Goal: Task Accomplishment & Management: Manage account settings

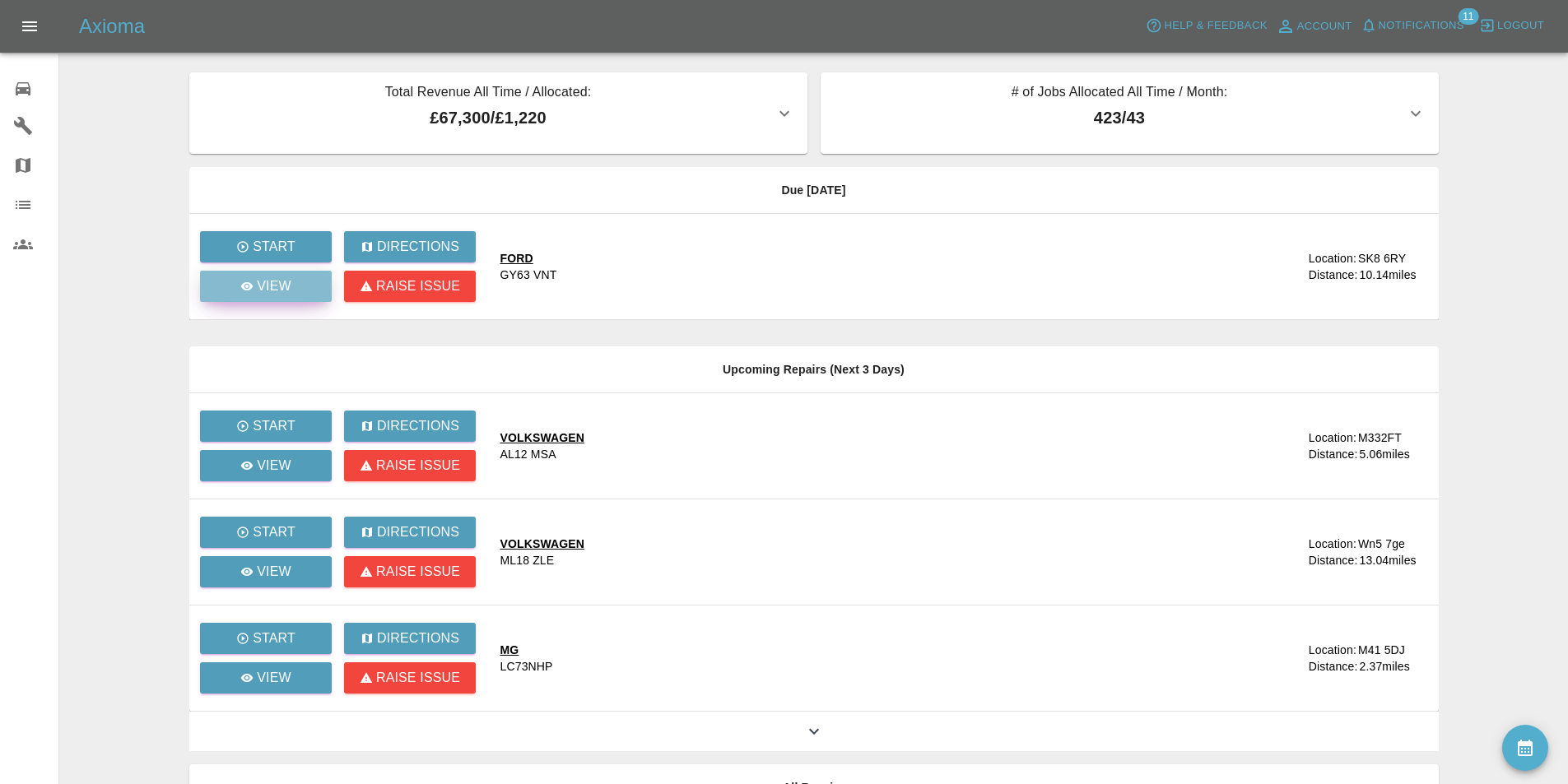
click at [255, 288] on div "View" at bounding box center [266, 286] width 51 height 20
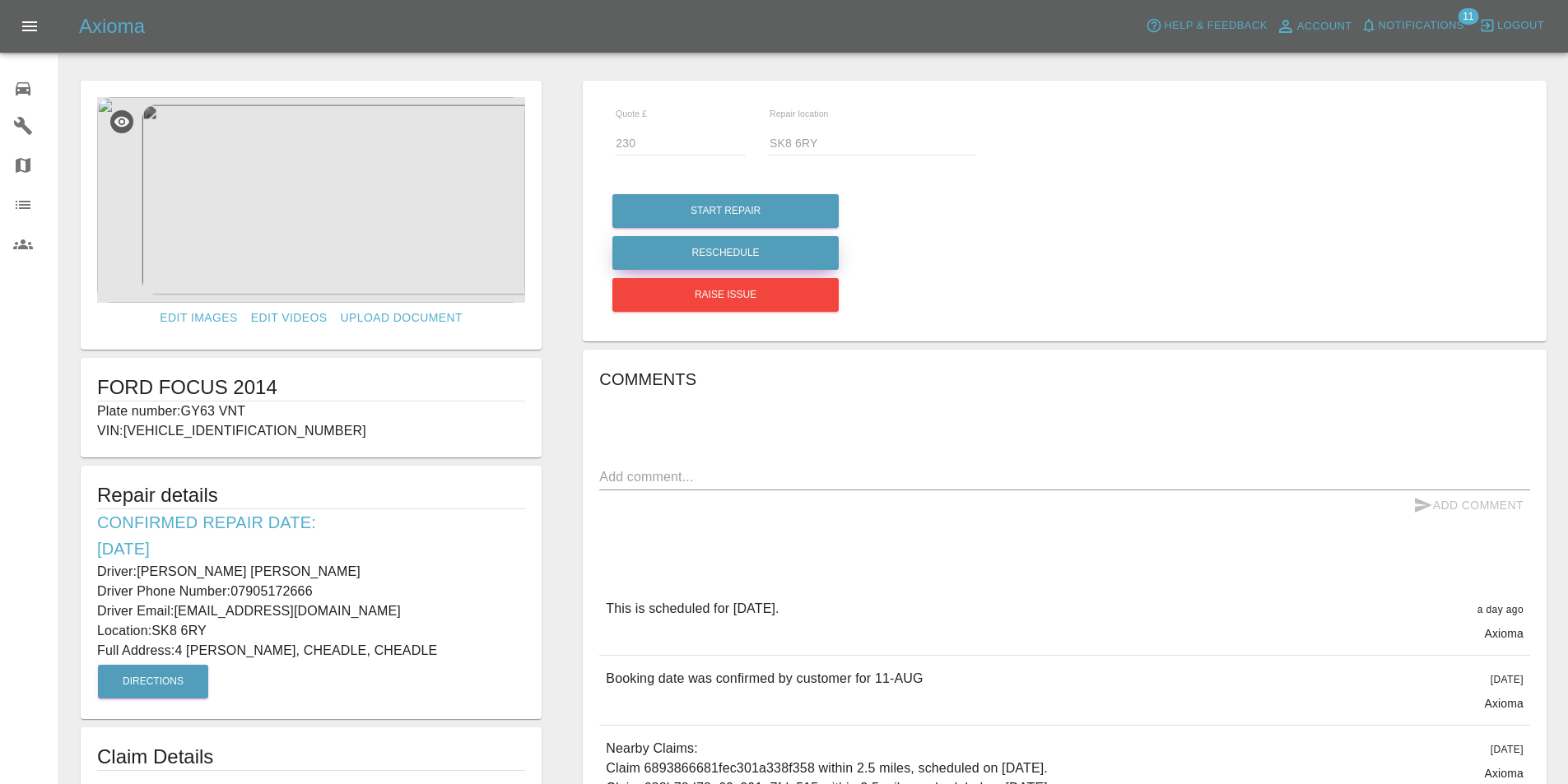
click at [768, 249] on button "Reschedule" at bounding box center [725, 253] width 226 height 34
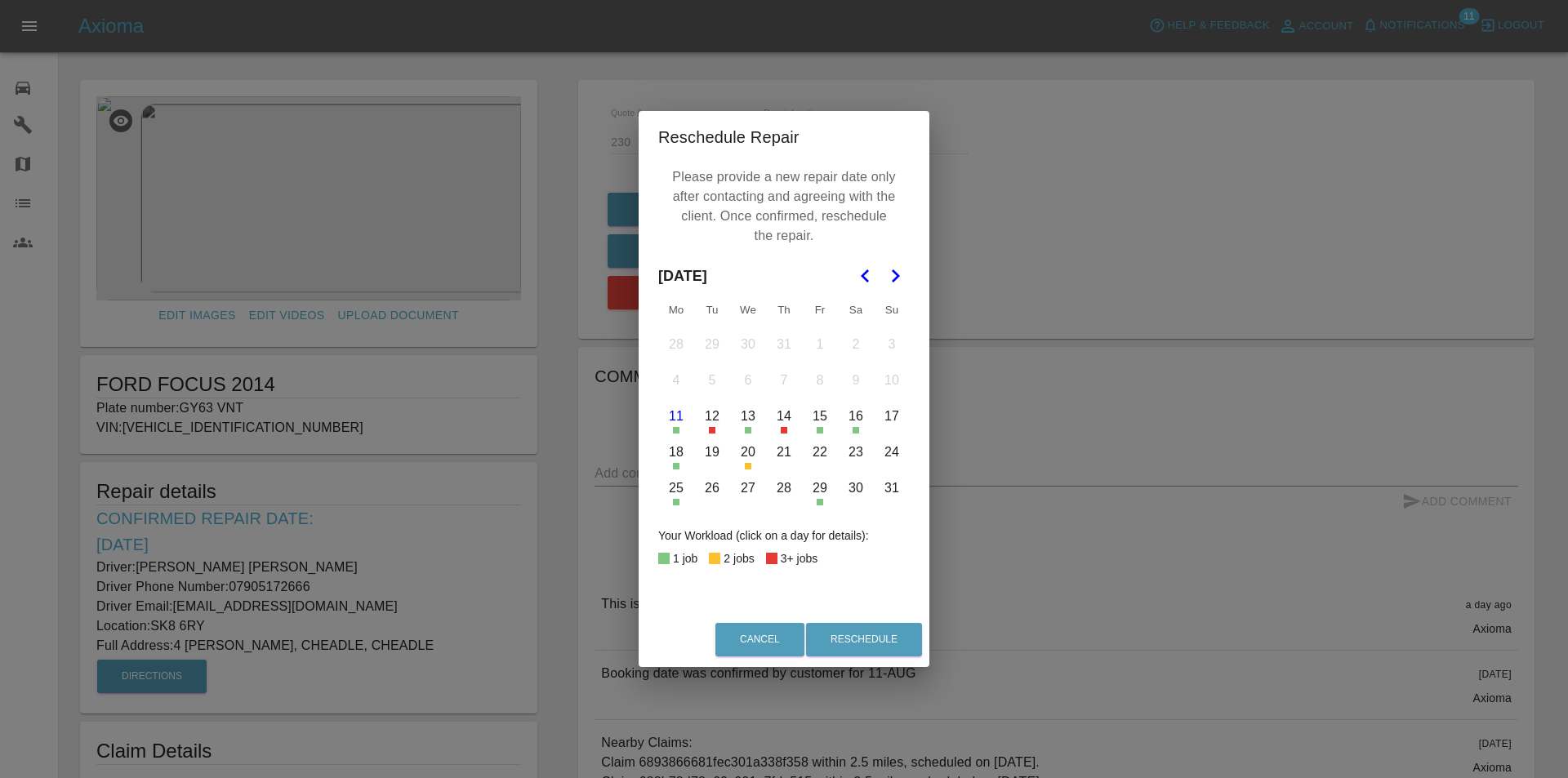
click at [677, 457] on button "18" at bounding box center [676, 452] width 34 height 34
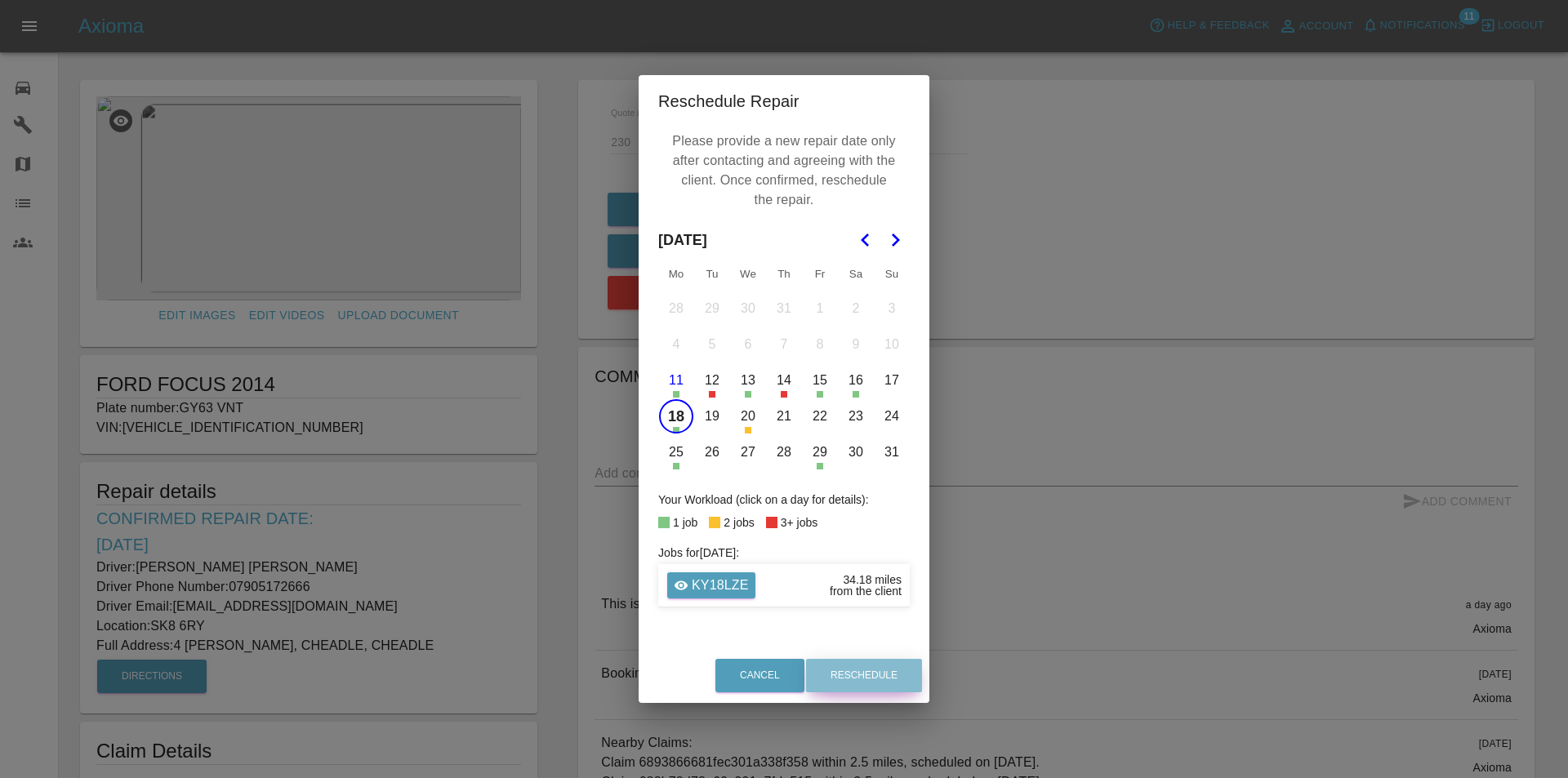
click at [855, 672] on button "Reschedule" at bounding box center [865, 676] width 116 height 33
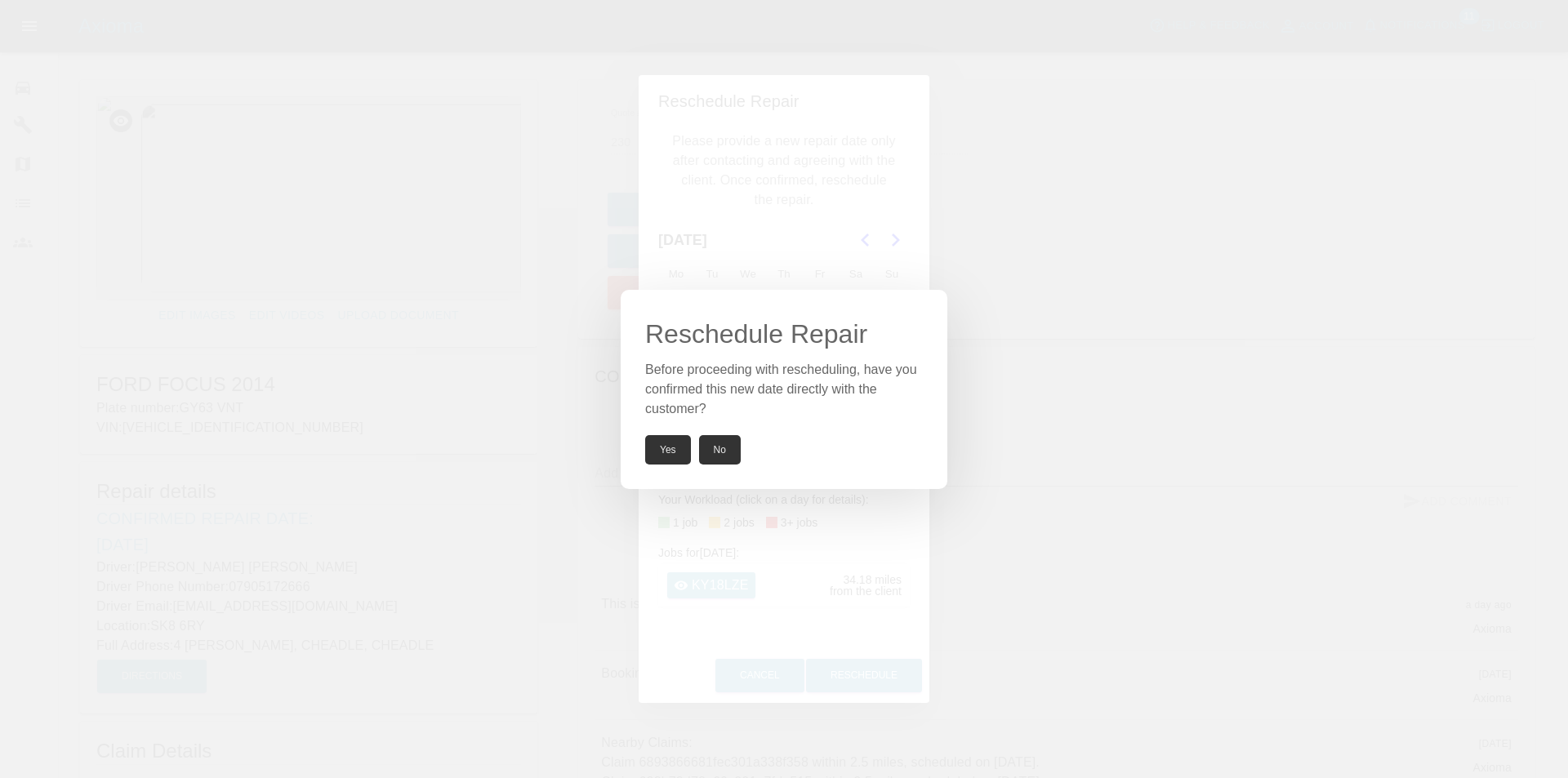
click at [660, 451] on button "Yes" at bounding box center [668, 450] width 46 height 29
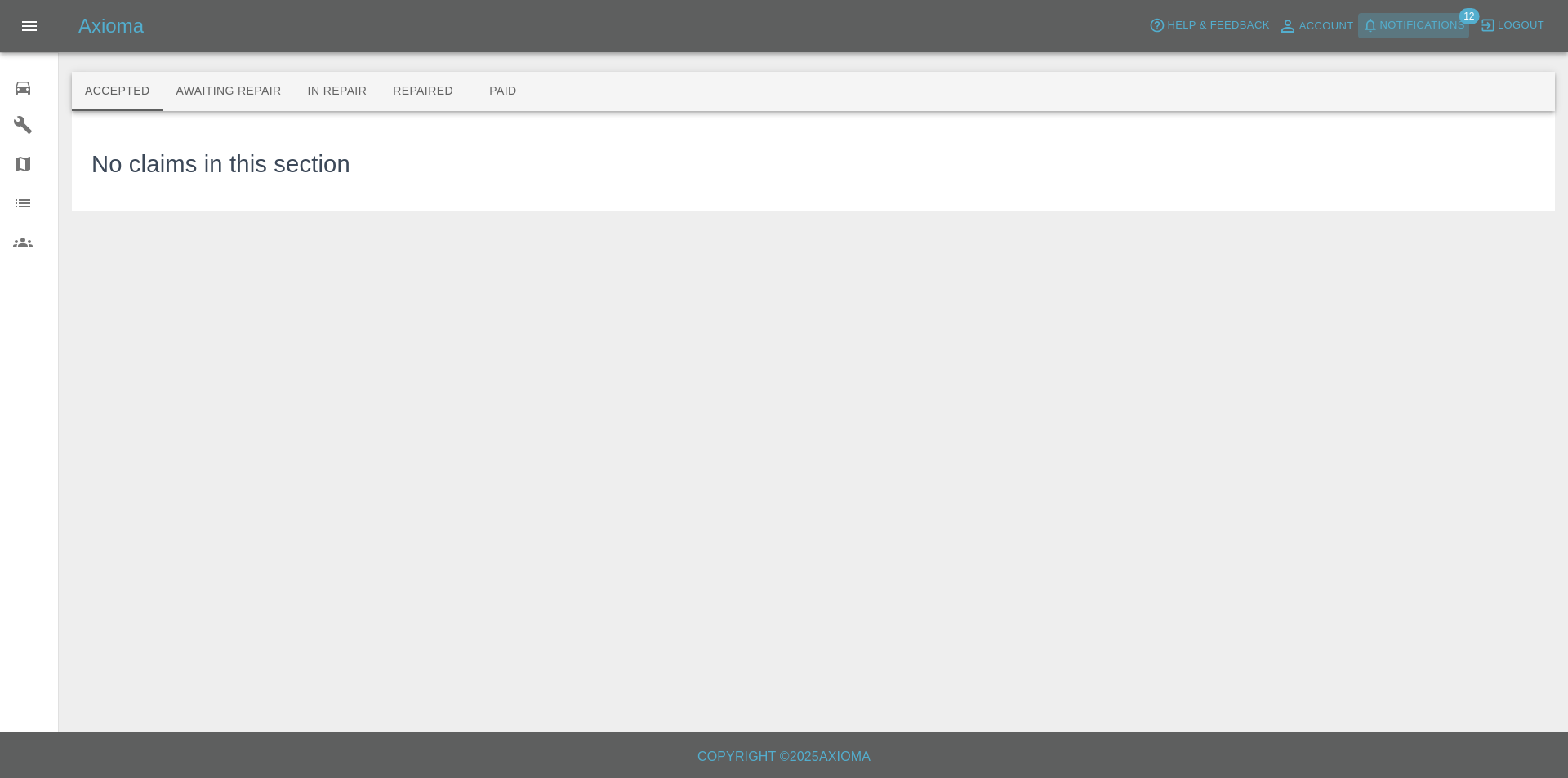
click at [1437, 22] on span "Notifications" at bounding box center [1423, 26] width 85 height 19
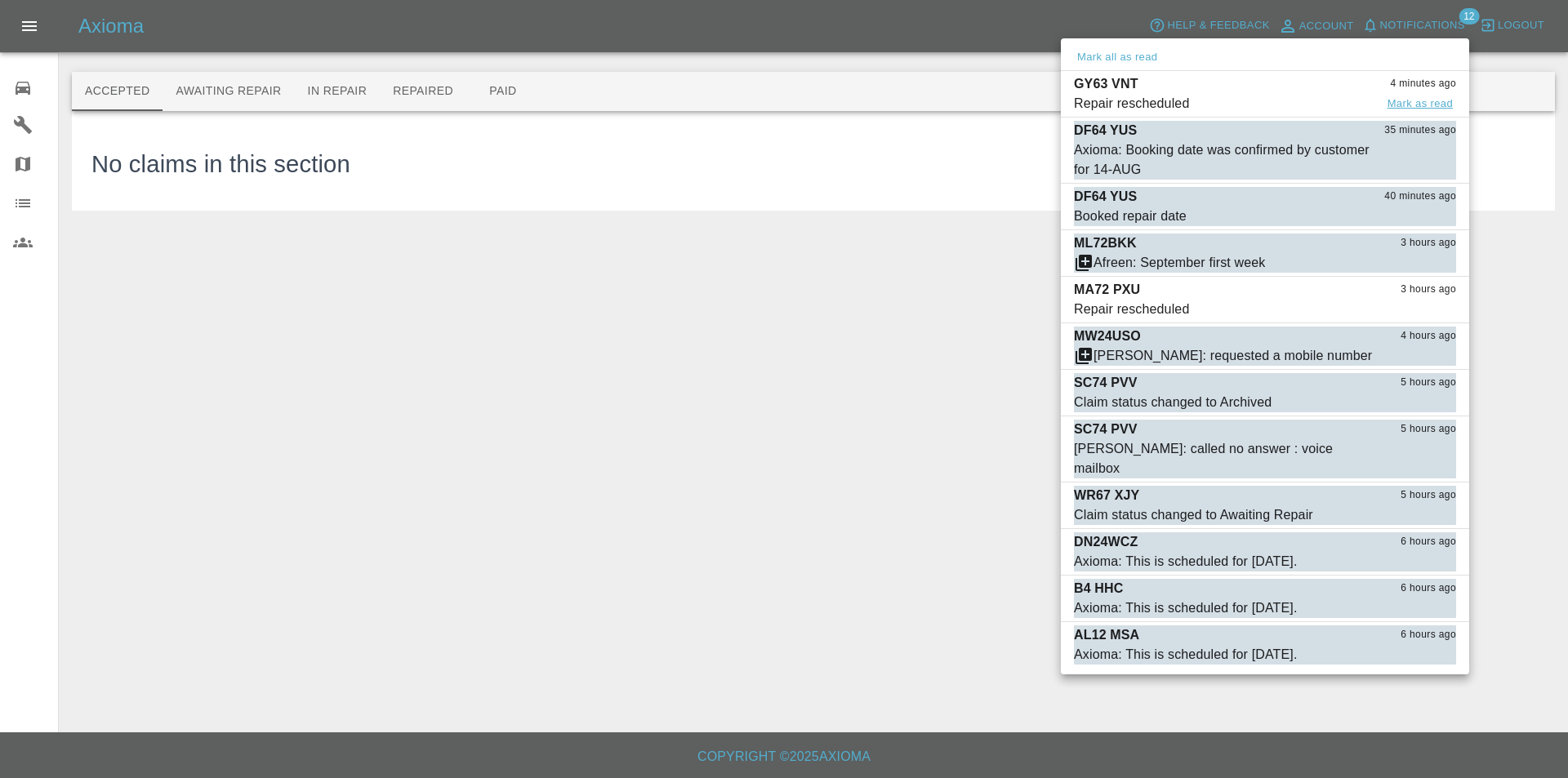
click at [1420, 99] on button "Mark as read" at bounding box center [1420, 104] width 71 height 19
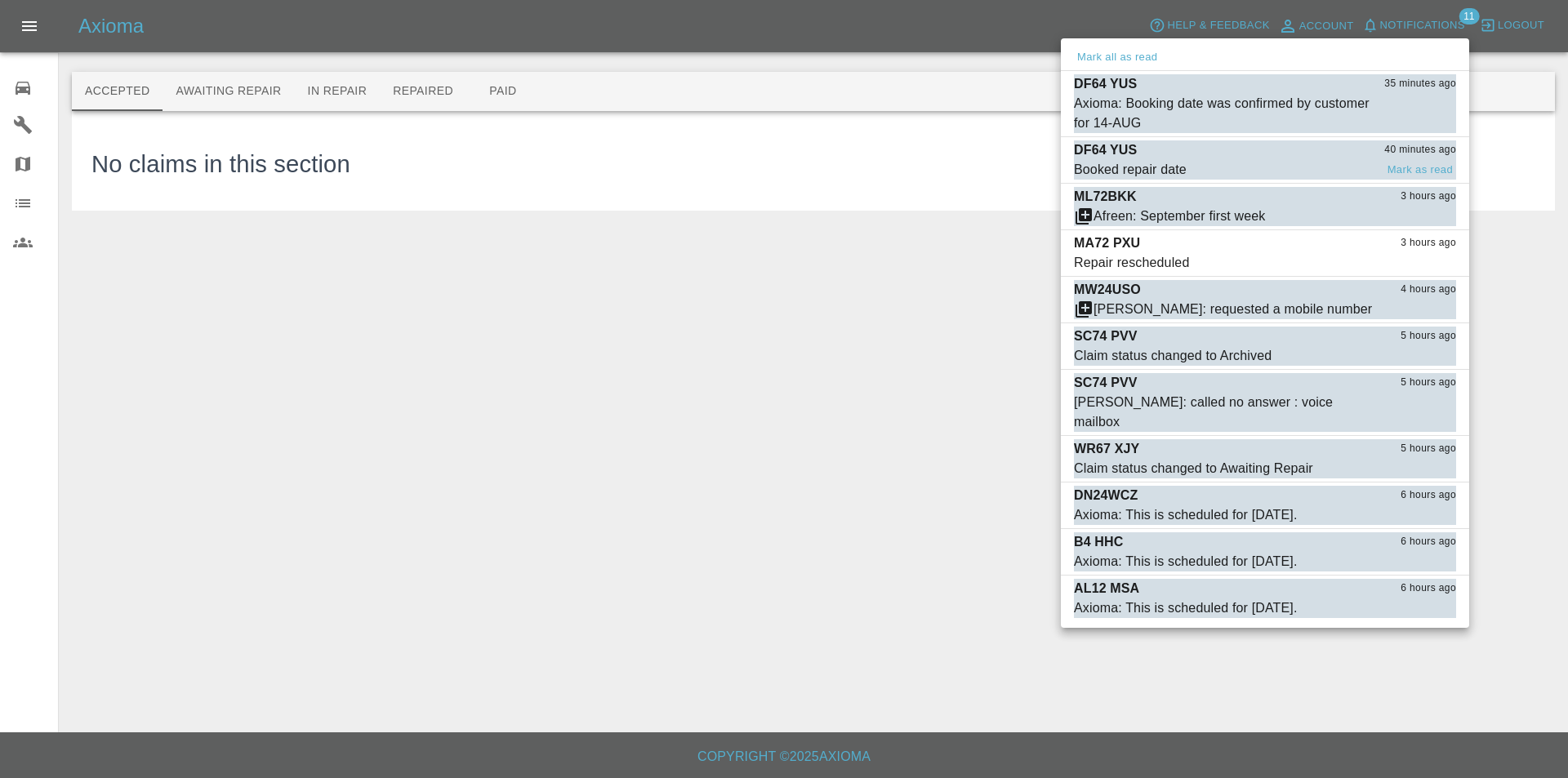
click at [1271, 147] on div "DF64 YUS 40 minutes ago" at bounding box center [1265, 150] width 382 height 20
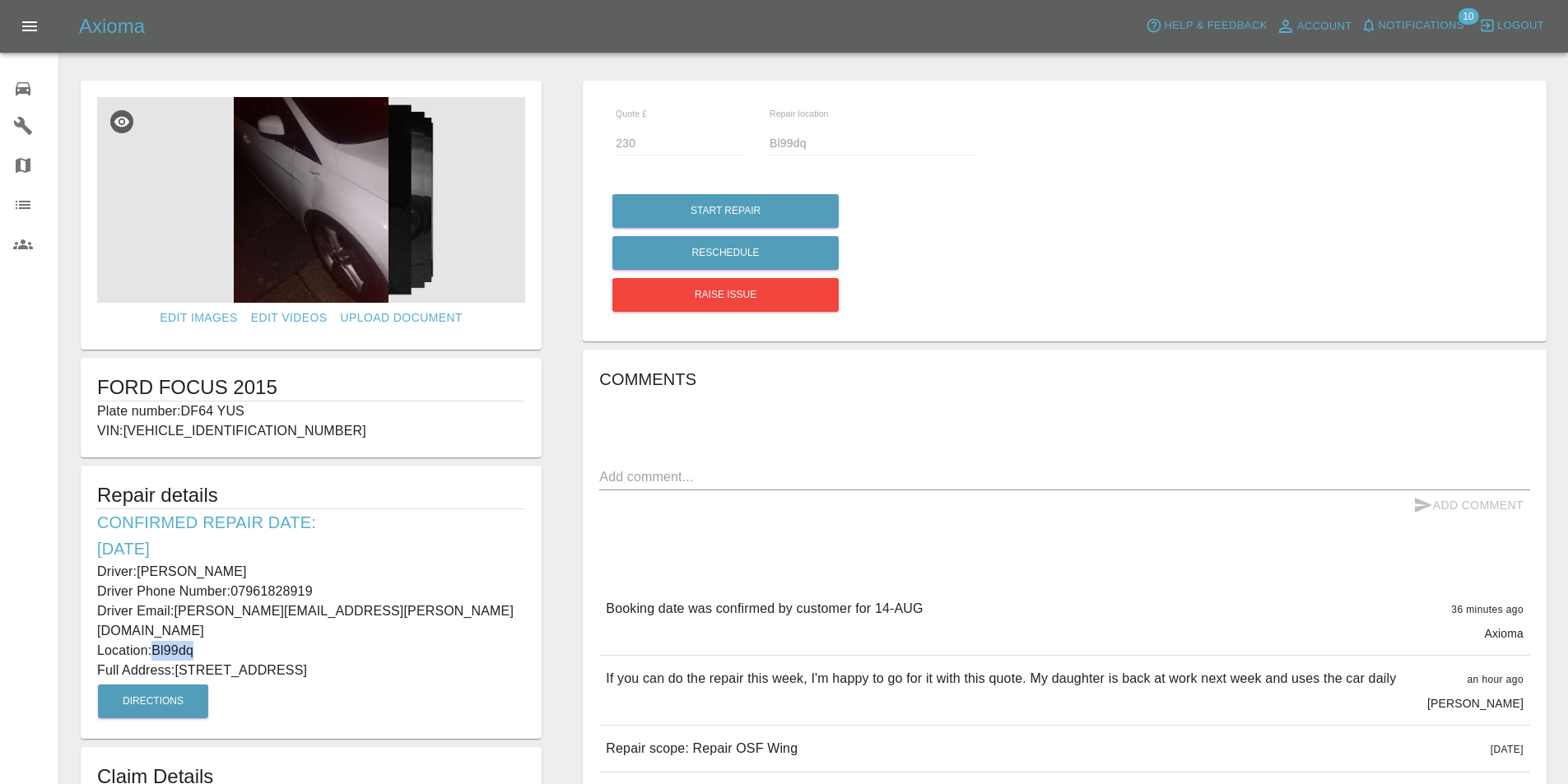
drag, startPoint x: 198, startPoint y: 628, endPoint x: 157, endPoint y: 630, distance: 41.0
click at [157, 641] on p "Location: Bl99dq" at bounding box center [311, 651] width 428 height 20
copy p "Bl99dq"
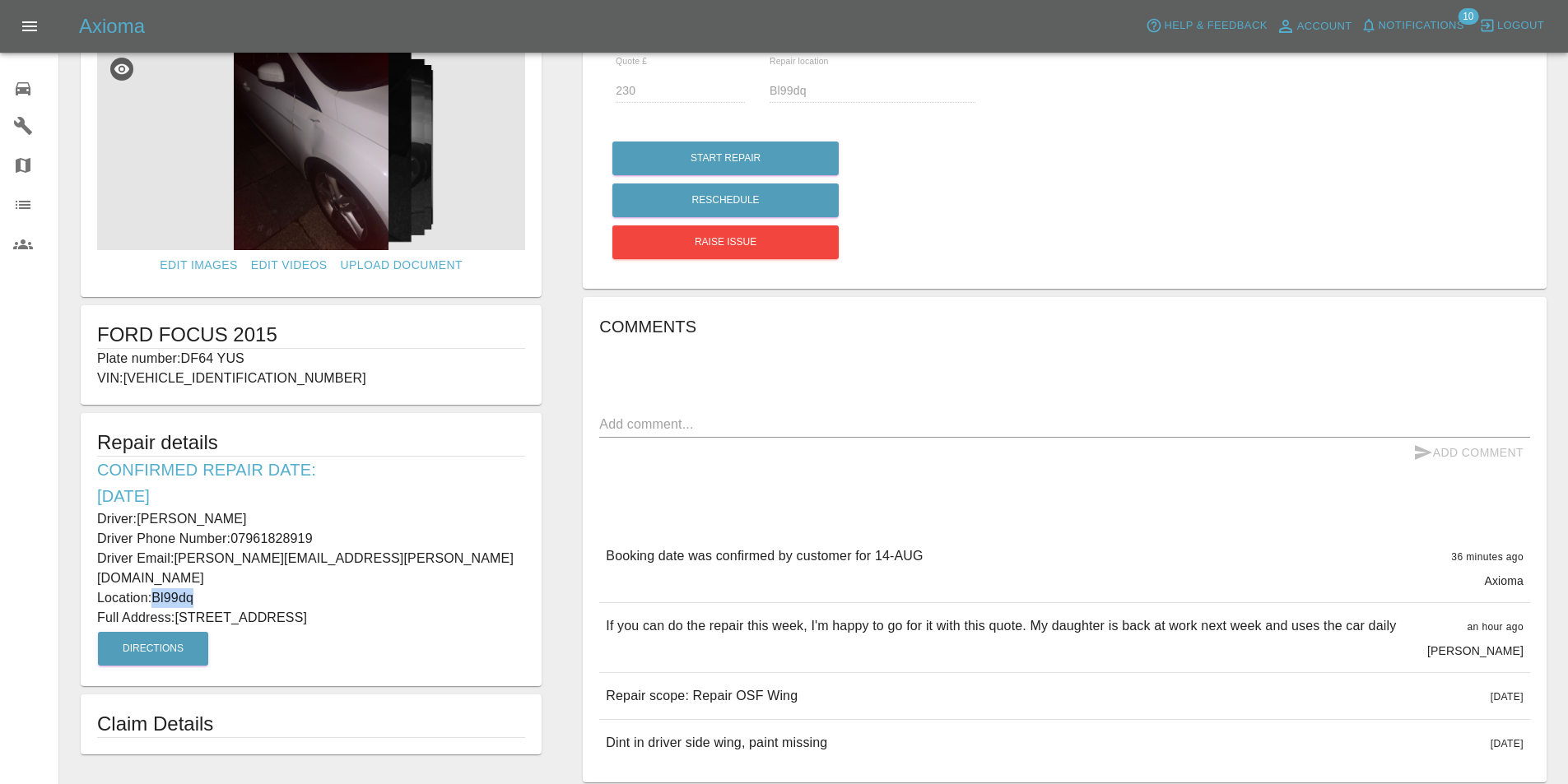
scroll to position [46, 0]
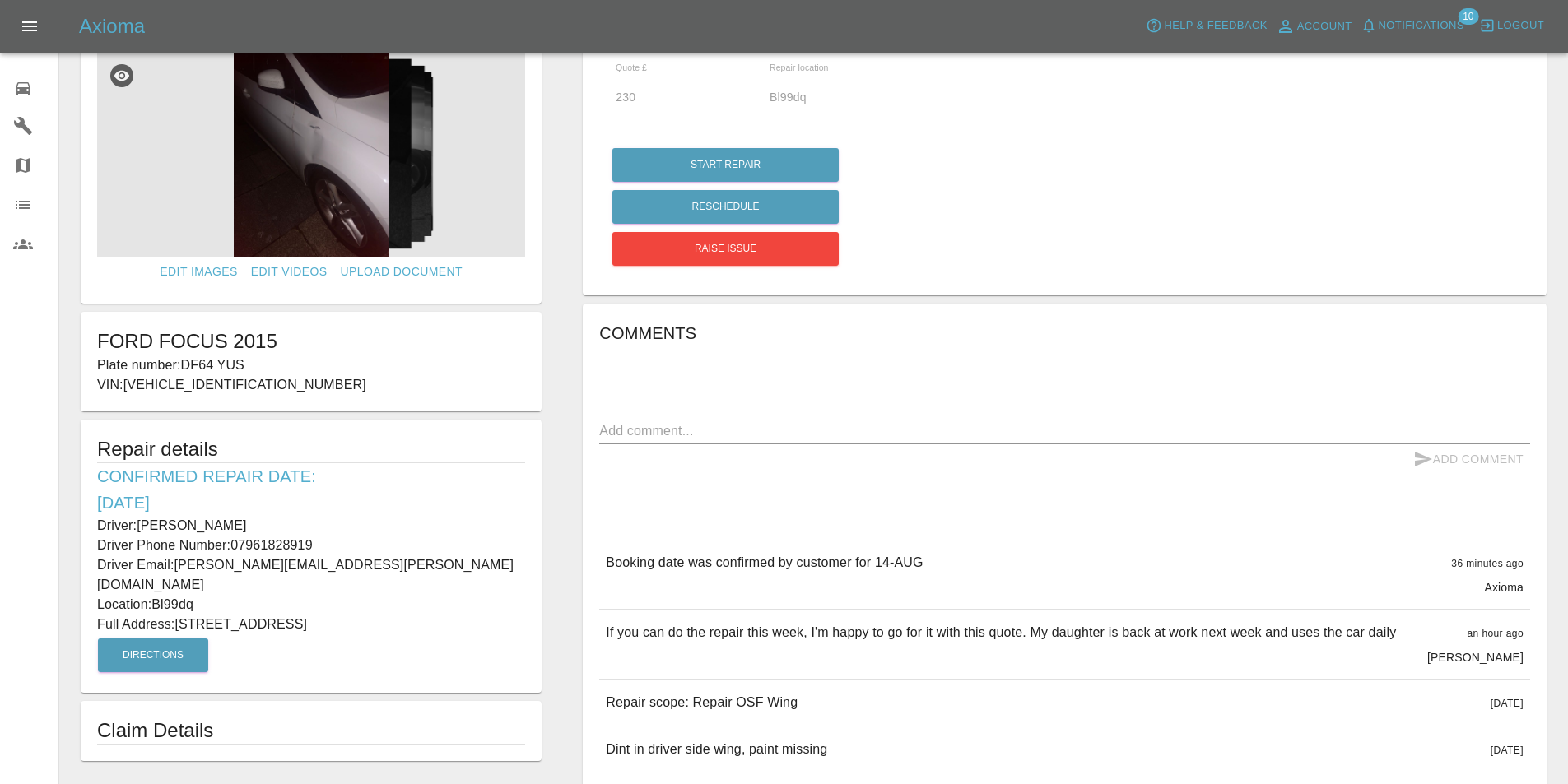
click at [318, 615] on p "Full Address: 27 Somerset Drive" at bounding box center [311, 625] width 428 height 20
drag, startPoint x: 300, startPoint y: 601, endPoint x: 97, endPoint y: 351, distance: 322.0
click at [97, 351] on form "Edit Images Edit Videos Upload Document FORD FOCUS 2015 Plate number: DF64 YUS …" at bounding box center [311, 397] width 477 height 726
copy form "FORD FOCUS 2015 Plate number: DF64 YUS VIN: WF05XXGCC5ER12405 Repair details Co…"
click at [20, 88] on icon at bounding box center [23, 89] width 15 height 13
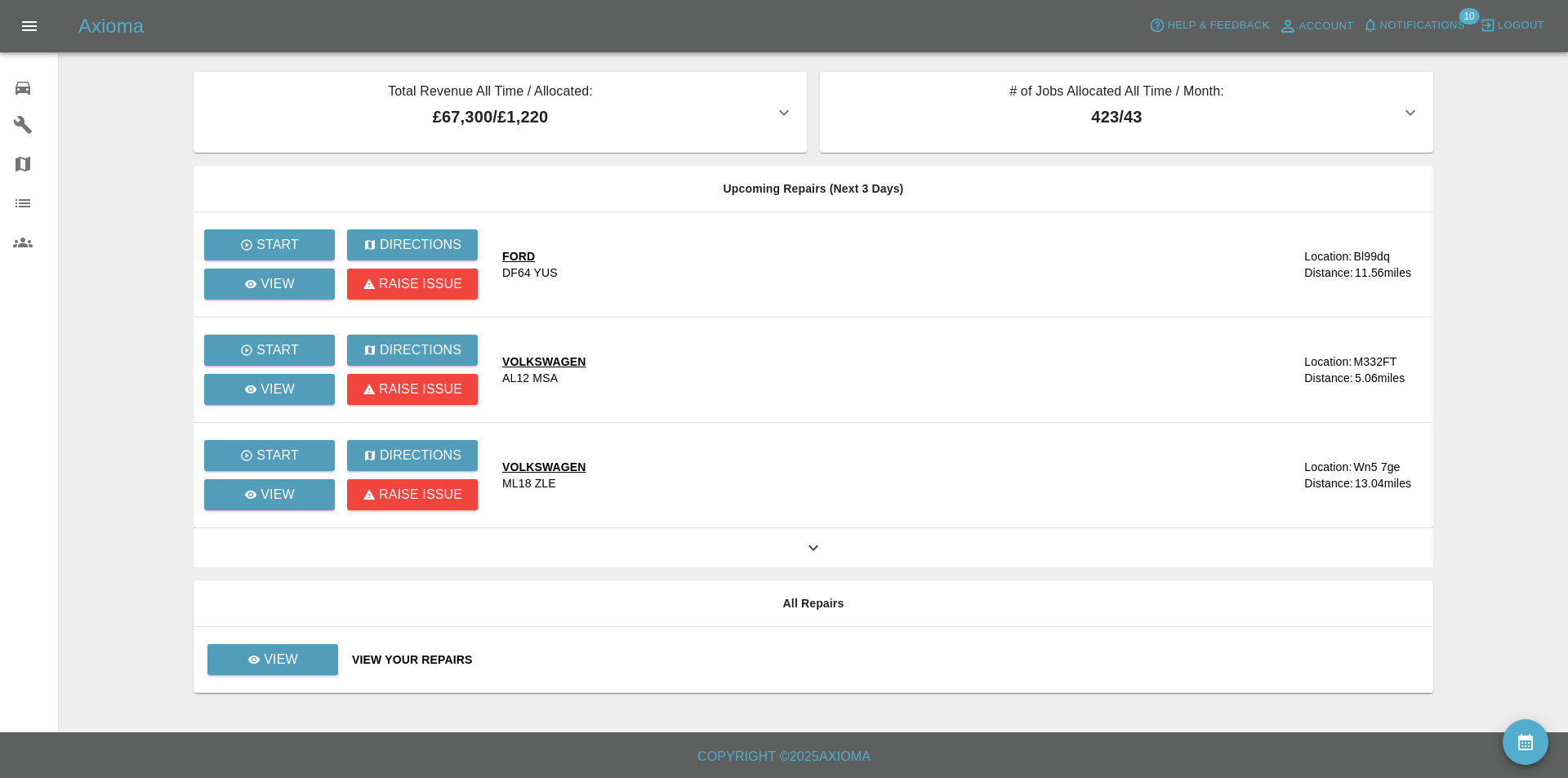
click at [1405, 22] on span "Notifications" at bounding box center [1423, 26] width 85 height 19
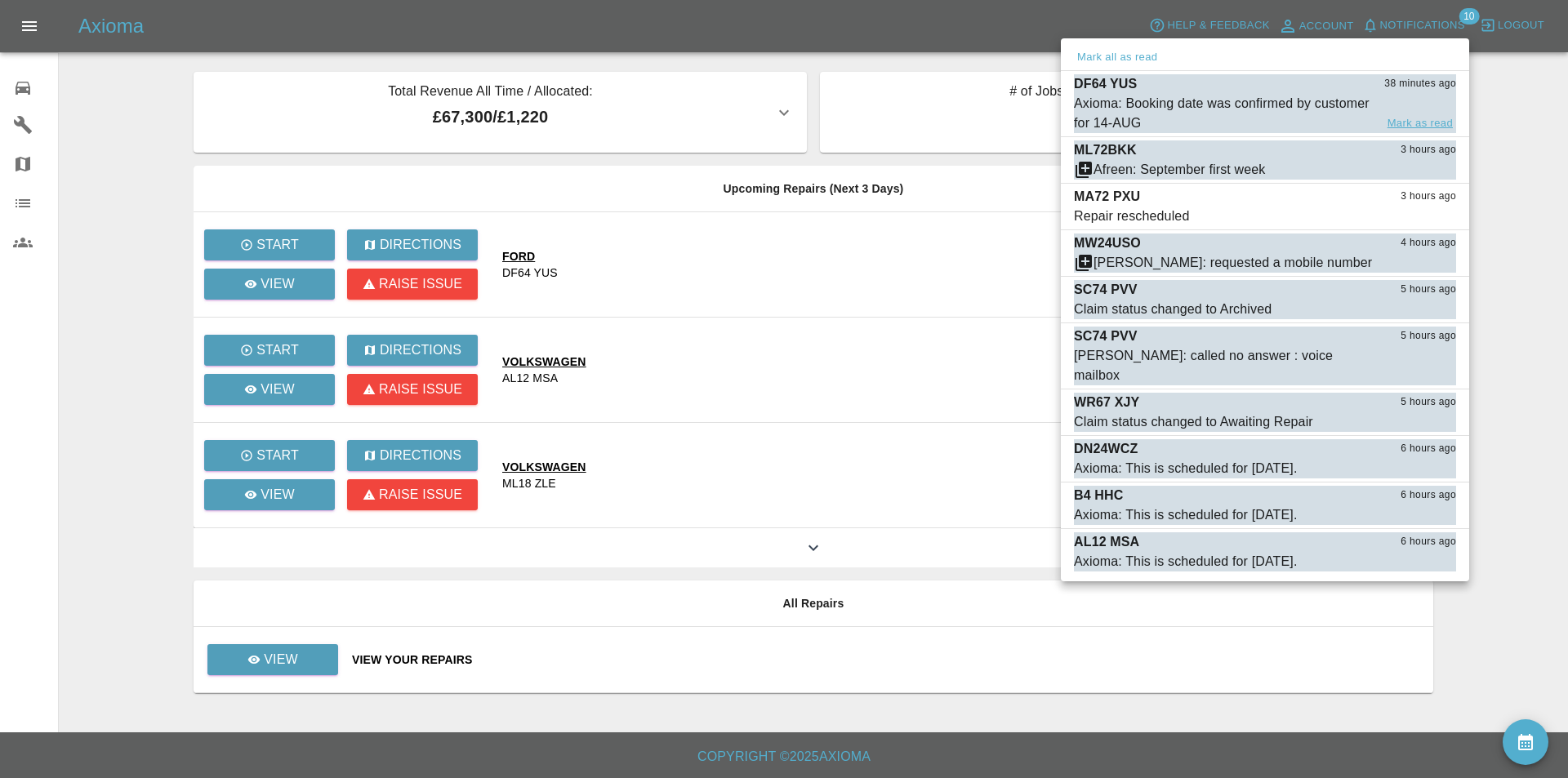
click at [1398, 117] on button "Mark as read" at bounding box center [1420, 124] width 71 height 19
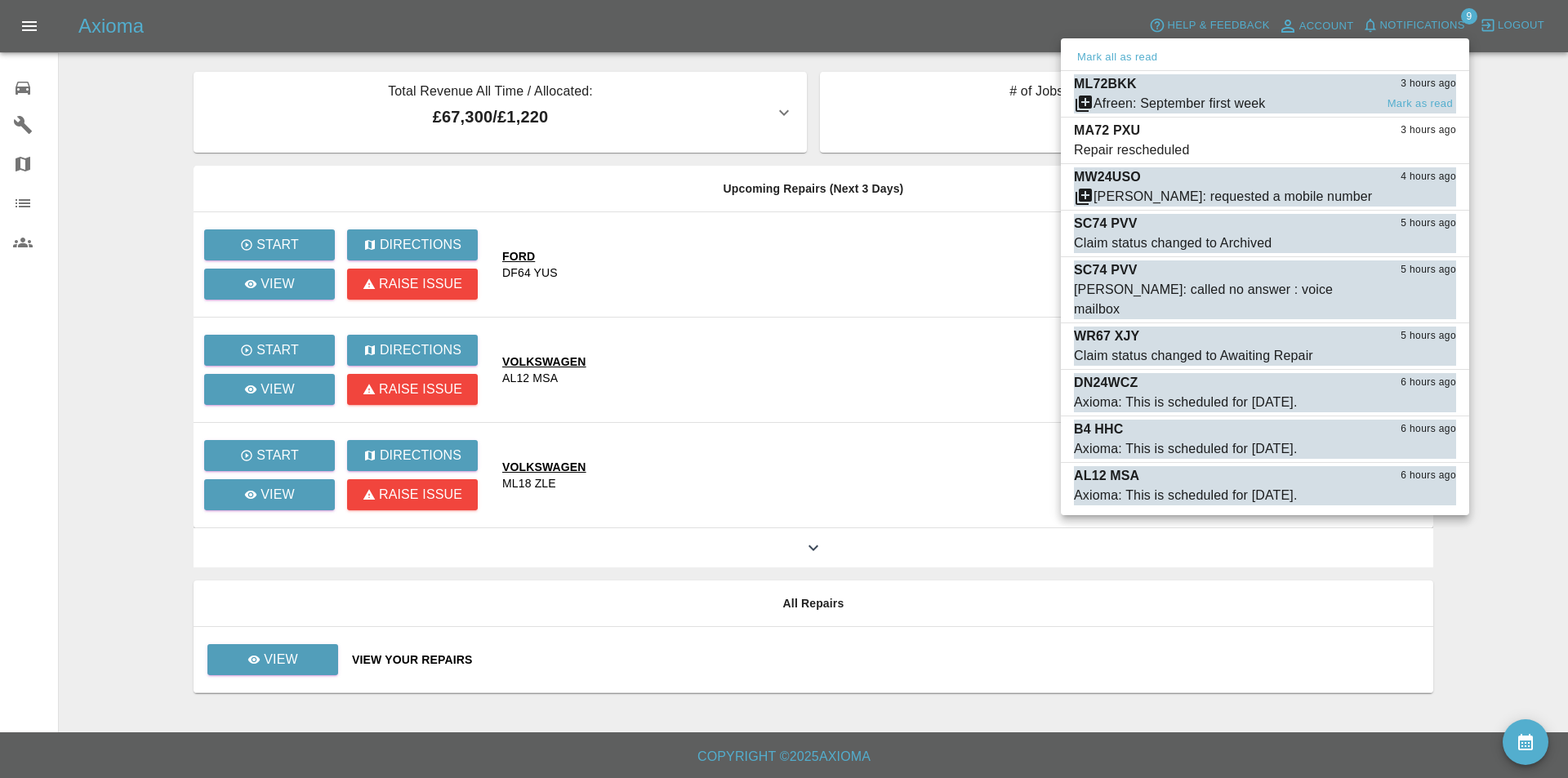
click at [1278, 85] on div "ML72BKK 3 hours ago" at bounding box center [1265, 84] width 382 height 20
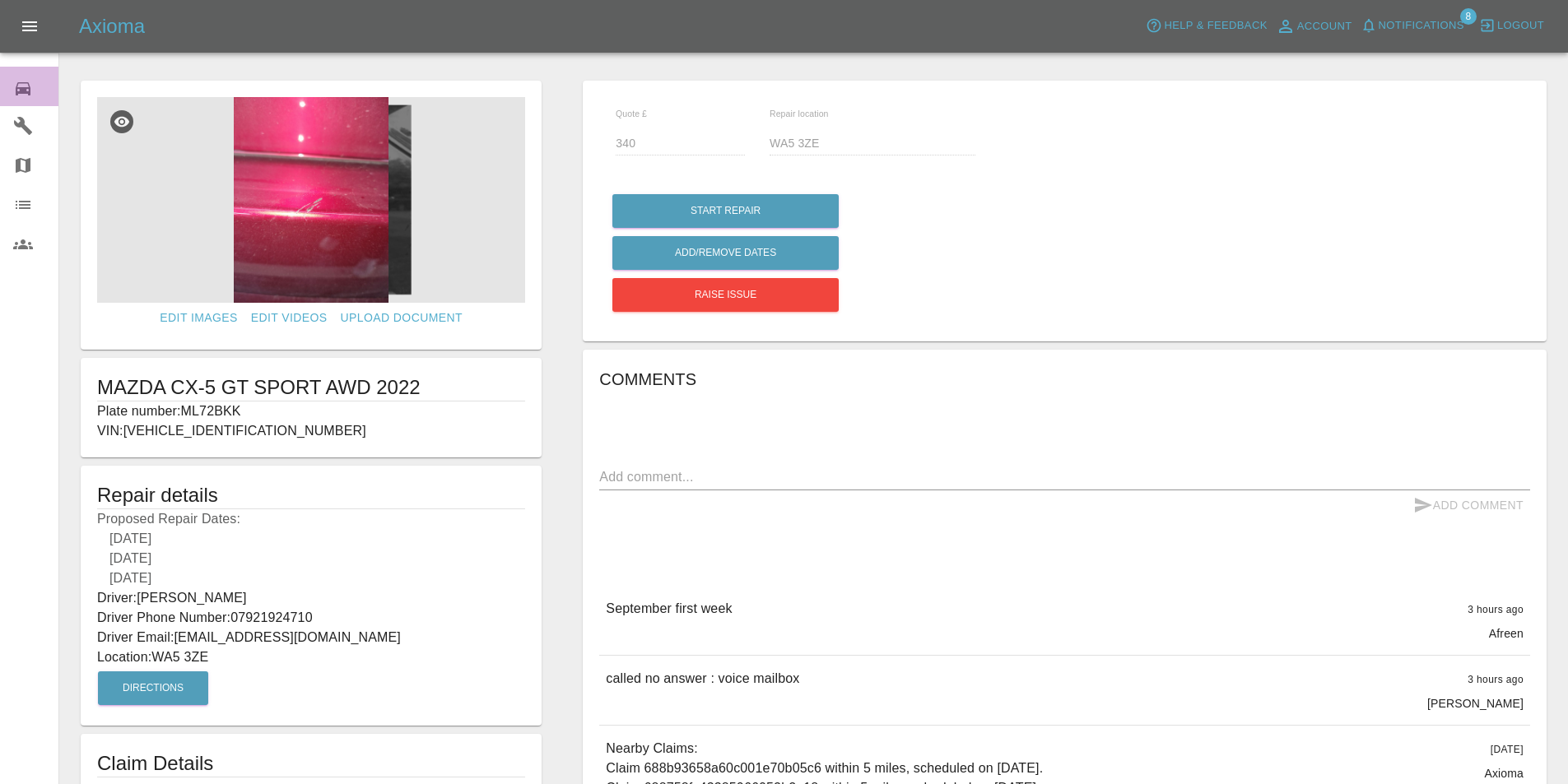
click at [20, 90] on icon at bounding box center [23, 89] width 15 height 13
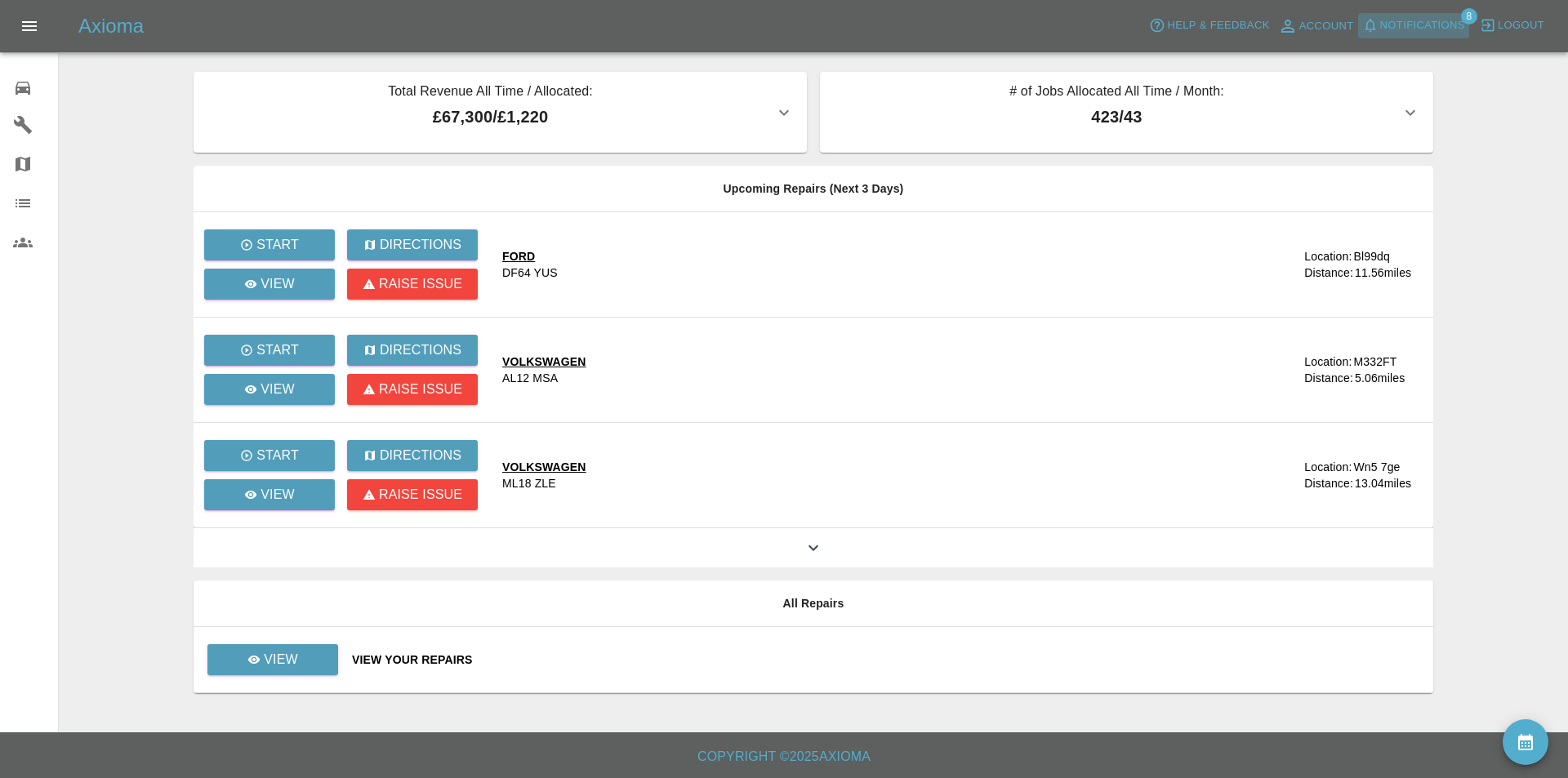
click at [1420, 23] on span "Notifications" at bounding box center [1423, 26] width 85 height 19
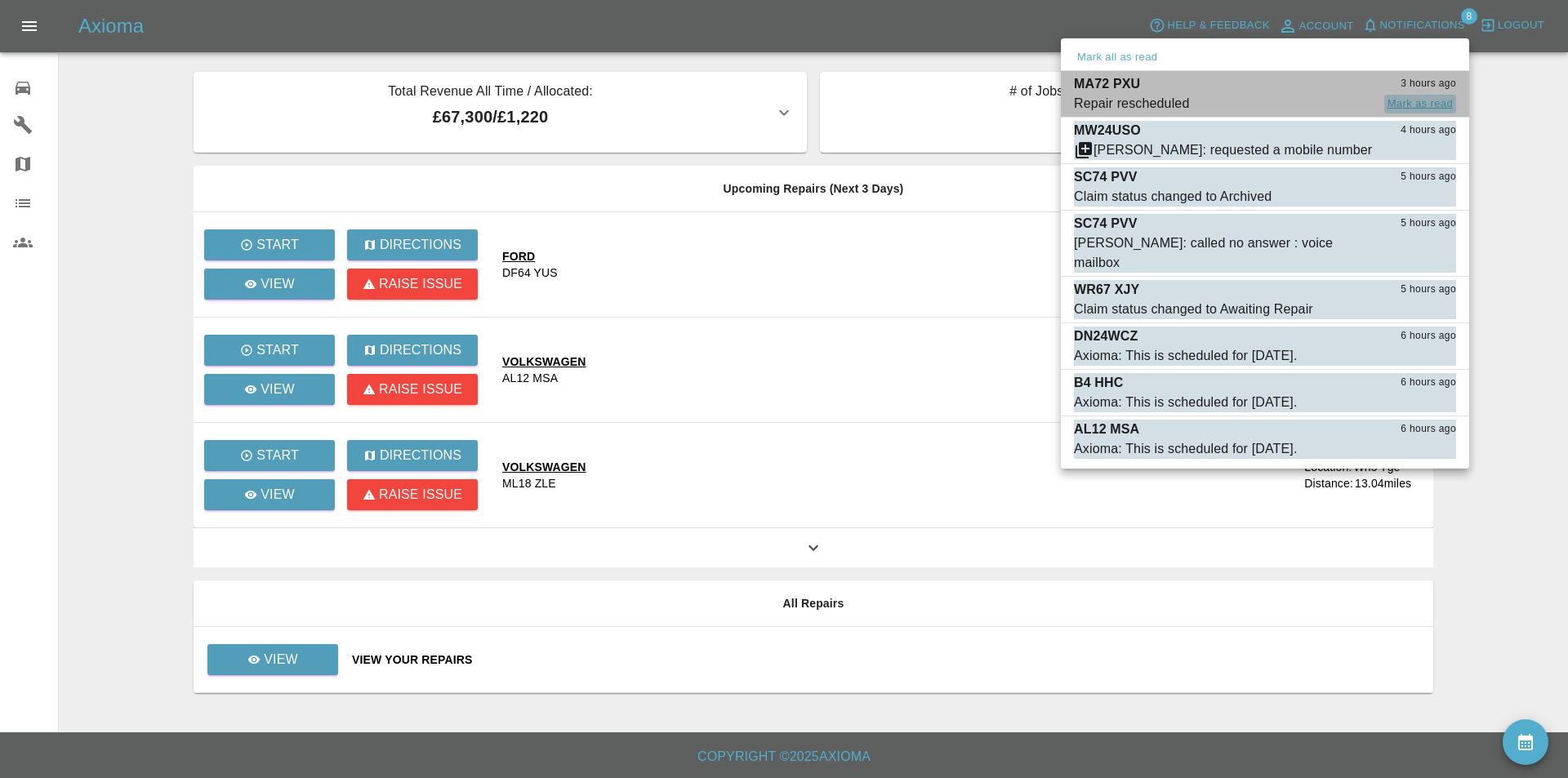
click at [1417, 101] on button "Mark as read" at bounding box center [1420, 104] width 71 height 19
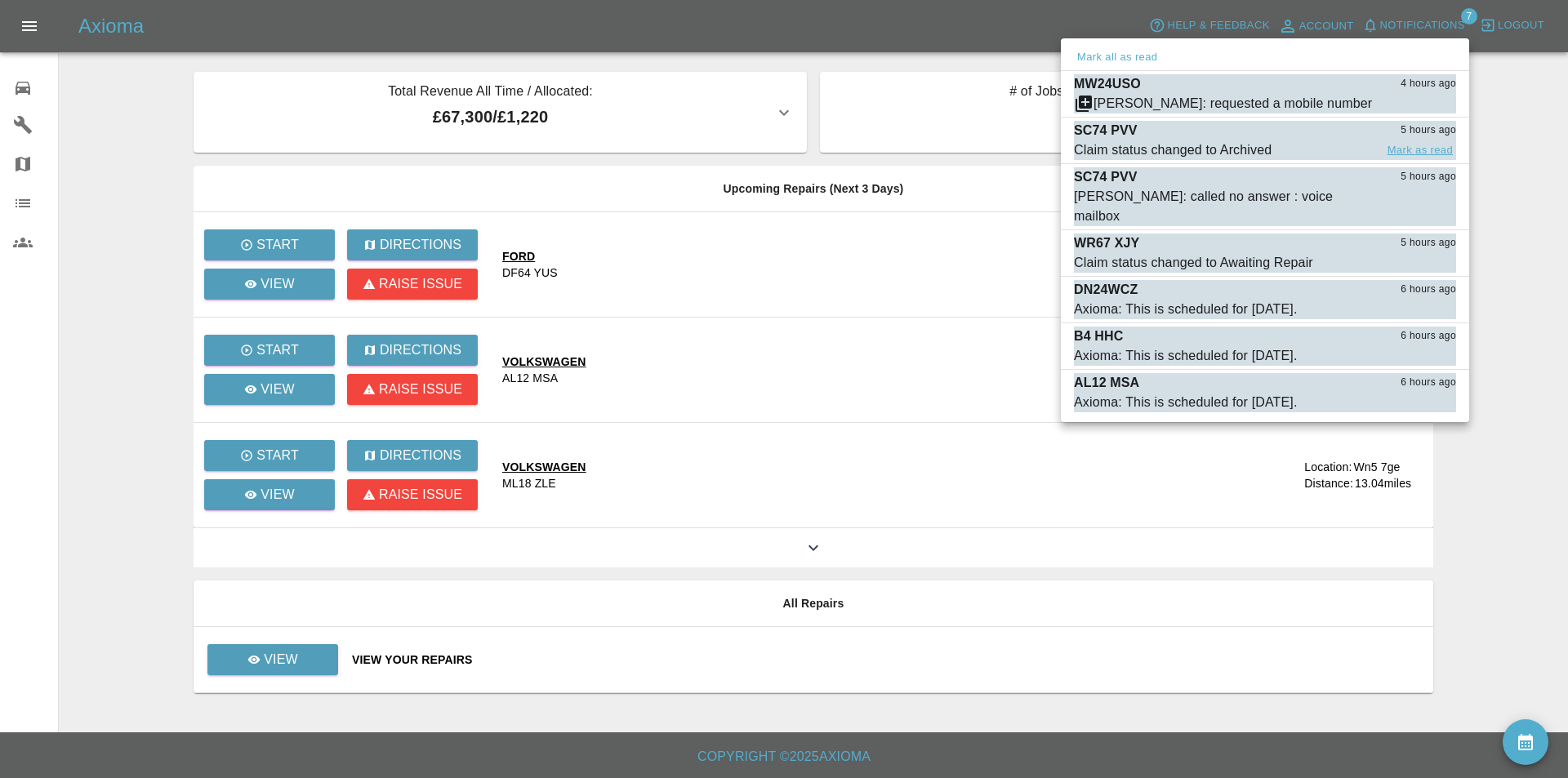
click at [1403, 144] on button "Mark as read" at bounding box center [1420, 150] width 71 height 19
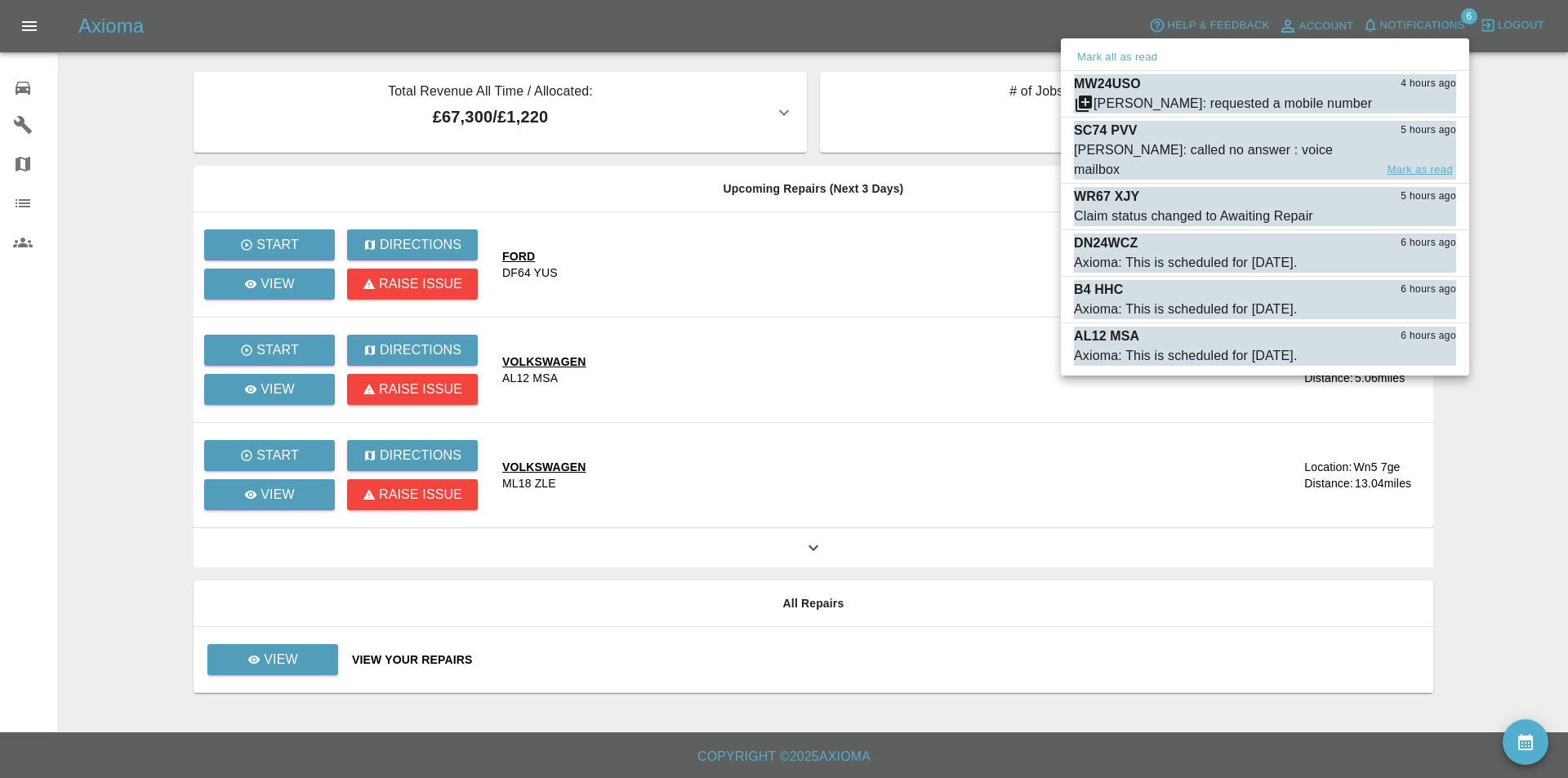
click at [1406, 161] on button "Mark as read" at bounding box center [1420, 170] width 71 height 19
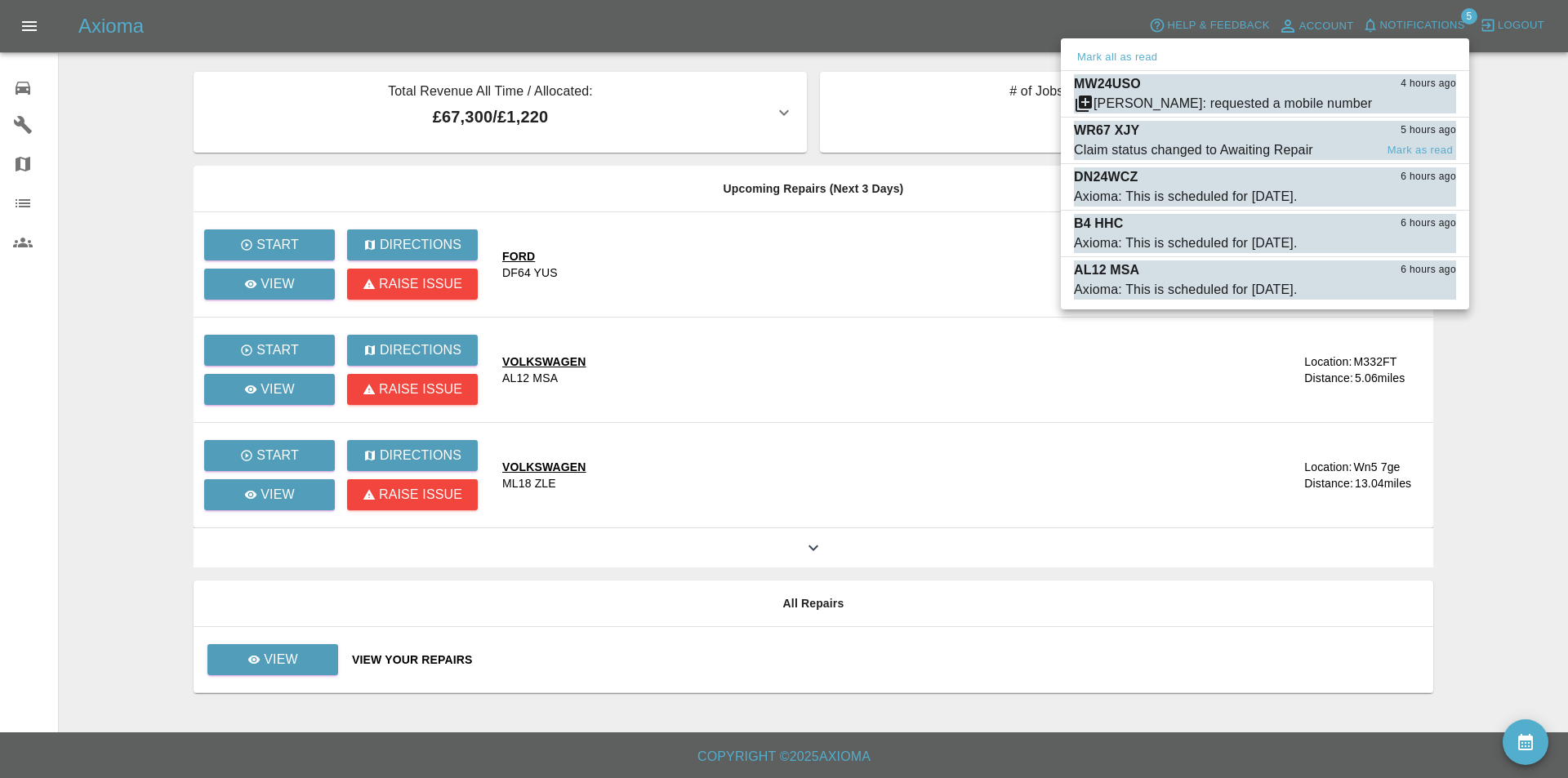
click at [1293, 135] on div "WR67 XJY 5 hours ago" at bounding box center [1265, 130] width 382 height 20
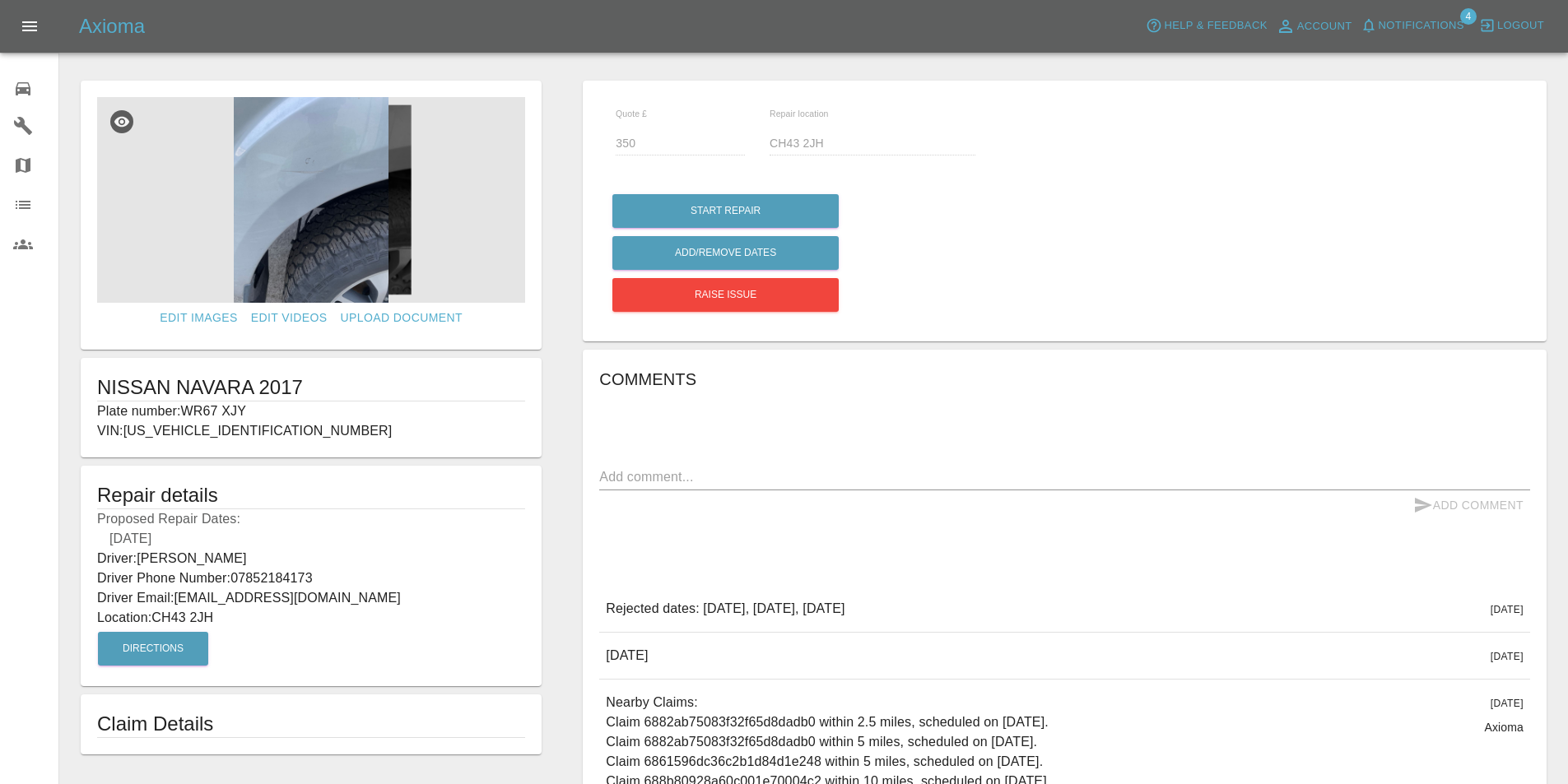
click at [18, 81] on icon at bounding box center [23, 89] width 20 height 20
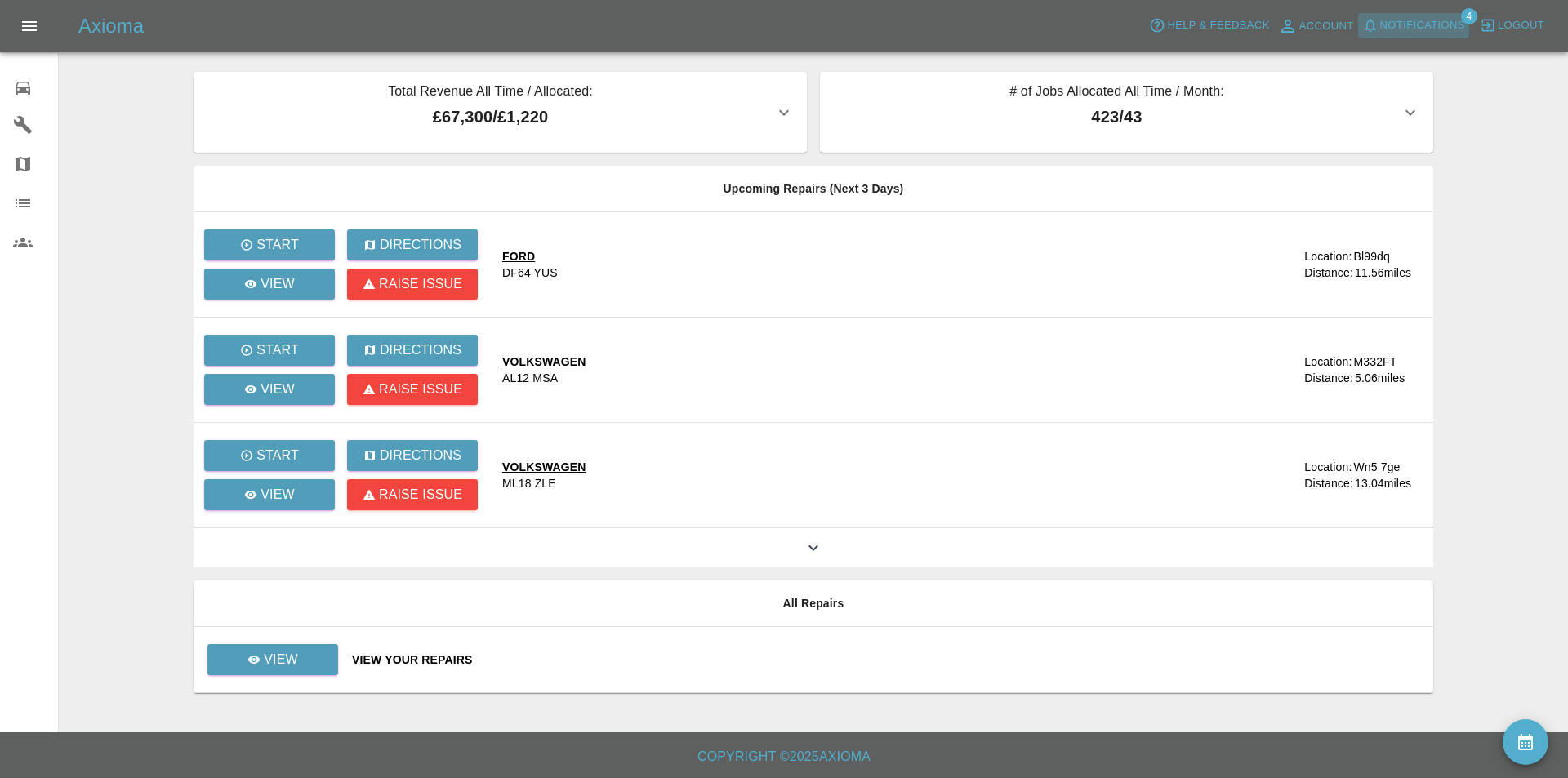
click at [1426, 24] on span "Notifications" at bounding box center [1423, 26] width 85 height 19
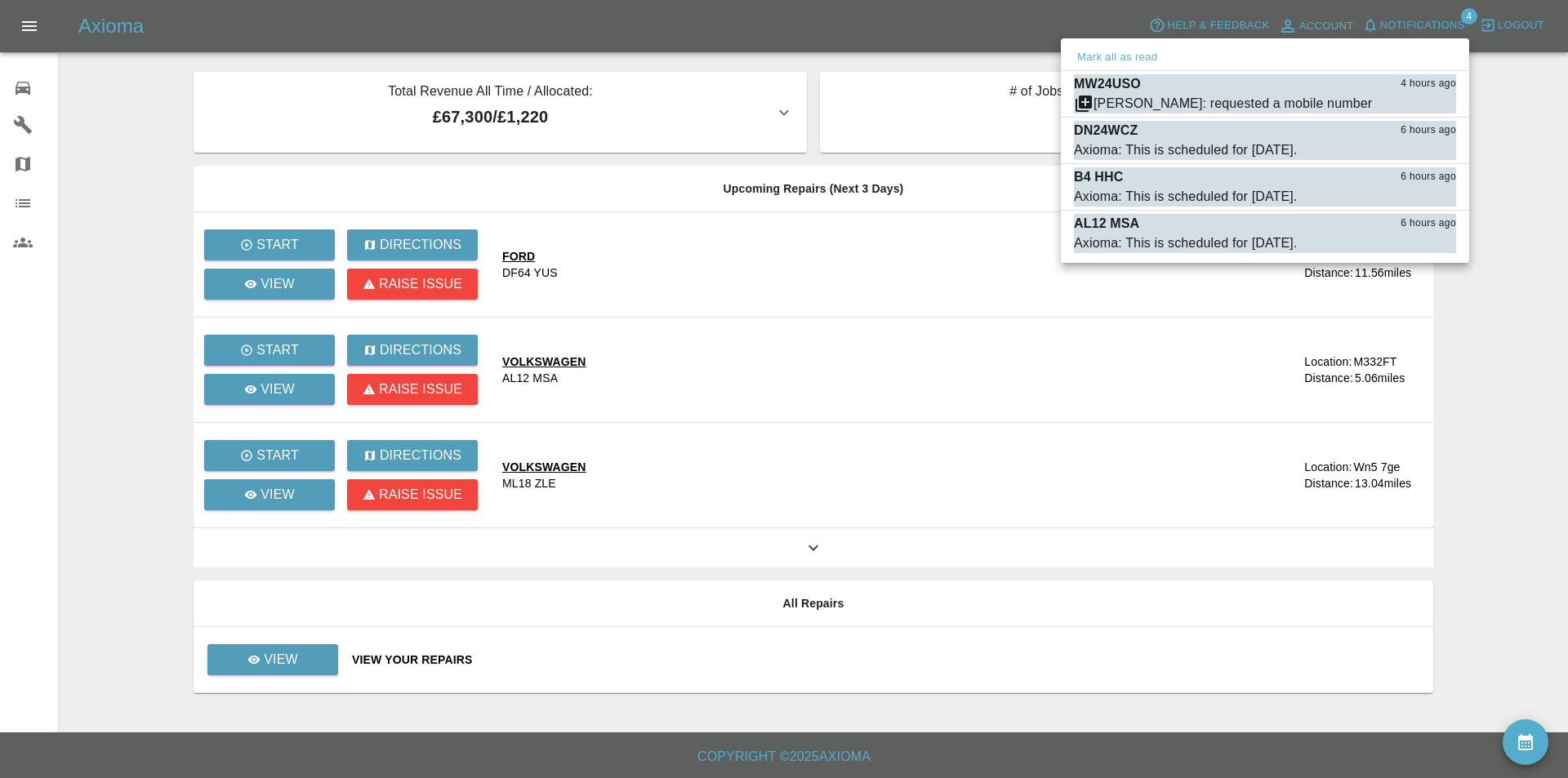
click at [952, 22] on div at bounding box center [784, 389] width 1568 height 778
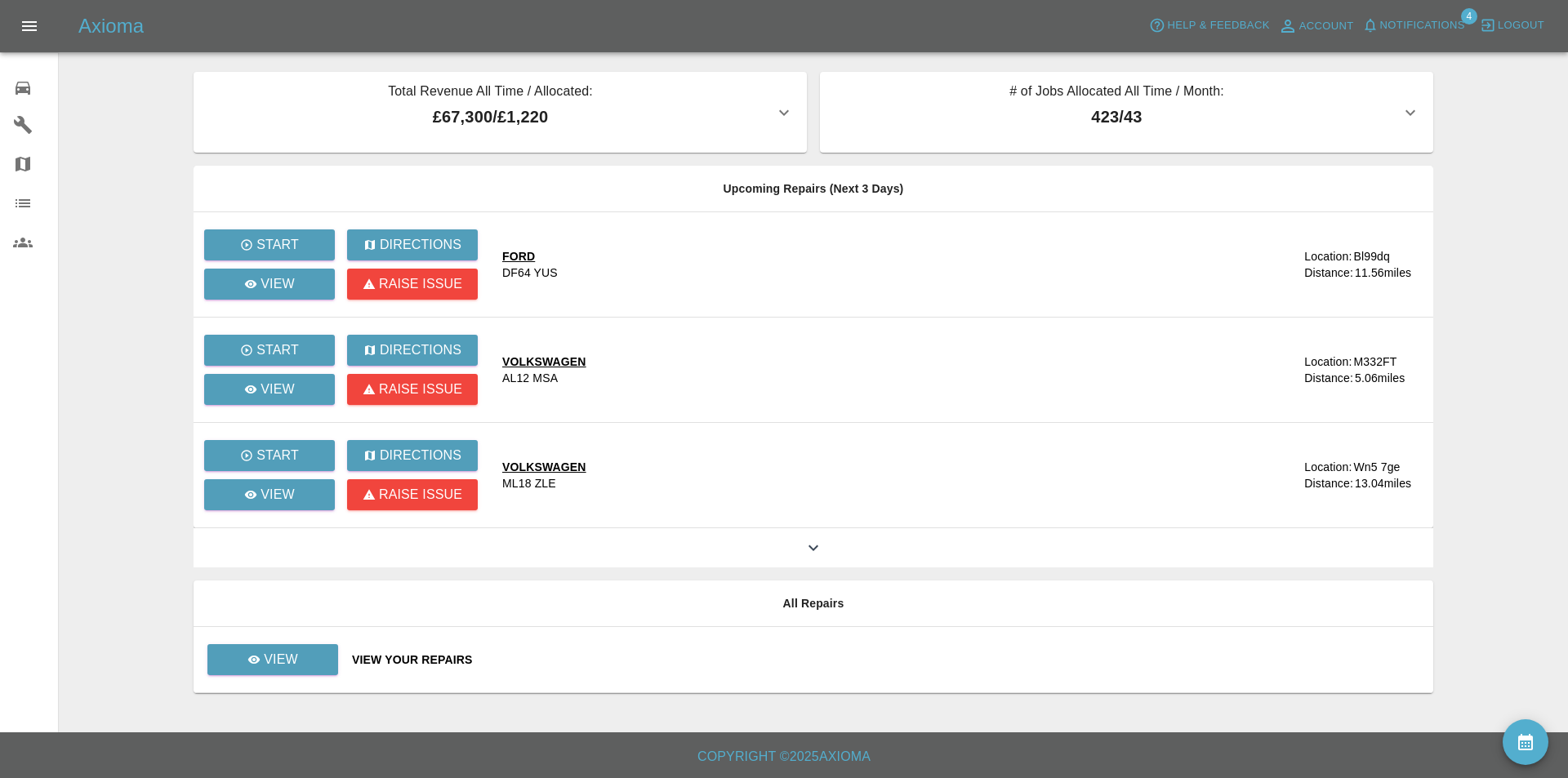
click at [1390, 22] on span "Notifications" at bounding box center [1423, 26] width 85 height 19
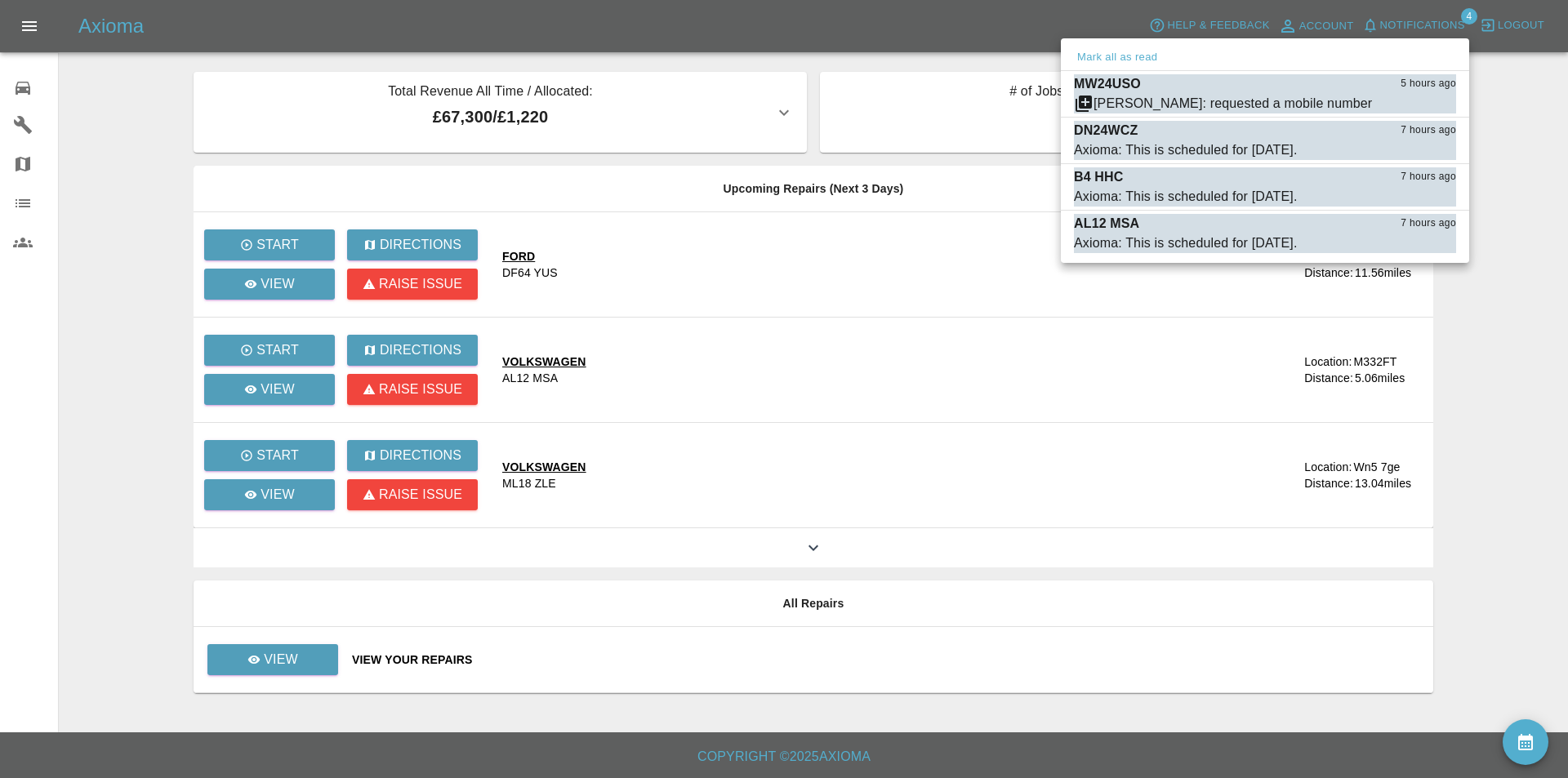
click at [113, 88] on div at bounding box center [784, 389] width 1568 height 778
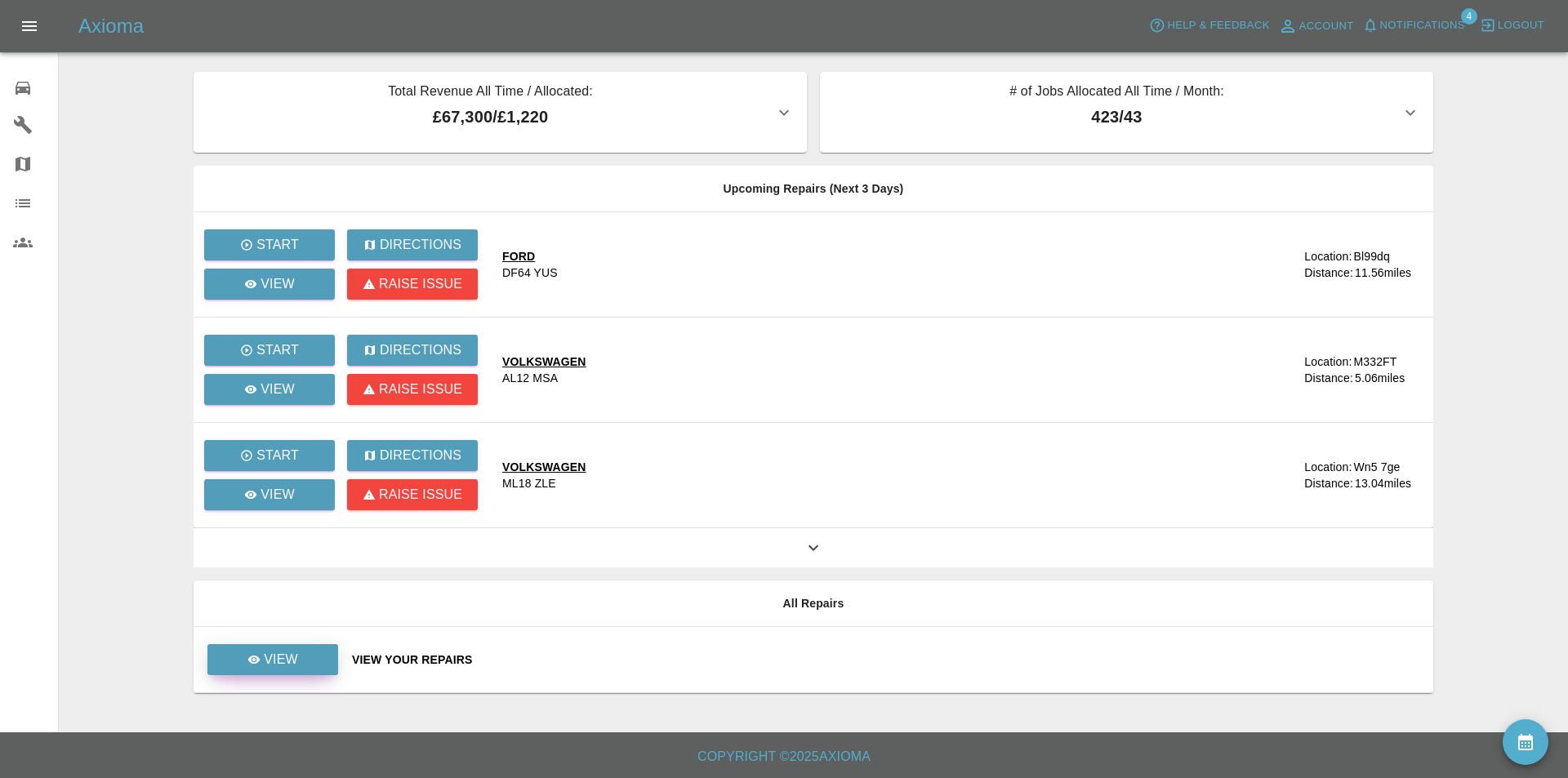
click at [274, 655] on p "View" at bounding box center [280, 660] width 34 height 20
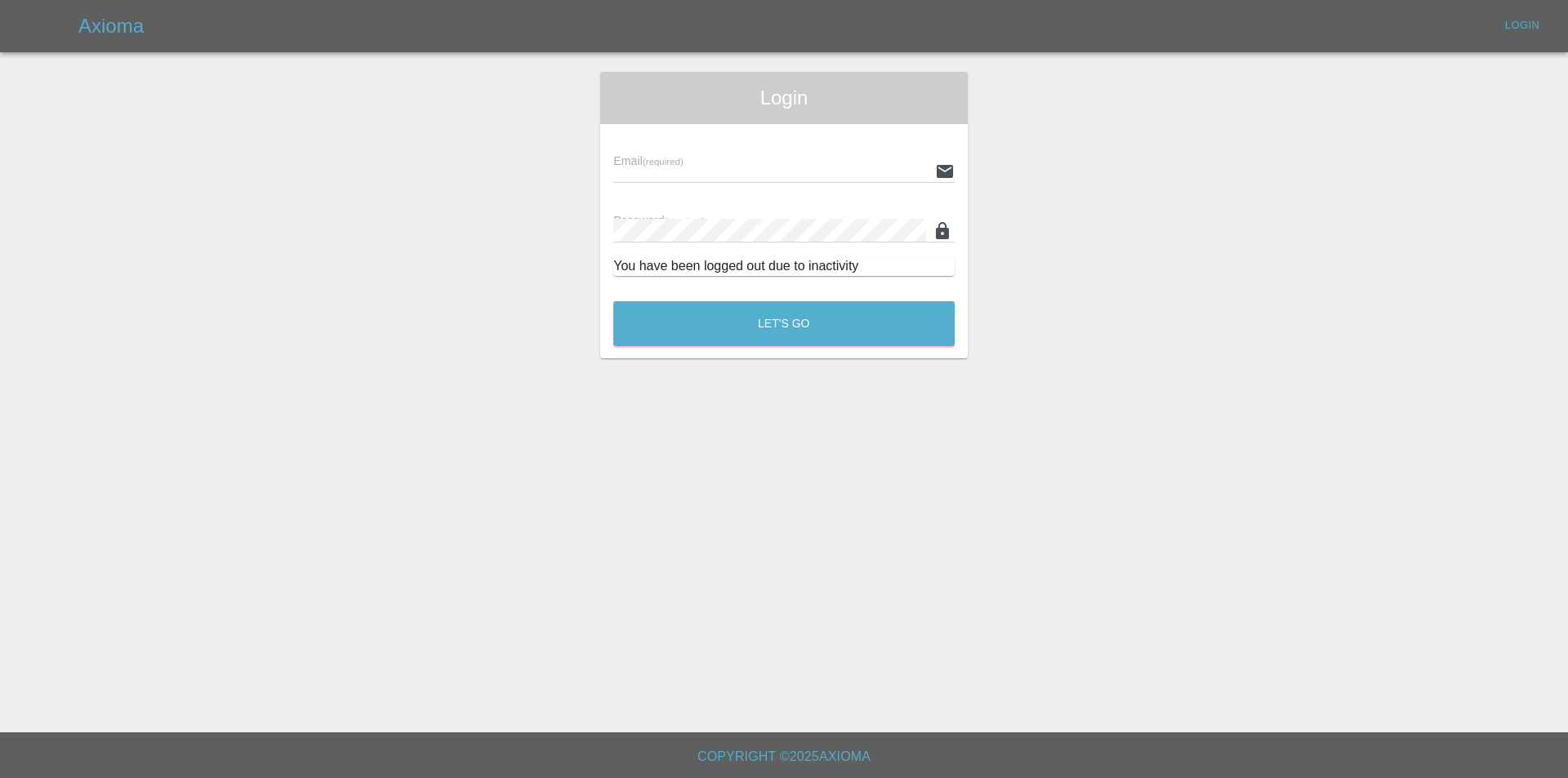
type input "info@spraywaysmartrepairs.co.uk"
click at [732, 339] on button "Let's Go" at bounding box center [784, 324] width 342 height 45
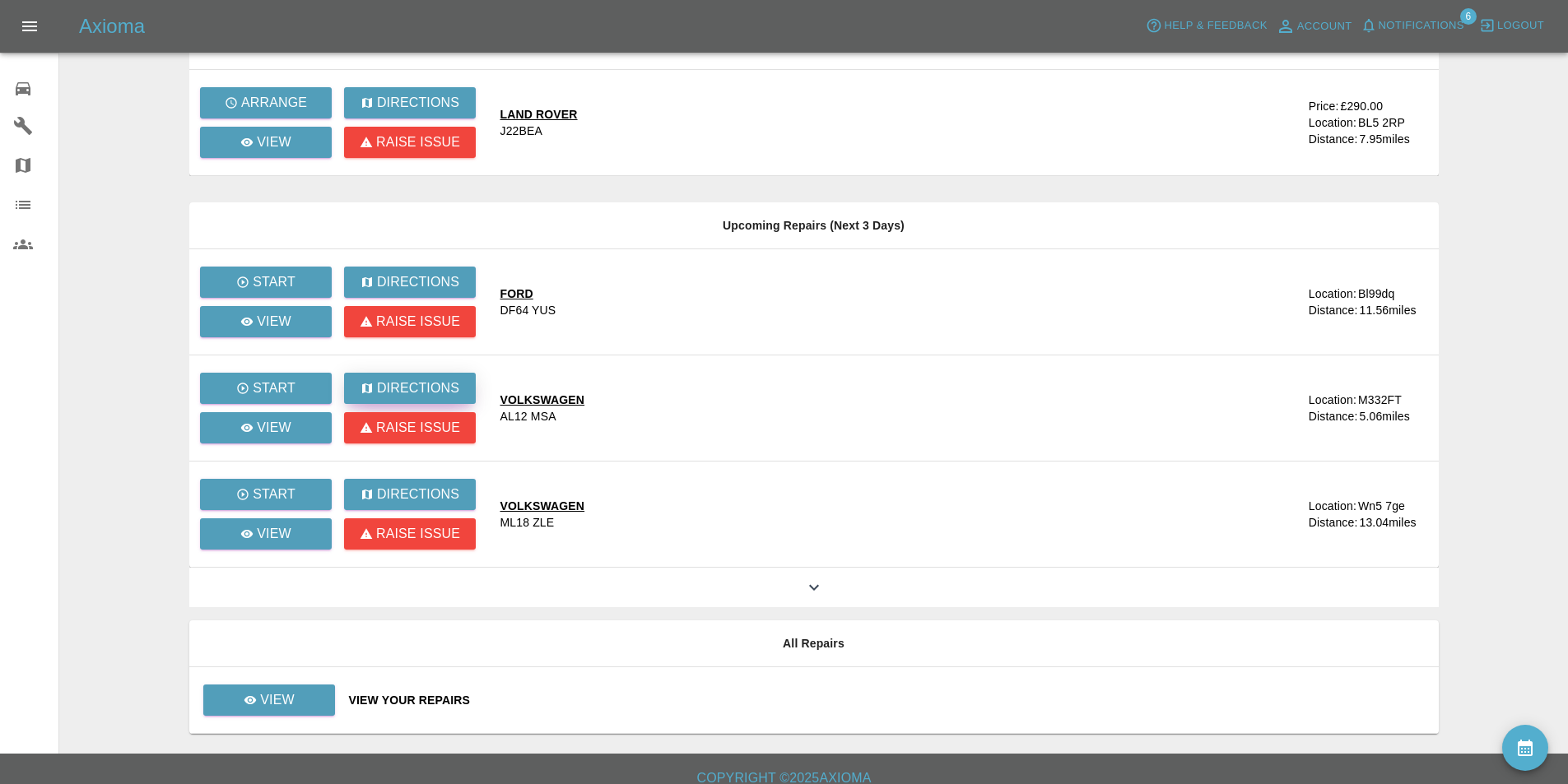
scroll to position [160, 0]
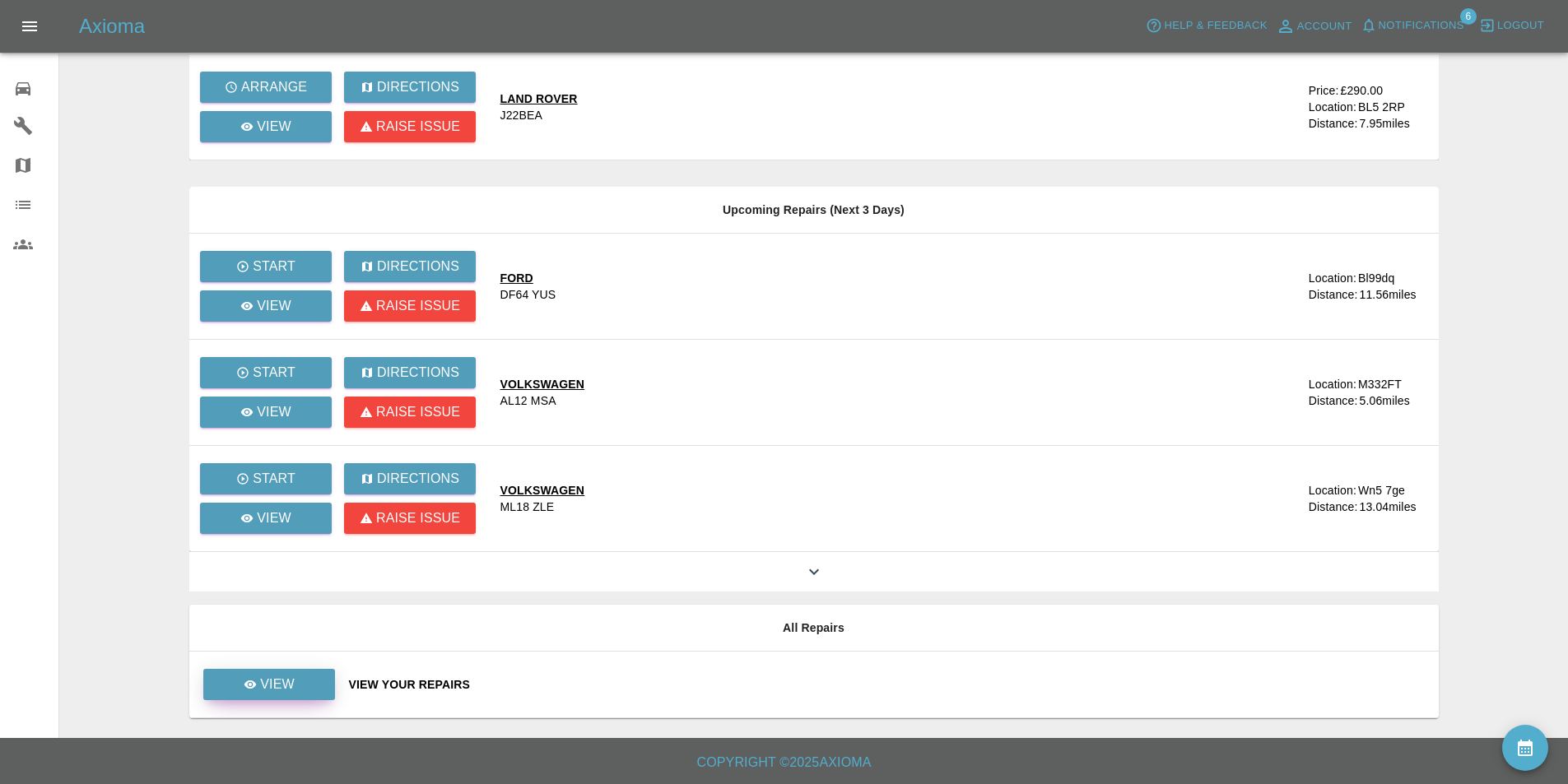
click at [298, 684] on link "View" at bounding box center [269, 684] width 132 height 31
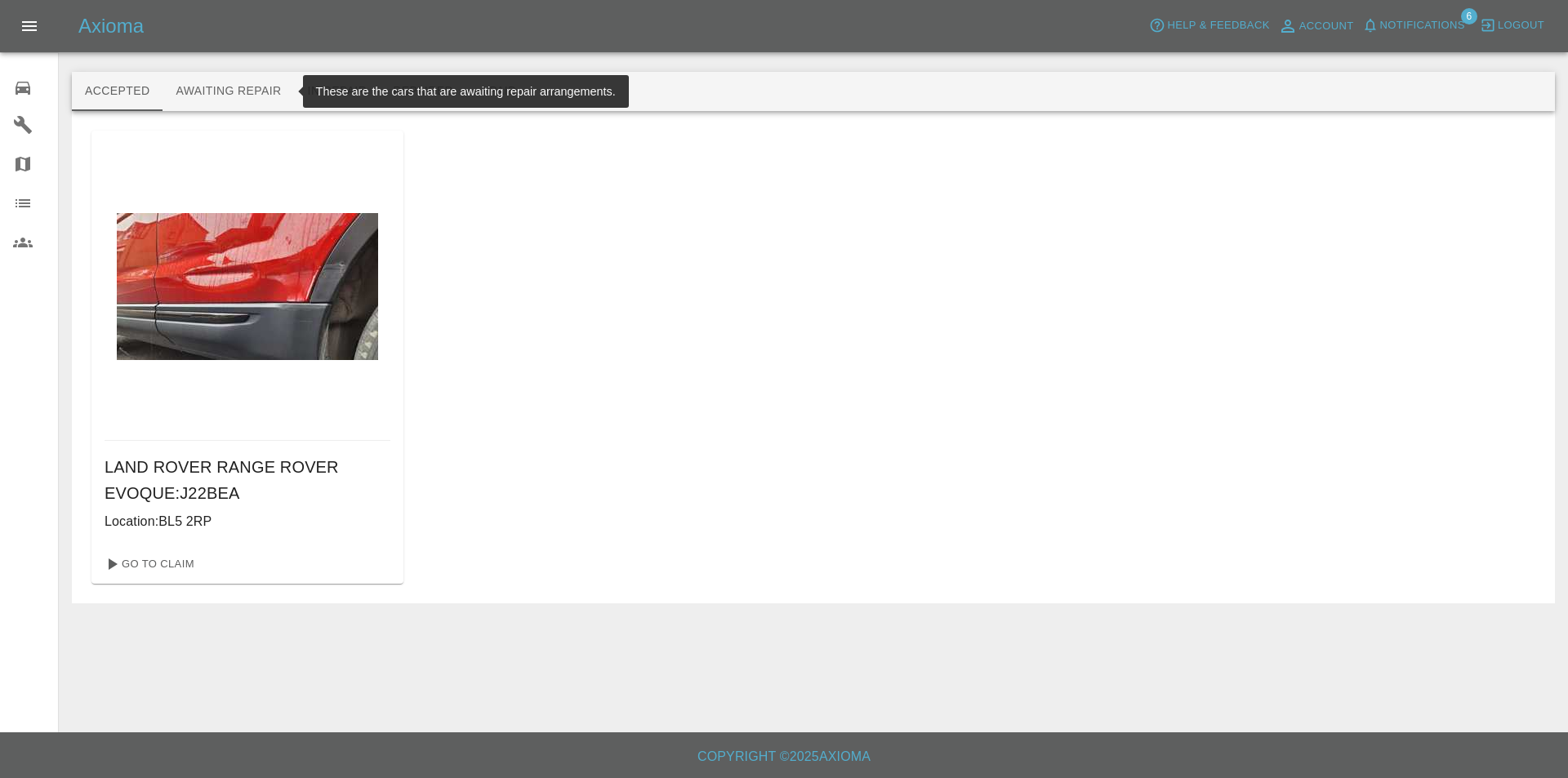
click at [244, 95] on button "Awaiting Repair" at bounding box center [229, 91] width 131 height 39
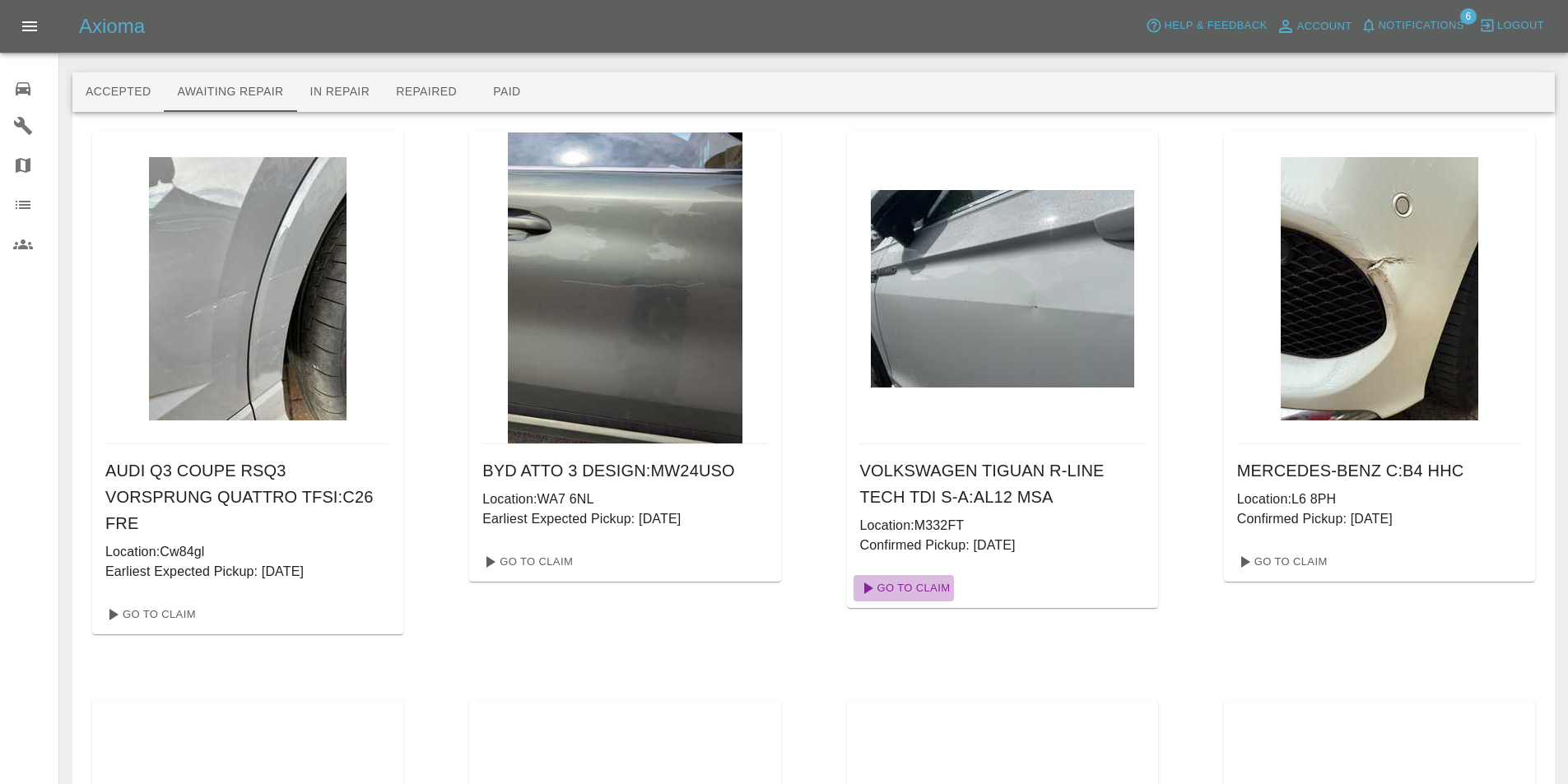
click at [920, 585] on link "Go To Claim" at bounding box center [904, 588] width 101 height 26
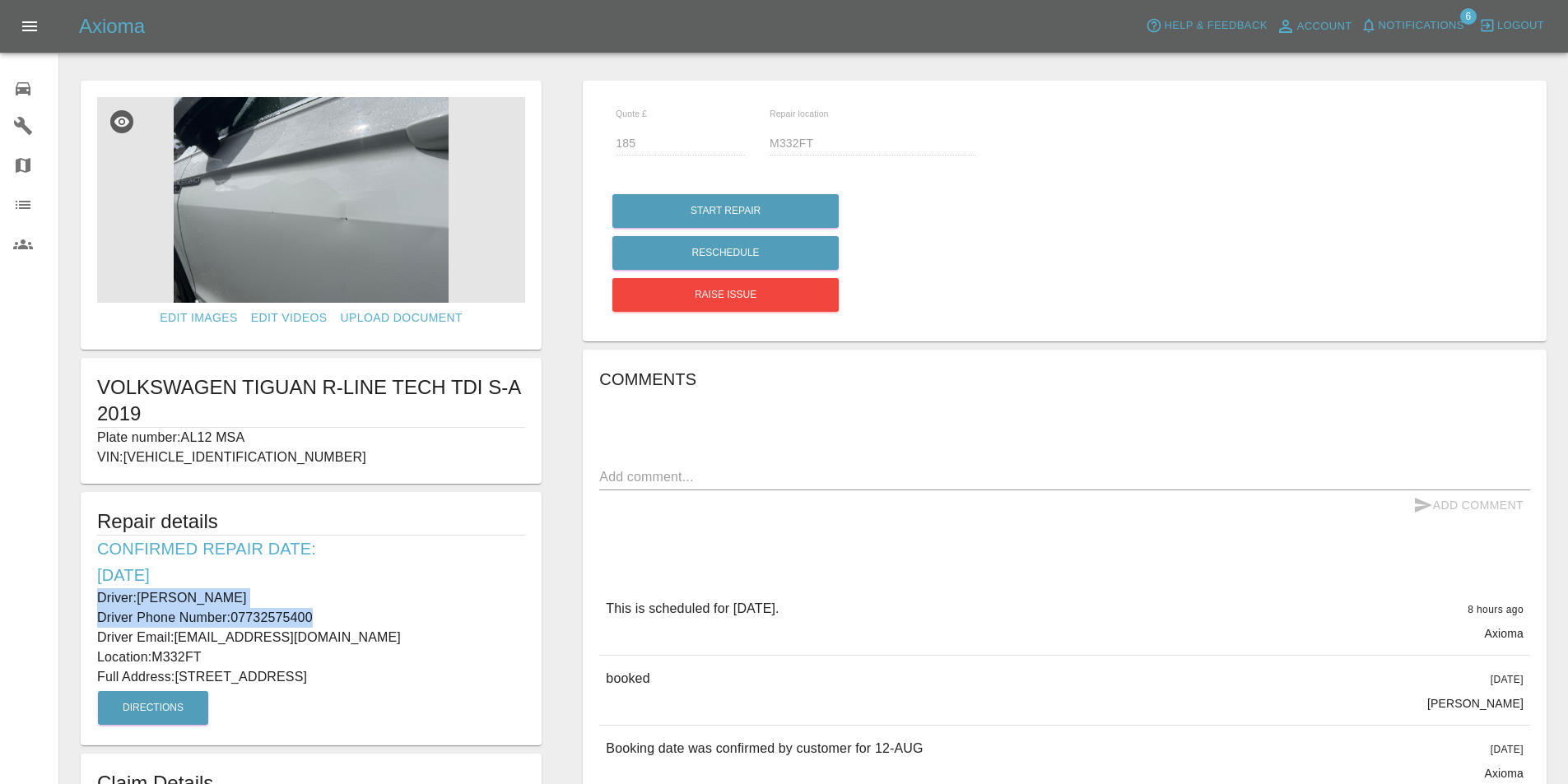
drag, startPoint x: 320, startPoint y: 616, endPoint x: 67, endPoint y: 606, distance: 253.2
click at [67, 606] on div "Edit Images Edit Videos Upload Document VOLKSWAGEN TIGUAN R-LINE TECH TDI S-A 2…" at bounding box center [311, 565] width 502 height 987
copy div "Driver: Michelle Ali Driver Phone Number: 07732575400"
drag, startPoint x: 210, startPoint y: 651, endPoint x: 160, endPoint y: 662, distance: 51.2
click at [160, 662] on p "Location: M332FT" at bounding box center [311, 658] width 428 height 20
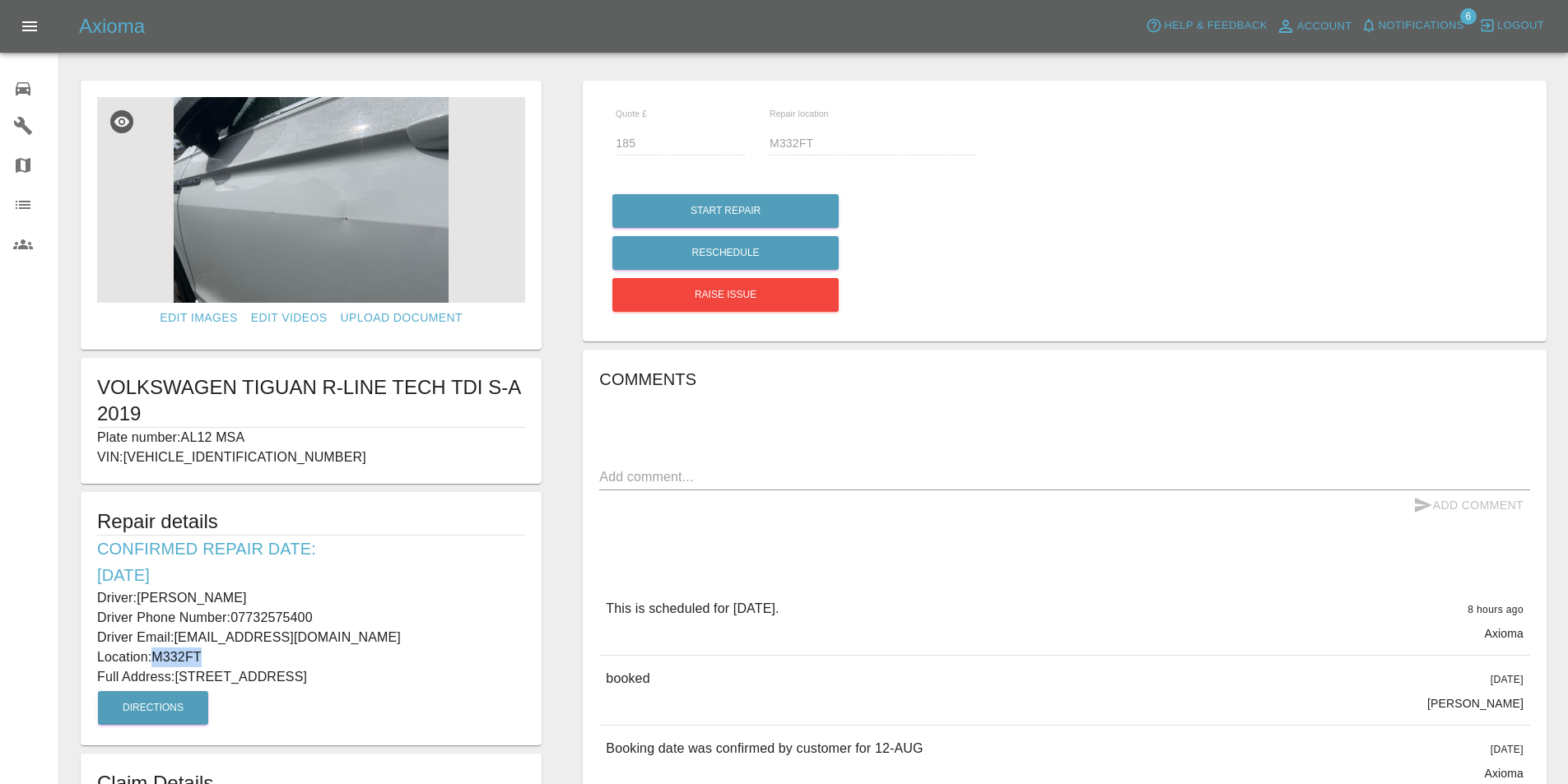
copy p "M332FT"
drag, startPoint x: 350, startPoint y: 676, endPoint x: 179, endPoint y: 674, distance: 171.0
click at [179, 674] on p "Full Address: 18 Clarendon Crescent, Sale" at bounding box center [311, 678] width 428 height 20
copy p "18 Clarendon Crescent, Sale"
drag, startPoint x: 149, startPoint y: 412, endPoint x: 106, endPoint y: 401, distance: 44.4
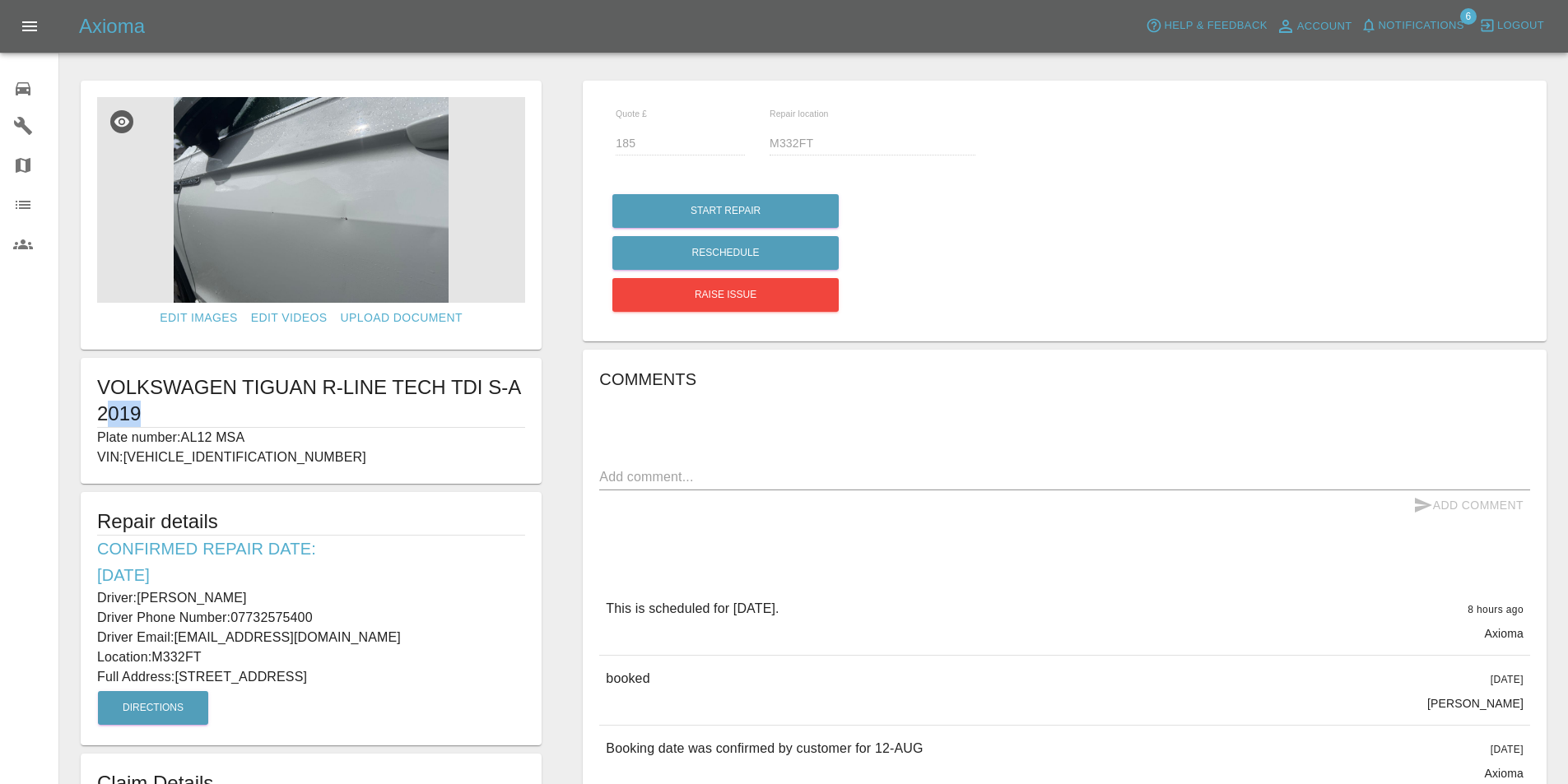
click at [106, 401] on h1 "VOLKSWAGEN TIGUAN R-LINE TECH TDI S-A 2019" at bounding box center [311, 400] width 428 height 53
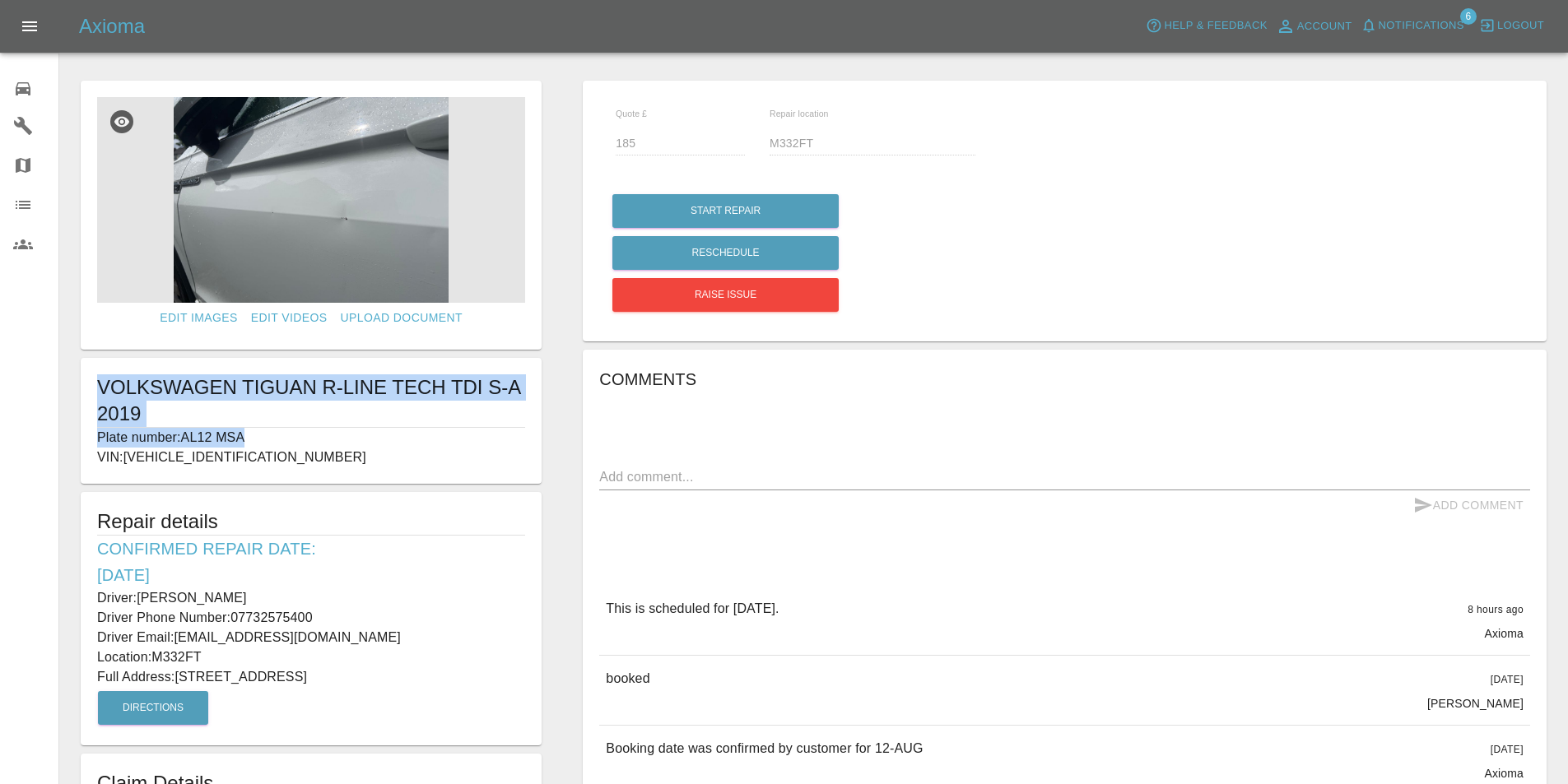
drag, startPoint x: 257, startPoint y: 434, endPoint x: 98, endPoint y: 391, distance: 164.7
click at [98, 391] on div "VOLKSWAGEN TIGUAN R-LINE TECH TDI S-A 2019 Plate number: AL12 MSA VIN: WVGZZZ5N…" at bounding box center [311, 420] width 461 height 126
copy div "VOLKSWAGEN TIGUAN R-LINE TECH TDI S-A 2019 Plate number: AL12 MSA"
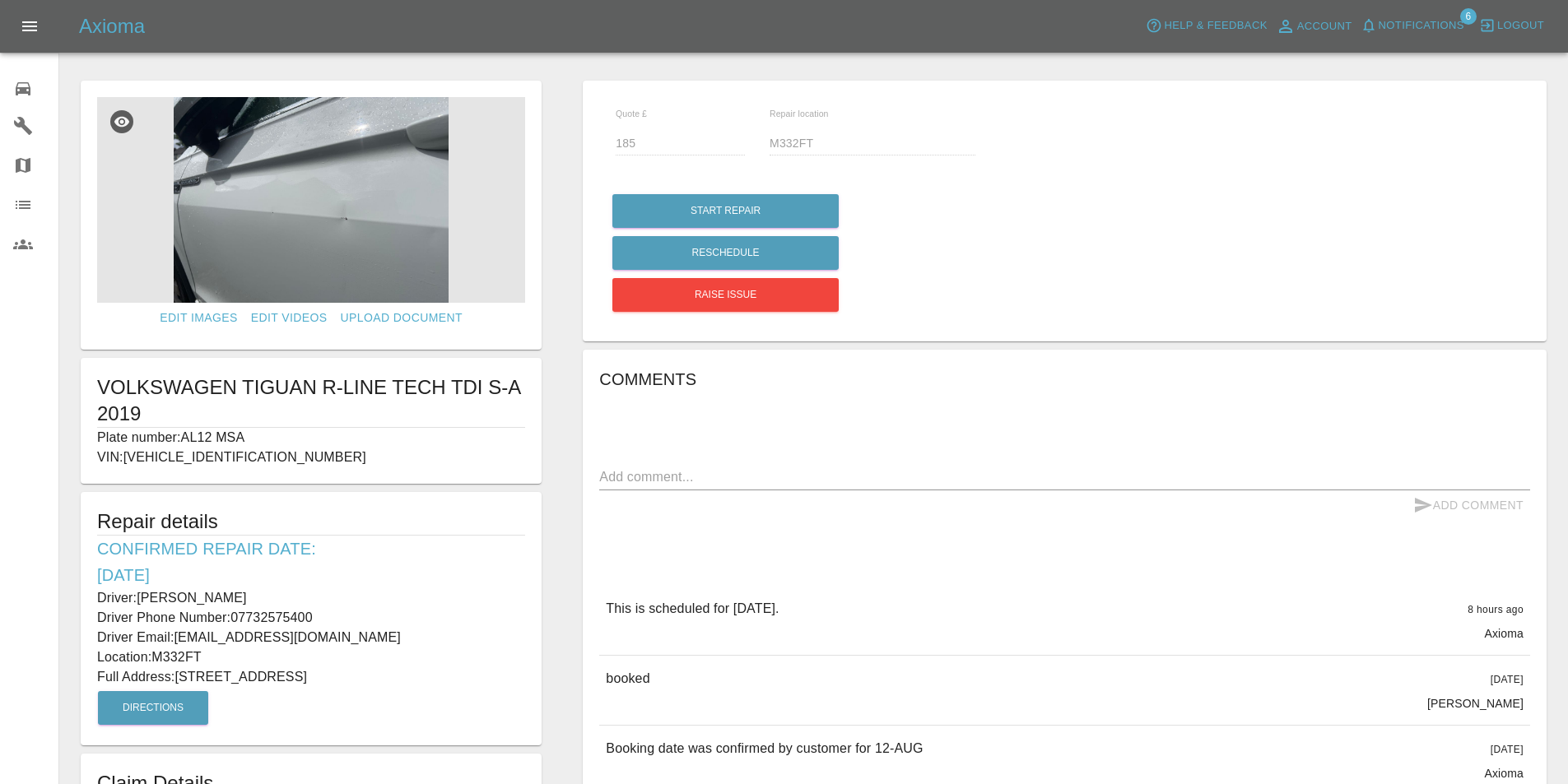
click at [1099, 533] on div "Comments x Add Comment This is scheduled for tomorrow. 8 hours ago Axioma This …" at bounding box center [1064, 700] width 931 height 669
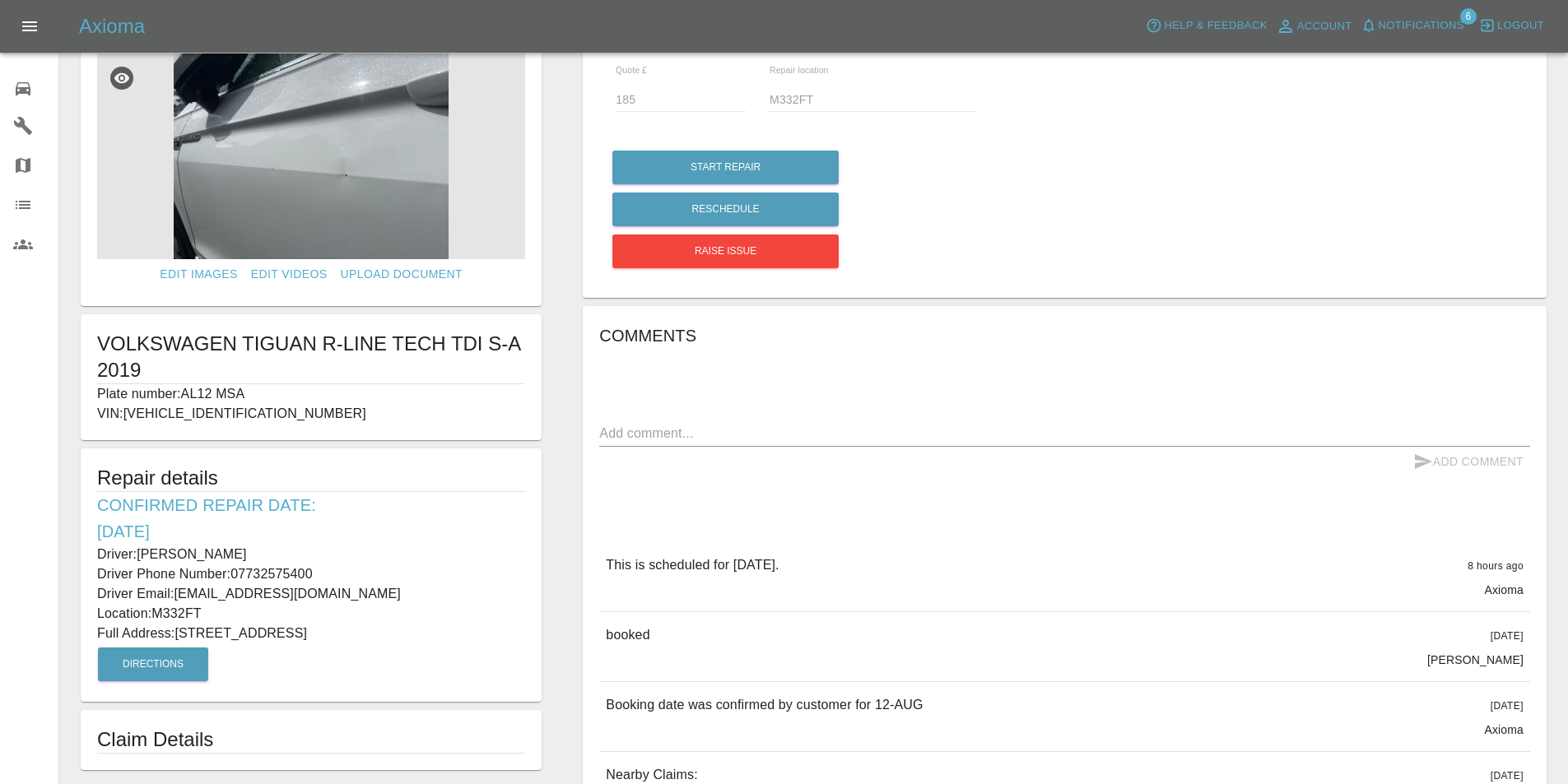
scroll to position [345, 0]
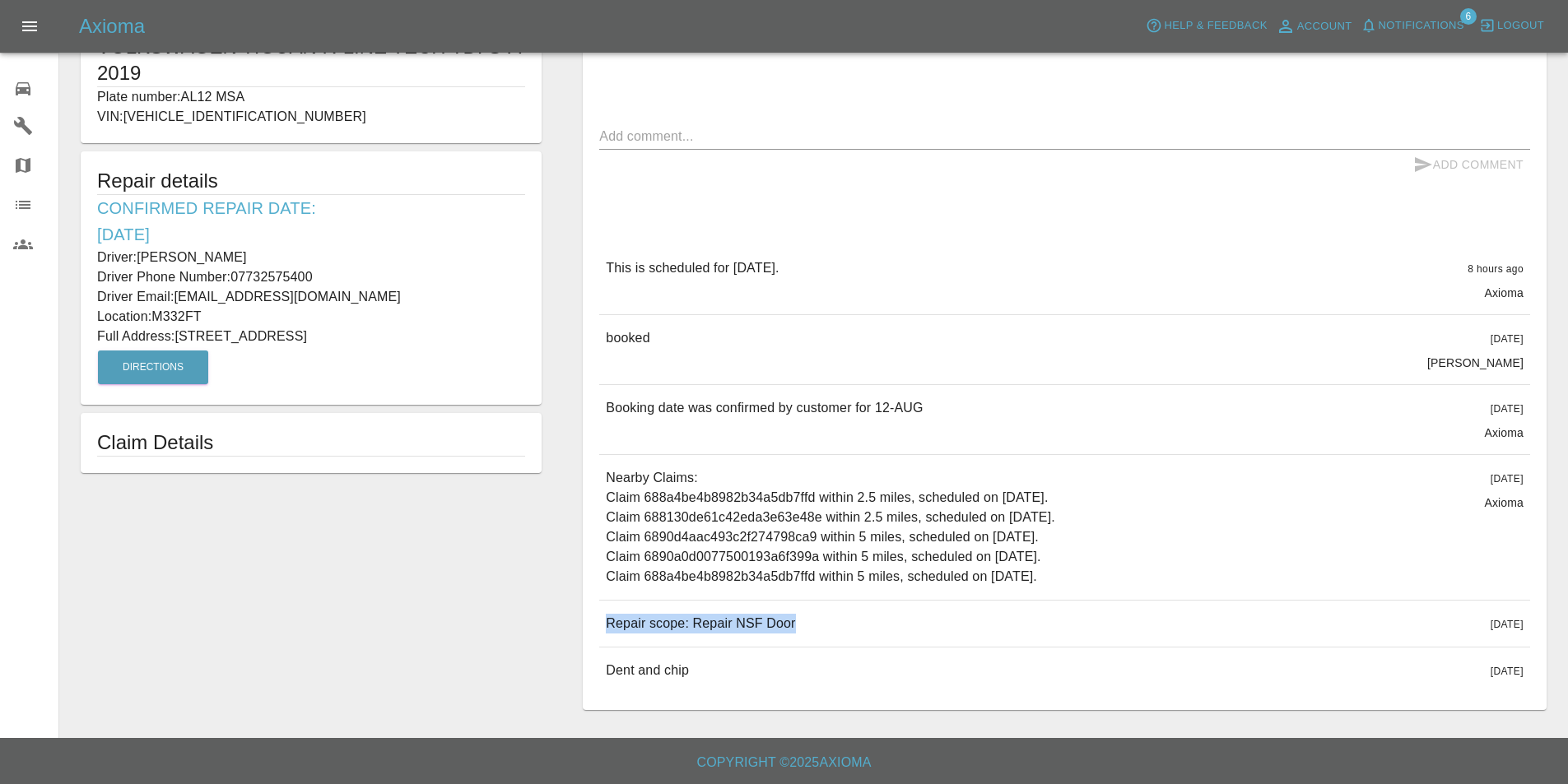
drag, startPoint x: 804, startPoint y: 622, endPoint x: 608, endPoint y: 627, distance: 196.1
click at [607, 627] on div "Repair scope: Repair NSF Door 4 days ago" at bounding box center [1064, 623] width 931 height 46
copy p "Repair scope: Repair NSF Door"
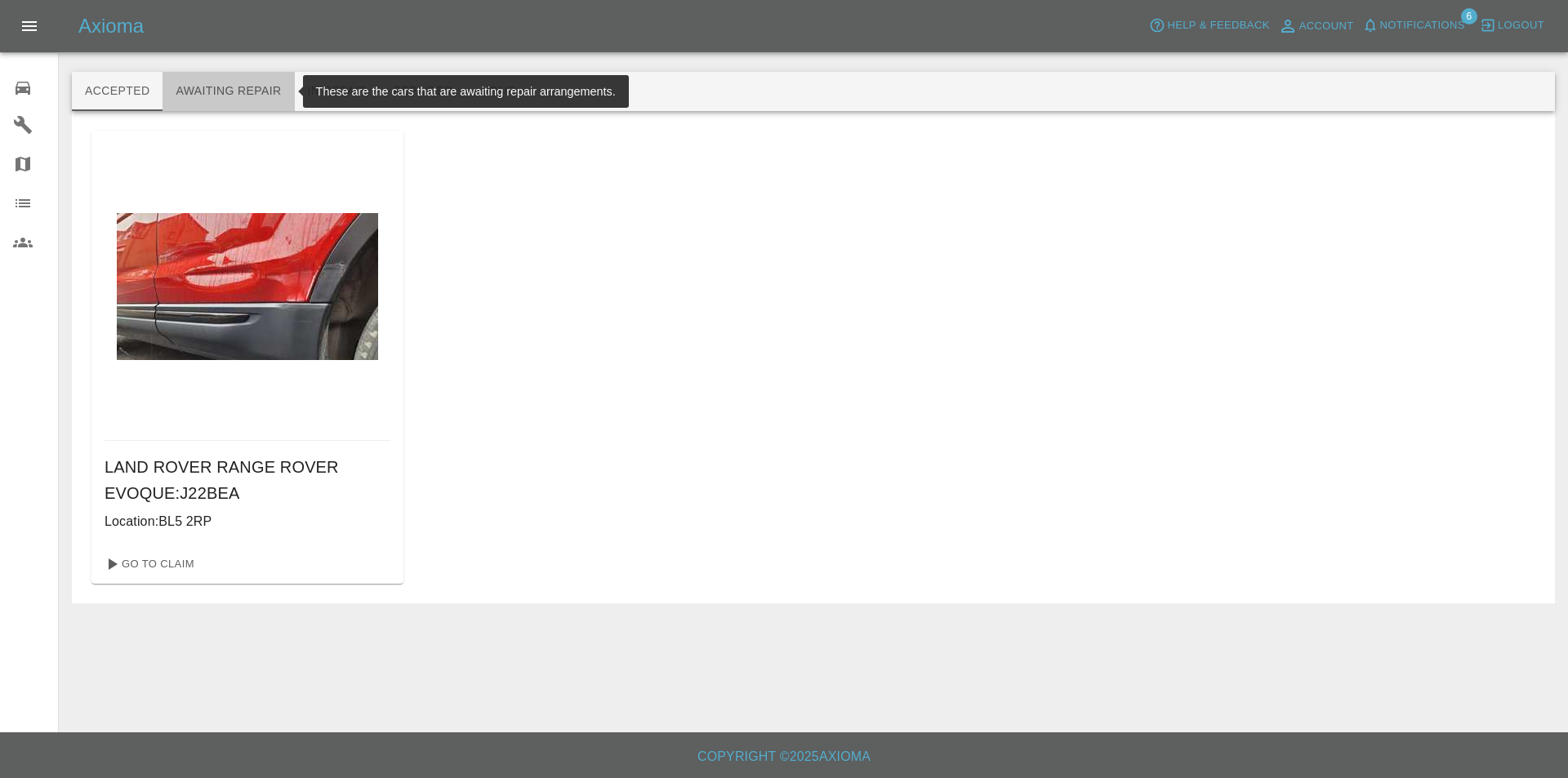
click at [234, 83] on button "Awaiting Repair" at bounding box center [229, 91] width 131 height 39
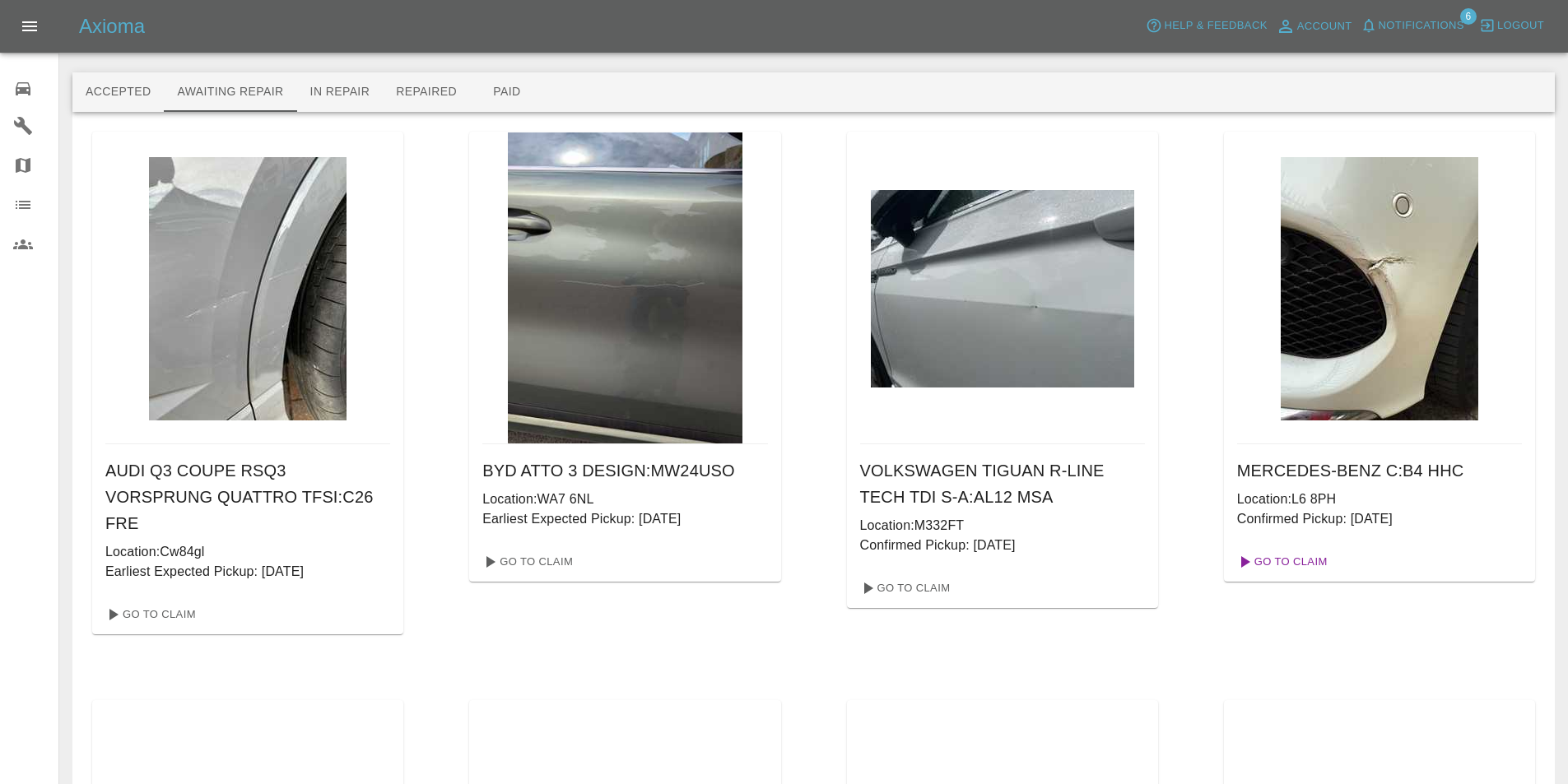
click at [1289, 563] on link "Go To Claim" at bounding box center [1281, 561] width 101 height 26
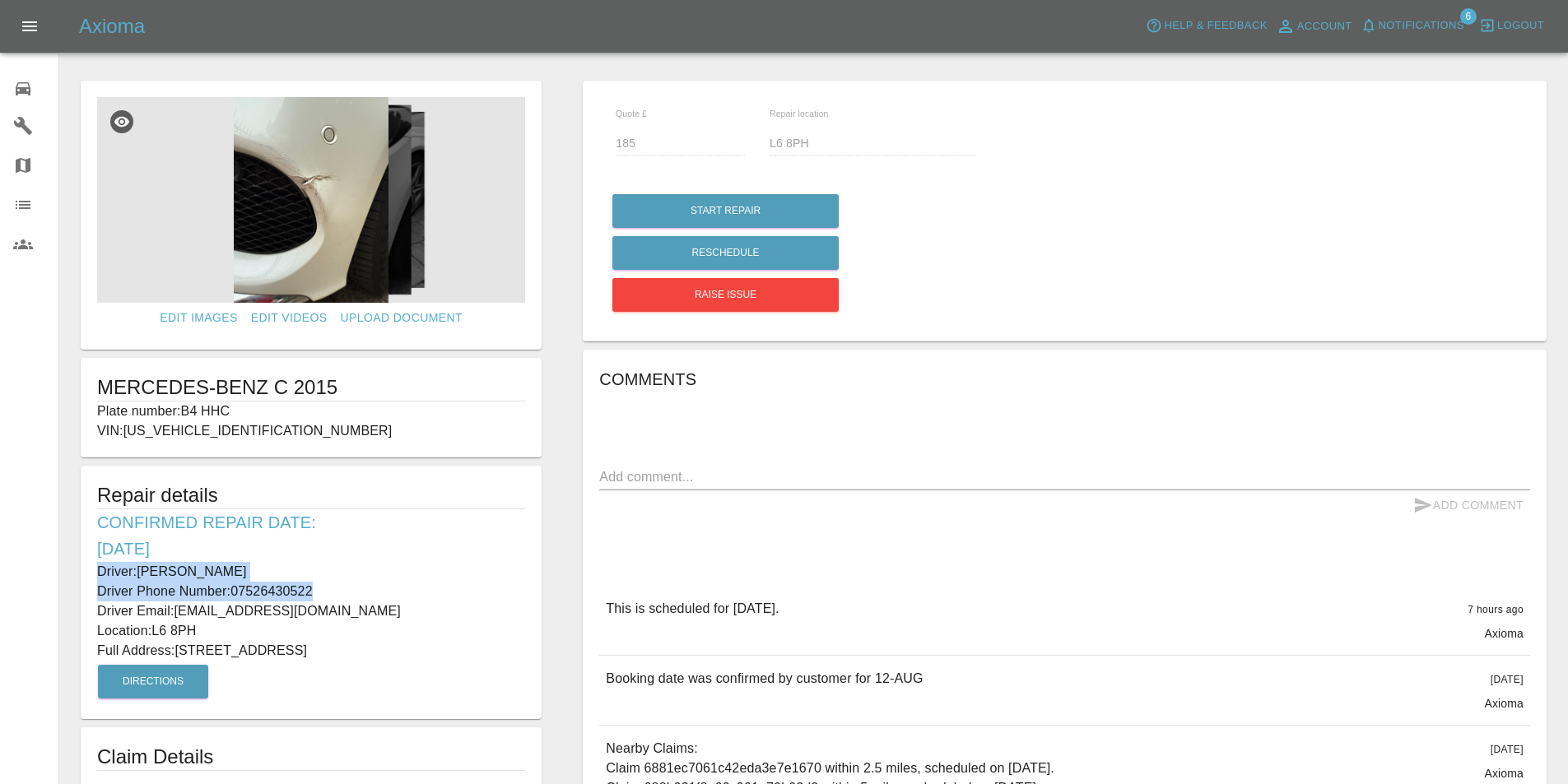
drag, startPoint x: 324, startPoint y: 585, endPoint x: 89, endPoint y: 572, distance: 235.4
click at [89, 572] on div "Repair details Confirmed Repair Date: 12/08/25 Driver: Harry Clarke Driver Phon…" at bounding box center [311, 592] width 461 height 254
copy div "Driver: Harry Clarke Driver Phone Number: 07526430522"
drag, startPoint x: 202, startPoint y: 632, endPoint x: 157, endPoint y: 632, distance: 45.0
click at [157, 632] on p "Location: L6 8PH" at bounding box center [311, 632] width 428 height 20
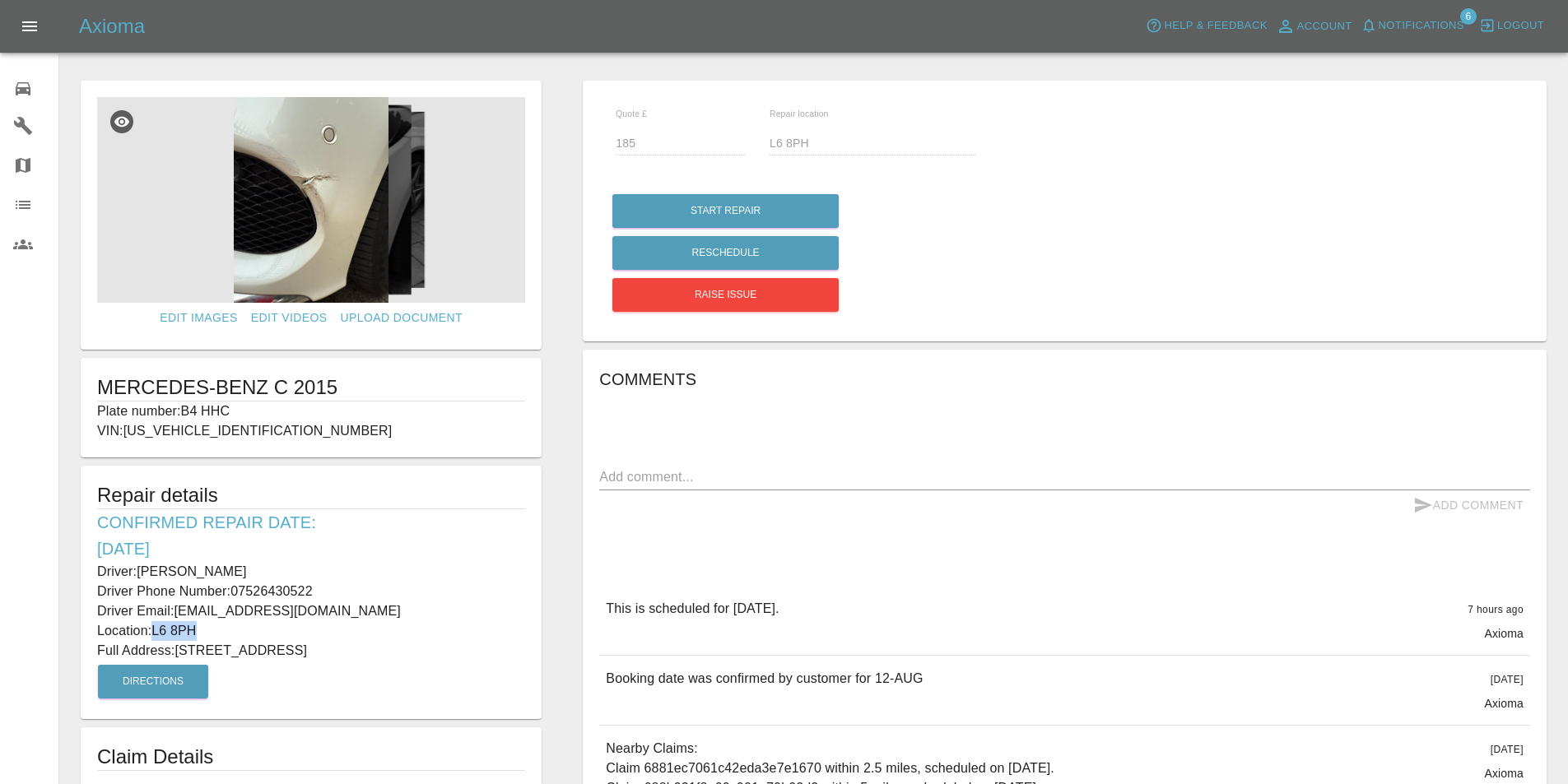
copy p "L6 8PH"
drag, startPoint x: 486, startPoint y: 647, endPoint x: 178, endPoint y: 653, distance: 308.1
click at [178, 653] on p "Full Address: 9a Fairfield Crescent Fairfield, Liverpool Merseyside" at bounding box center [311, 651] width 428 height 20
copy p "9a Fairfield Crescent Fairfield, Liverpool Merseyside"
drag, startPoint x: 244, startPoint y: 407, endPoint x: 92, endPoint y: 395, distance: 152.5
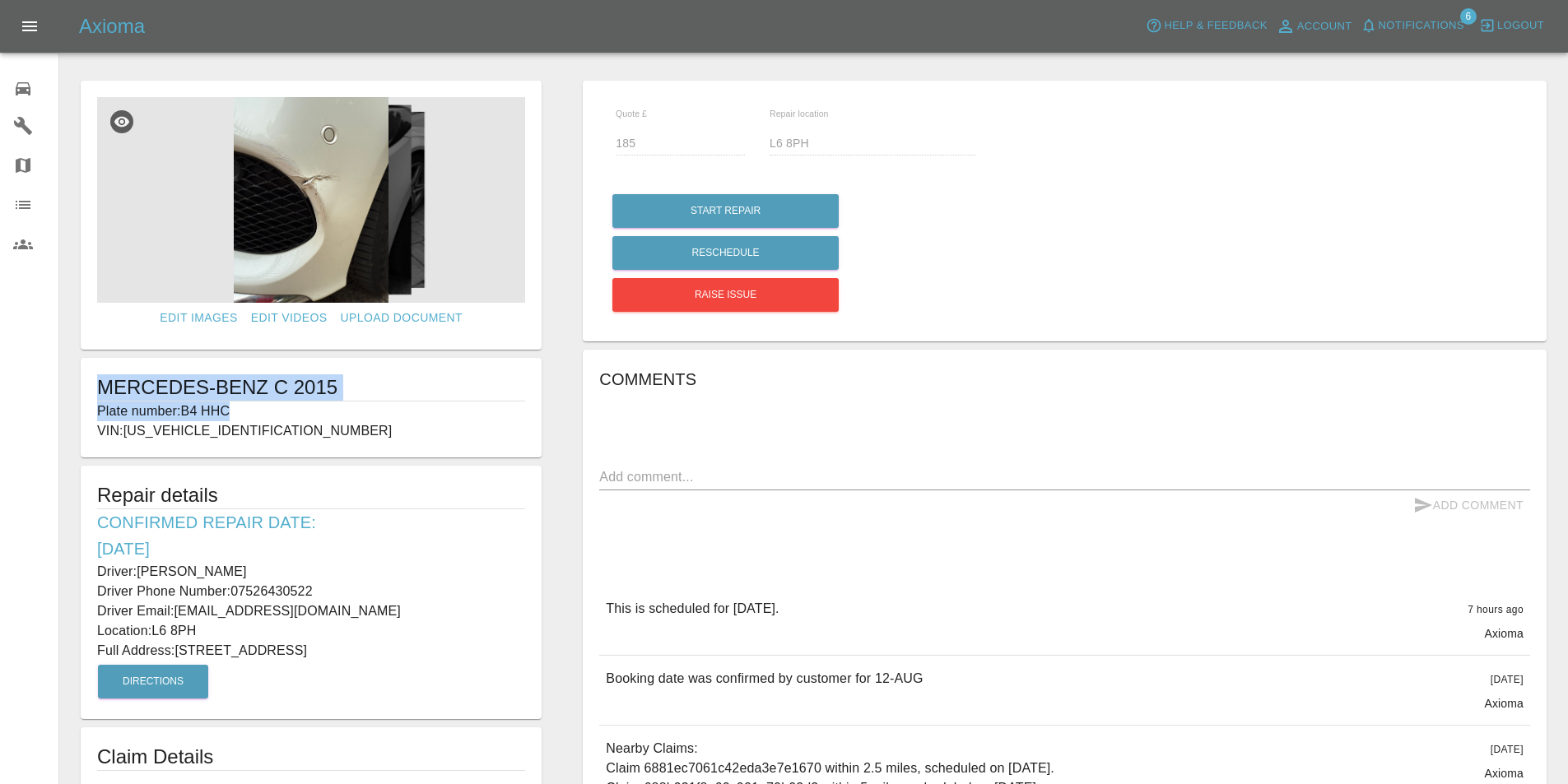
click at [92, 395] on div "MERCEDES-BENZ C 2015 Plate number: B4 HHC VIN: WDD2050422R112291" at bounding box center [311, 407] width 461 height 100
click at [880, 530] on div "Comments x Add Comment This is scheduled for tomorrow. 7 hours ago Axioma This …" at bounding box center [1064, 665] width 931 height 599
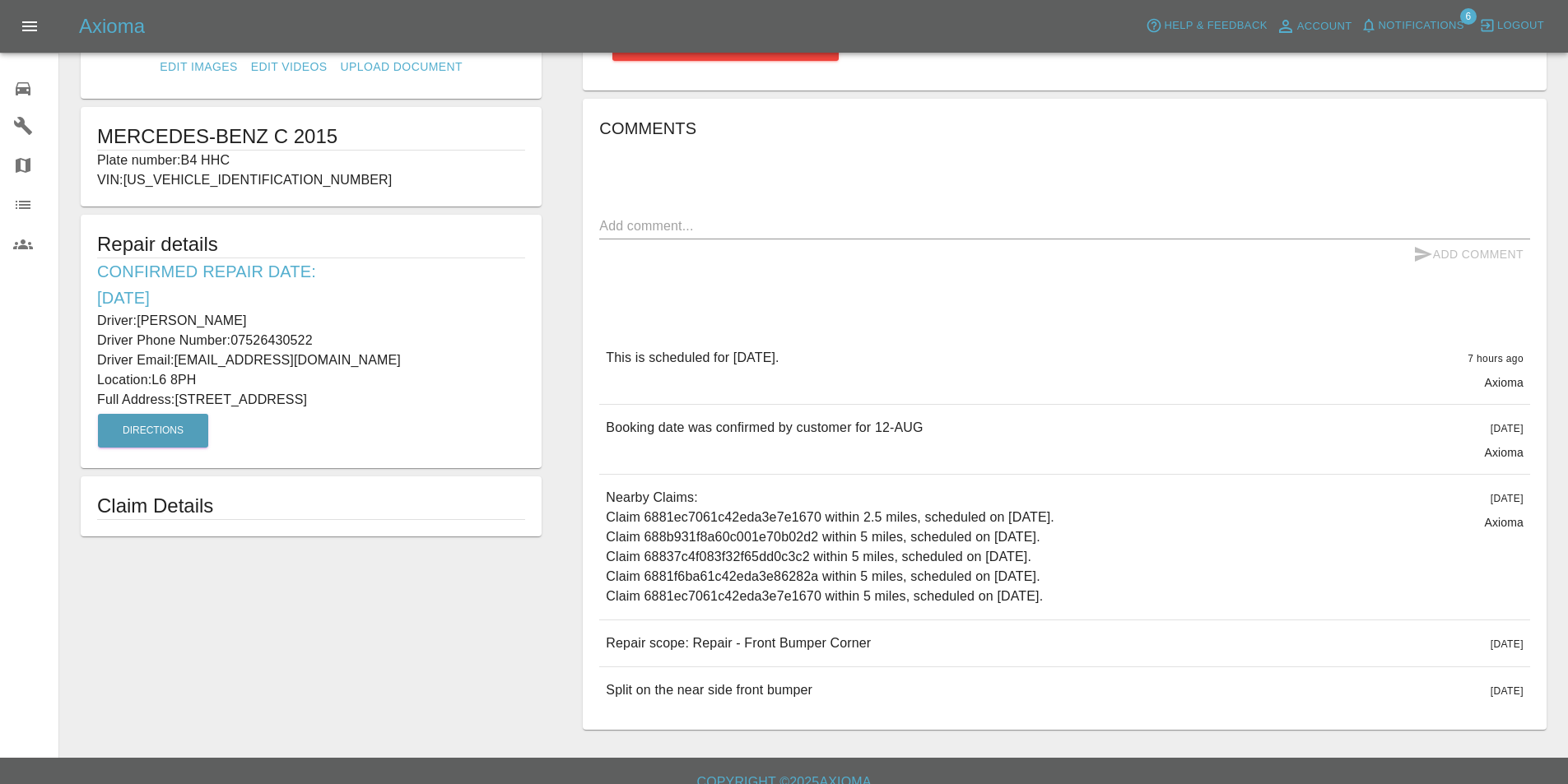
scroll to position [274, 0]
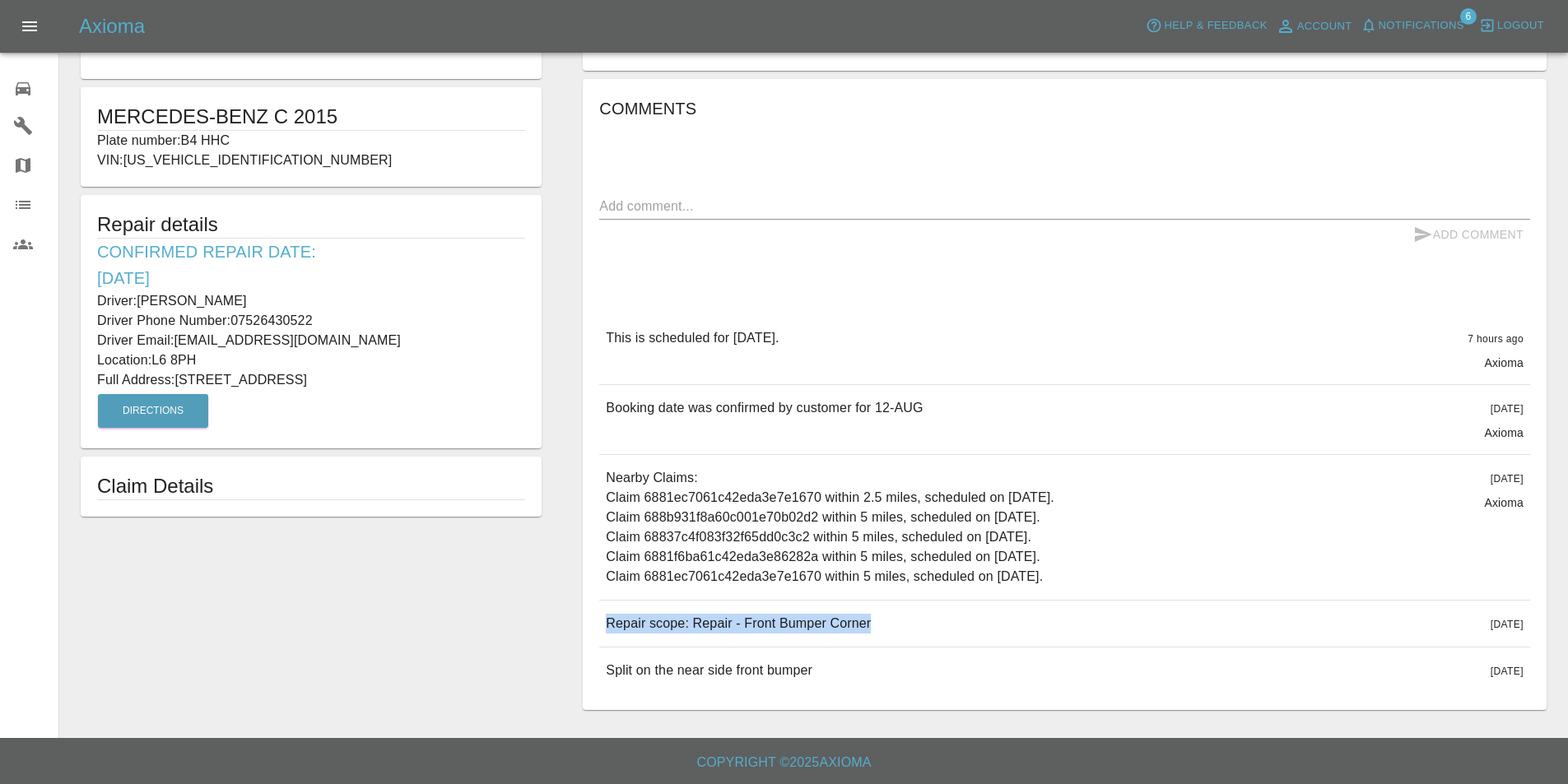
drag, startPoint x: 874, startPoint y: 617, endPoint x: 610, endPoint y: 629, distance: 264.3
click at [610, 629] on div "Repair scope: Repair - Front Bumper Corner 7 days ago" at bounding box center [1064, 623] width 931 height 46
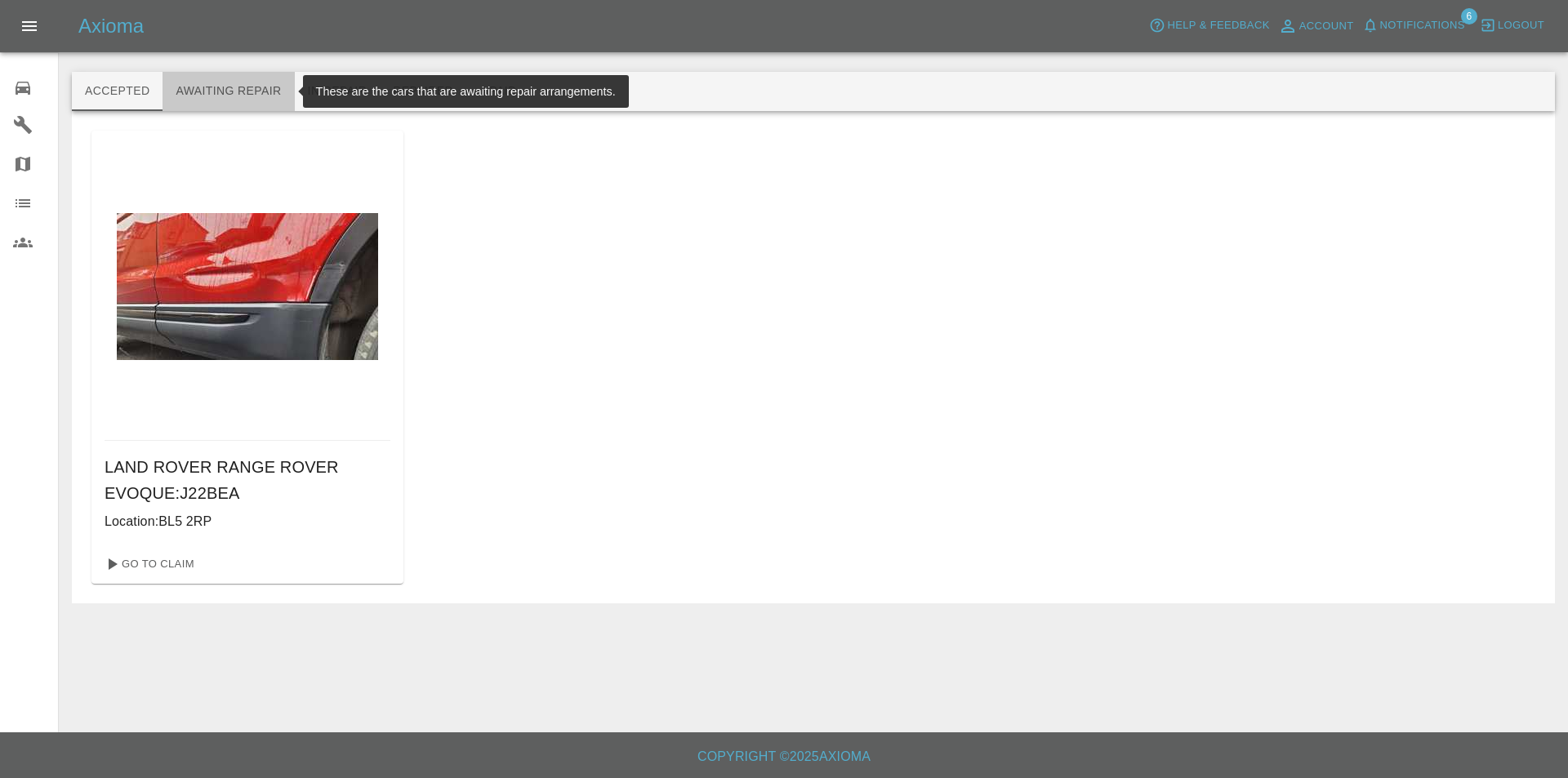
click at [206, 75] on button "Awaiting Repair" at bounding box center [229, 91] width 131 height 39
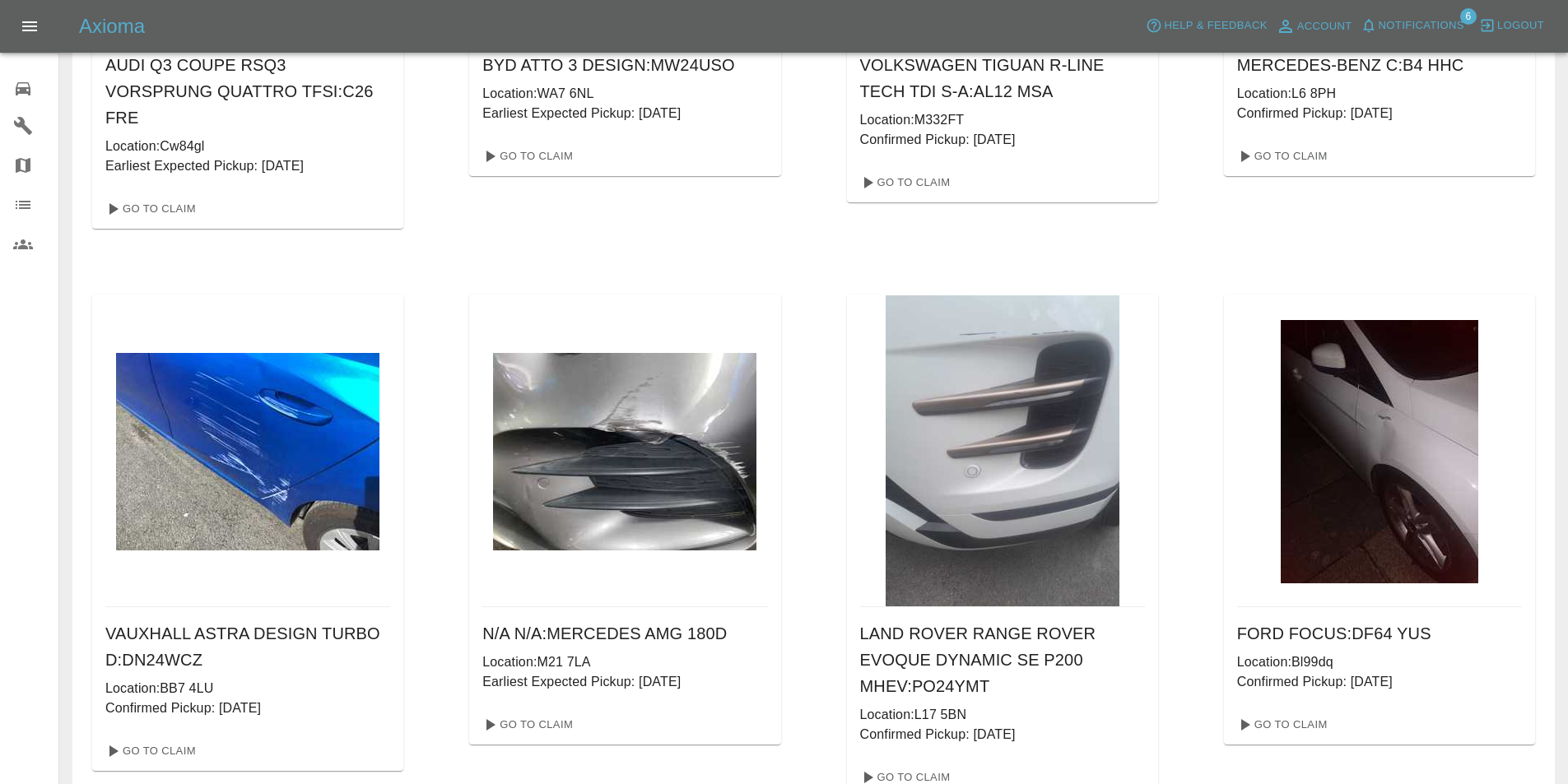
scroll to position [411, 0]
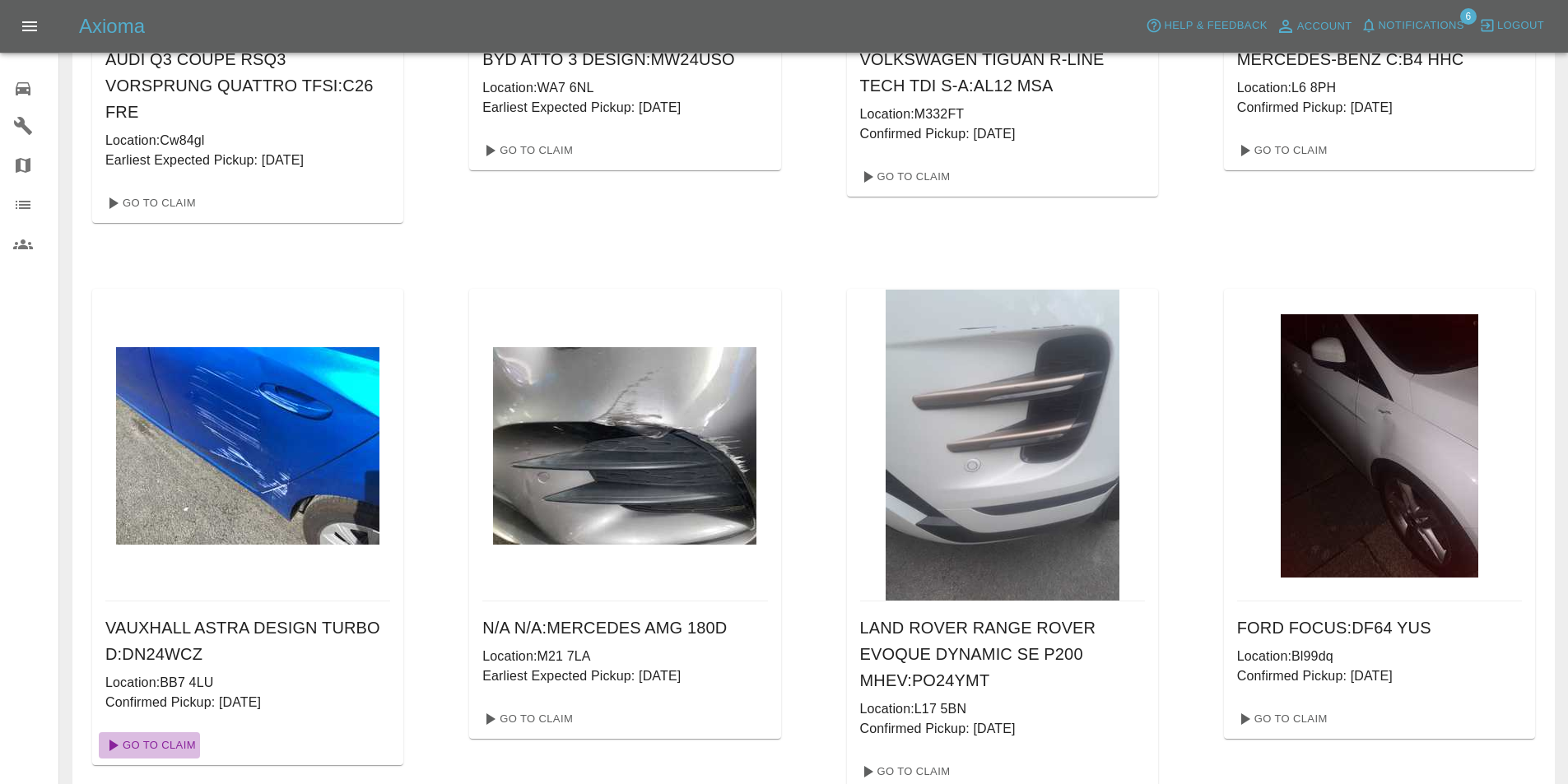
click at [149, 745] on link "Go To Claim" at bounding box center [149, 745] width 101 height 26
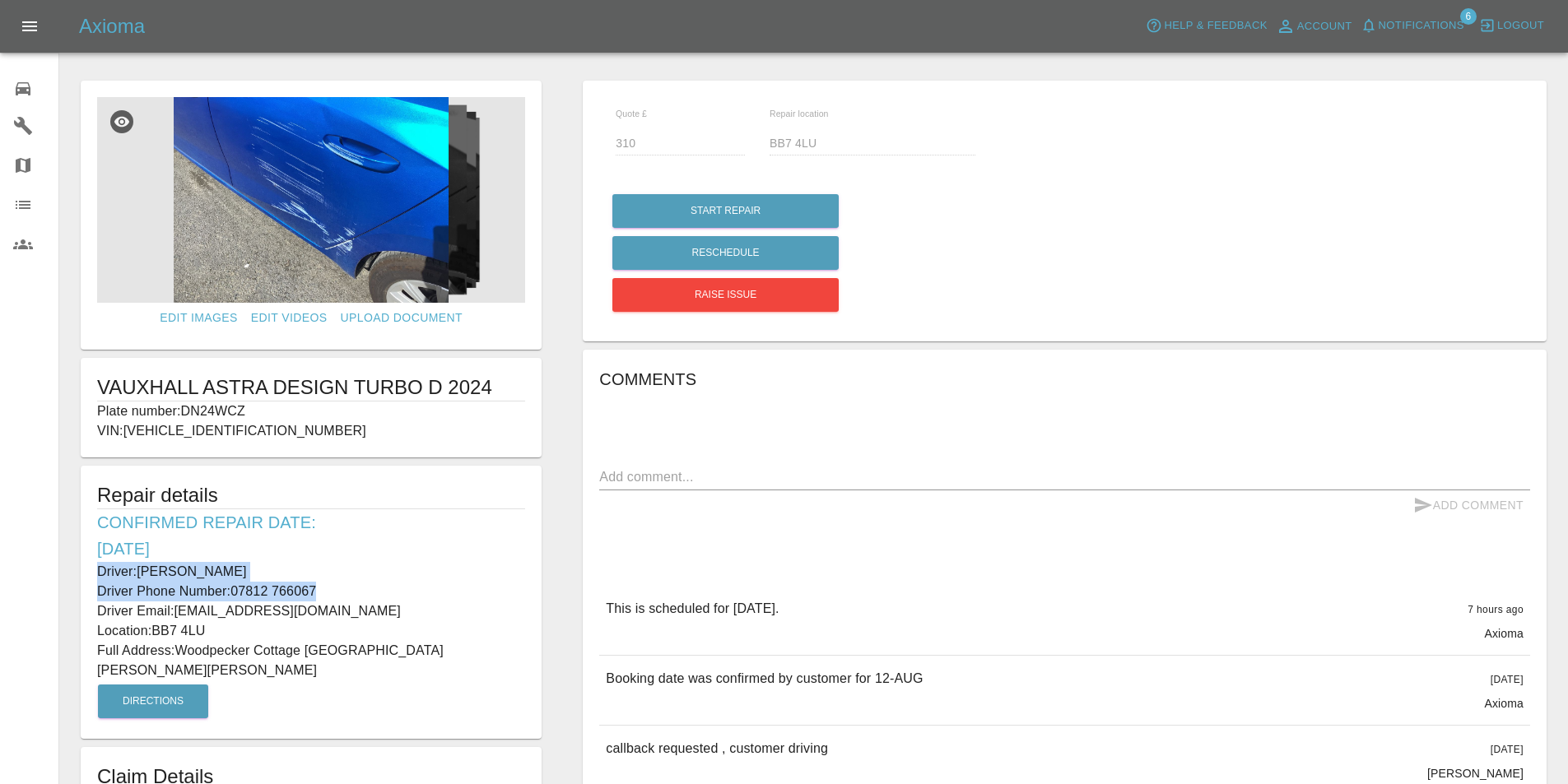
drag, startPoint x: 326, startPoint y: 581, endPoint x: 85, endPoint y: 580, distance: 241.0
click at [85, 580] on div "Repair details Confirmed Repair Date: 12/08/25 Driver: Mr D Beaumont Driver Pho…" at bounding box center [311, 602] width 461 height 273
drag, startPoint x: 208, startPoint y: 630, endPoint x: 159, endPoint y: 624, distance: 49.4
click at [159, 624] on p "Location: BB7 4LU" at bounding box center [311, 632] width 428 height 20
drag, startPoint x: 223, startPoint y: 668, endPoint x: 183, endPoint y: 650, distance: 43.9
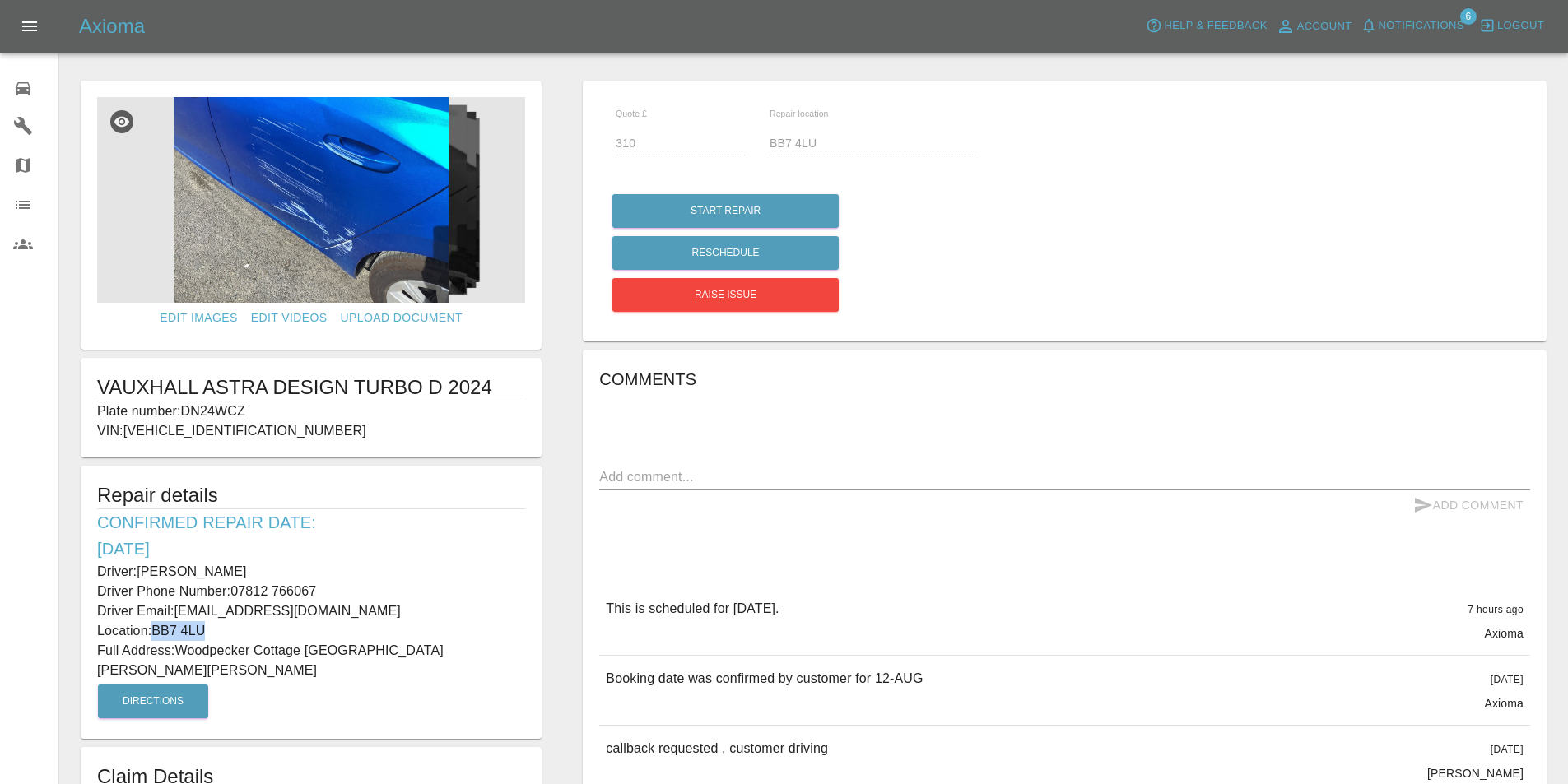
click at [183, 650] on p "Full Address: Woodpecker Cottage Hellifield Road Bolton by Bowland, Clitheroe L…" at bounding box center [311, 660] width 428 height 39
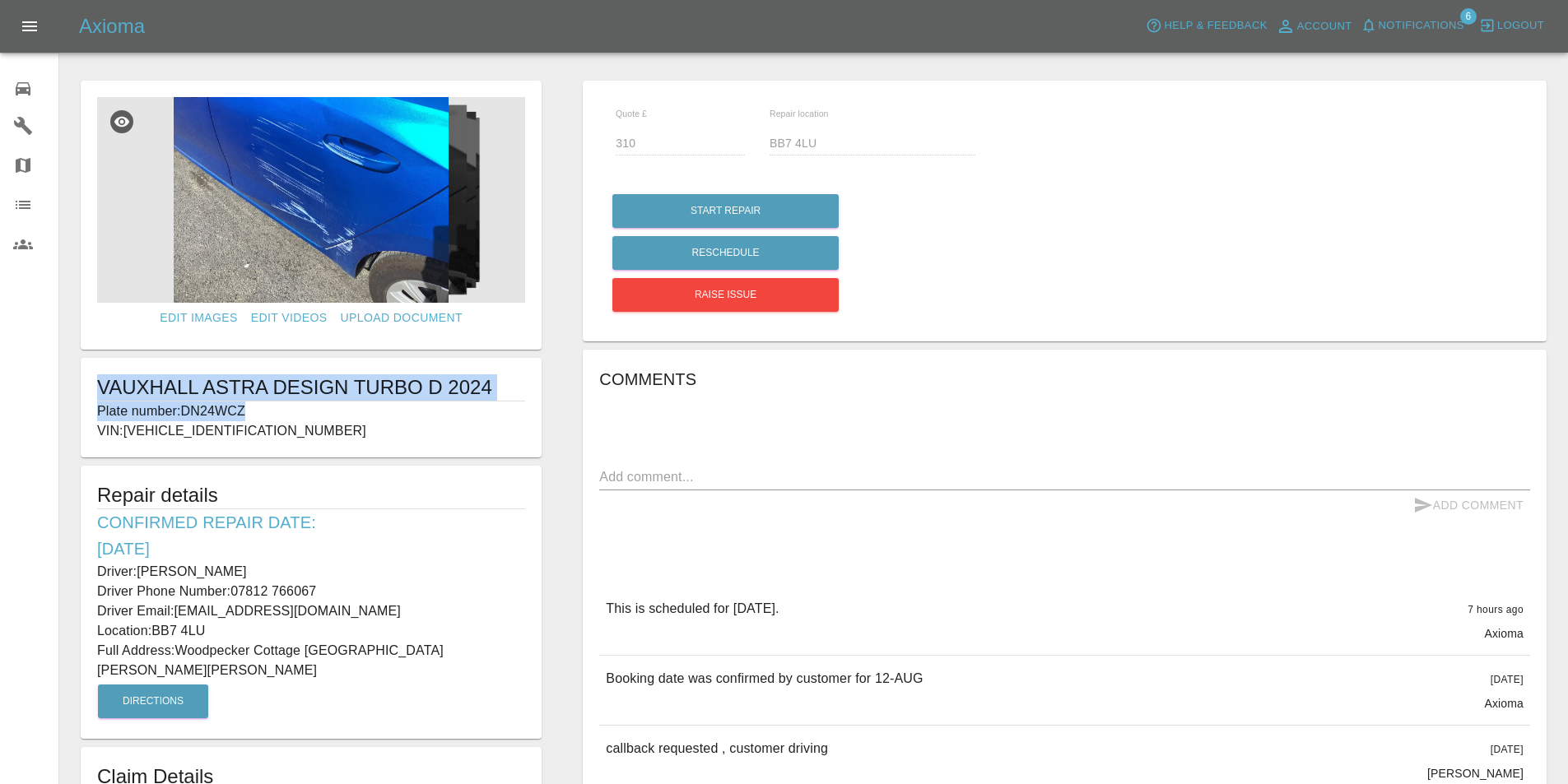
drag, startPoint x: 256, startPoint y: 408, endPoint x: 85, endPoint y: 395, distance: 171.5
click at [85, 395] on div "VAUXHALL ASTRA DESIGN TURBO D 2024 Plate number: DN24WCZ VIN: VXKFBYHZTP1067299" at bounding box center [311, 407] width 461 height 100
click at [367, 417] on p "Plate number: DN24WCZ" at bounding box center [311, 411] width 428 height 20
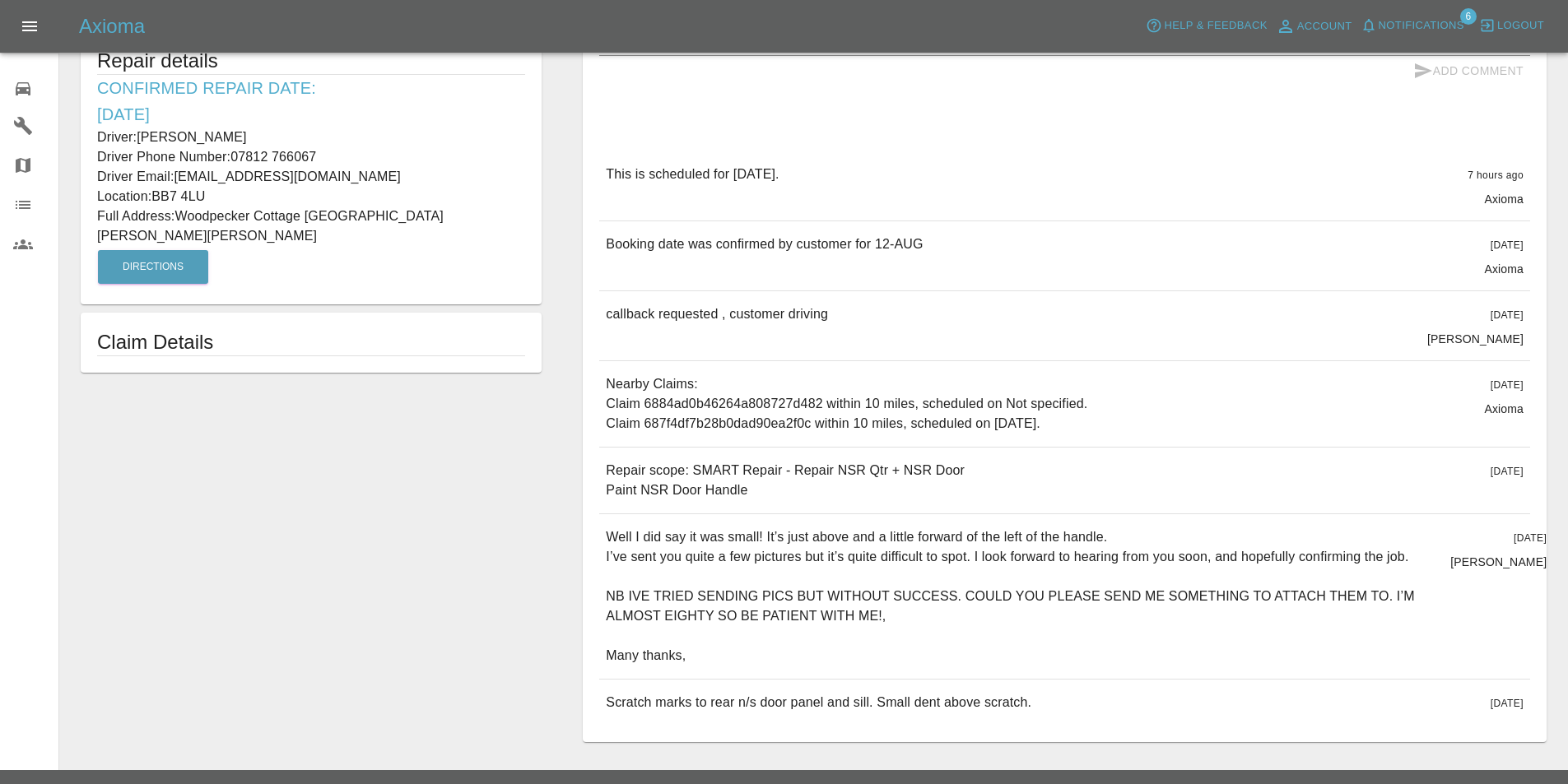
scroll to position [388, 0]
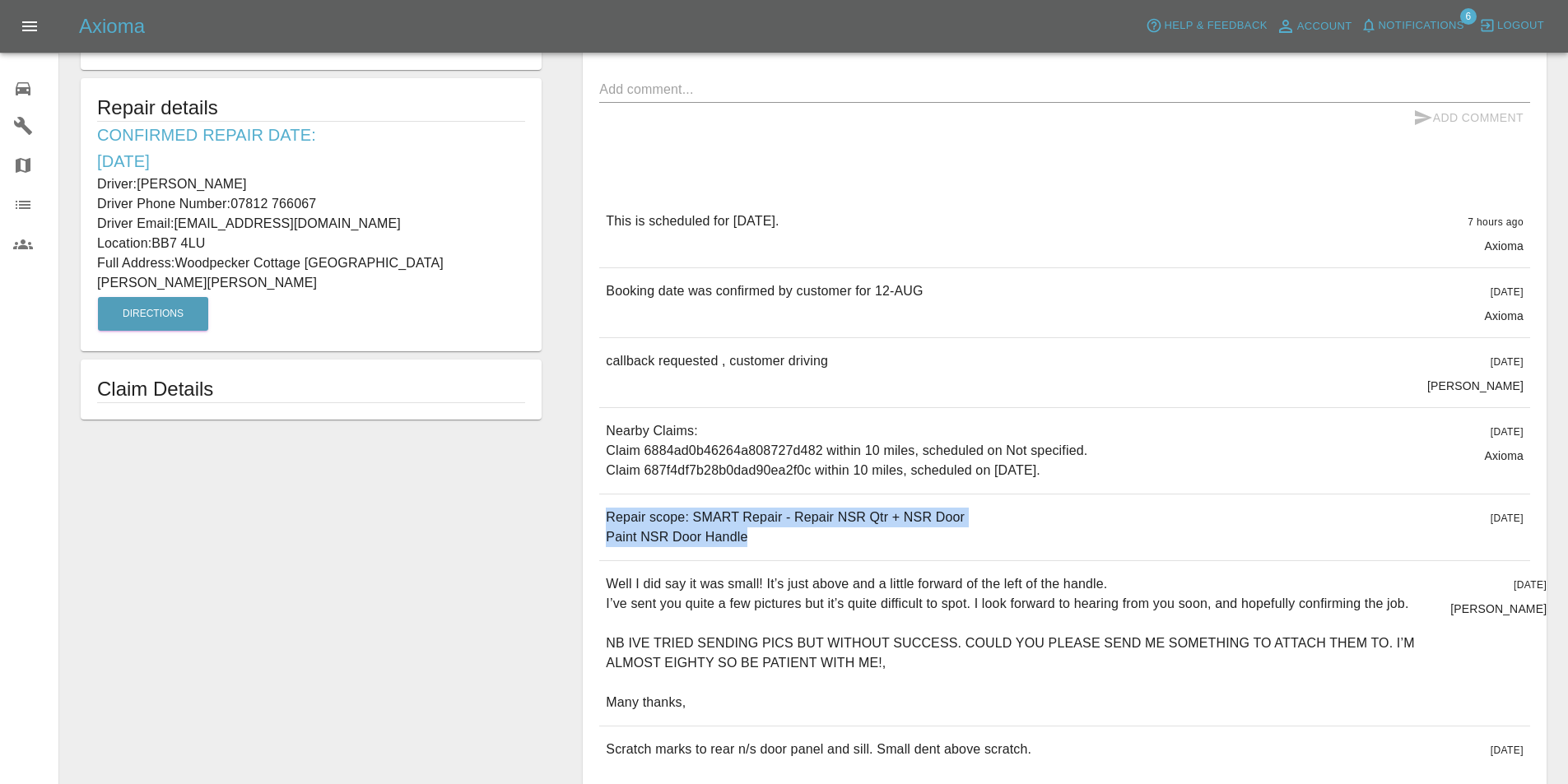
drag, startPoint x: 759, startPoint y: 536, endPoint x: 602, endPoint y: 518, distance: 158.0
click at [602, 518] on div "Repair scope: SMART Repair - Repair NSR Qtr + NSR Door Paint NSR Door Handle 12…" at bounding box center [1064, 527] width 931 height 66
click at [21, 80] on icon at bounding box center [23, 89] width 20 height 20
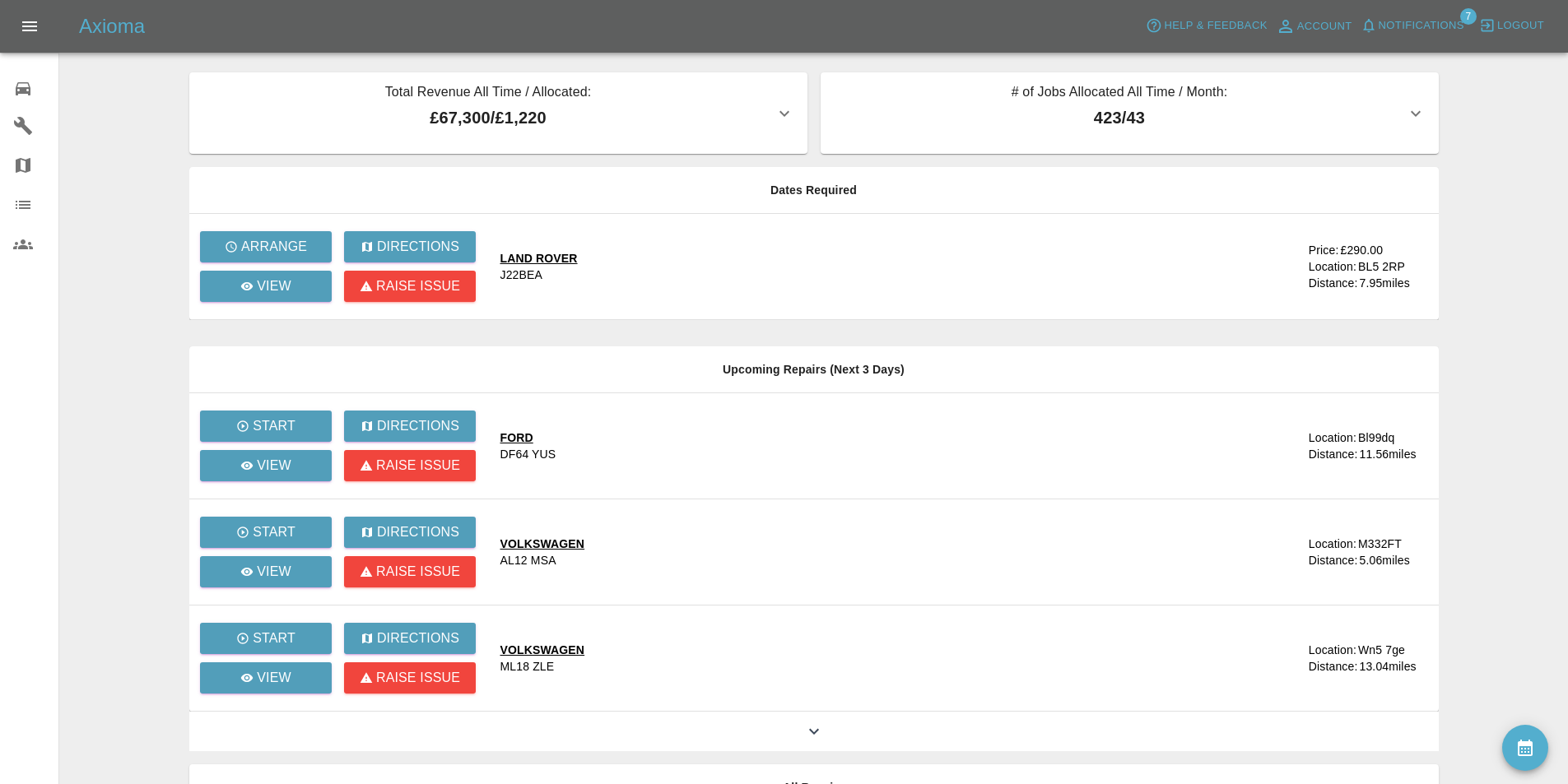
click at [113, 123] on main "Total Revenue All Time / Allocated: £67,300 / £1,220 Sprayway Smart Repairs NW …" at bounding box center [784, 449] width 1568 height 898
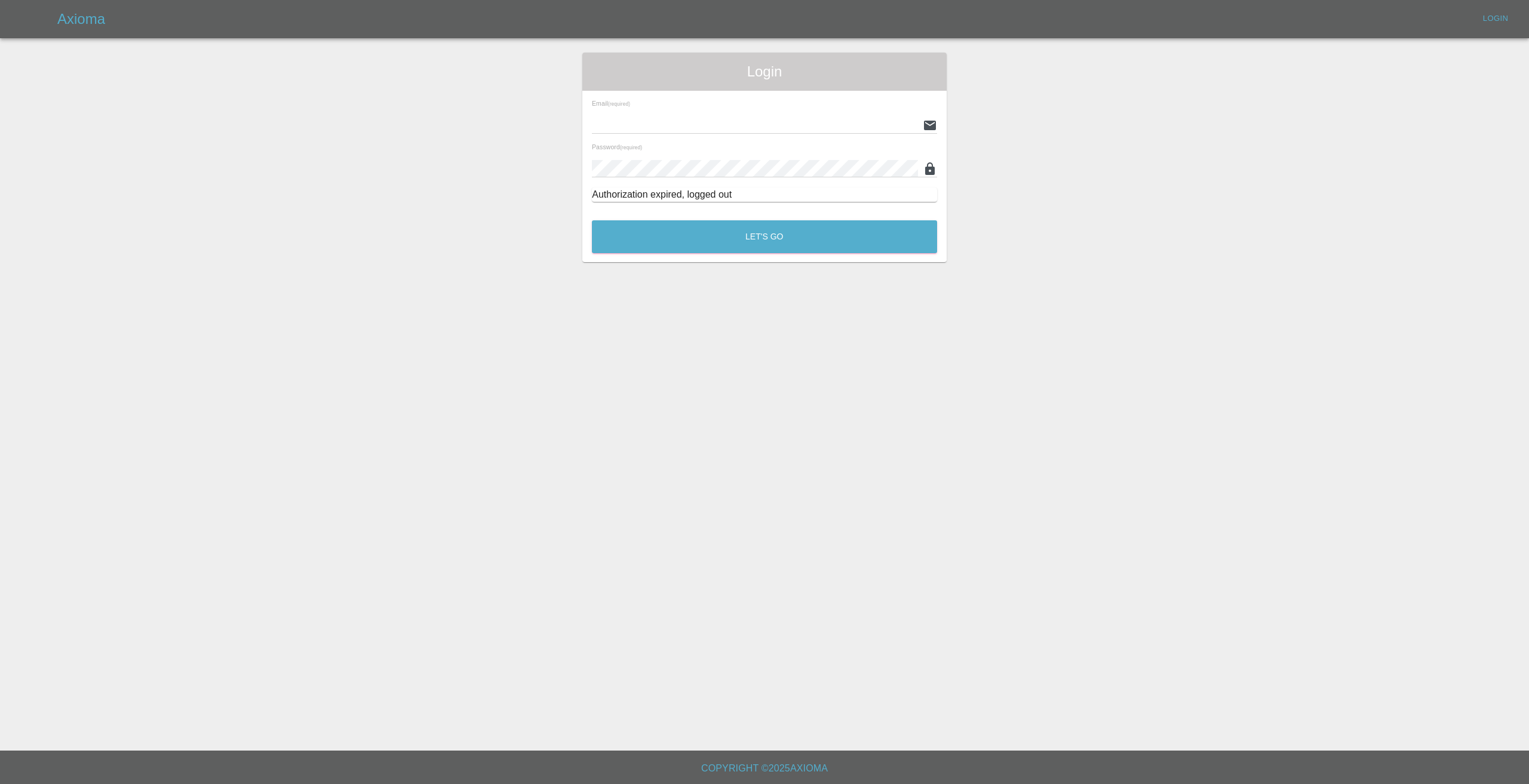
type input "[EMAIL_ADDRESS][DOMAIN_NAME]"
drag, startPoint x: 687, startPoint y: 259, endPoint x: 685, endPoint y: 252, distance: 7.3
click at [685, 252] on div "Login Email (required) info@spraywaysmartrepairs.co.uk Password (required) Auth…" at bounding box center [764, 157] width 364 height 210
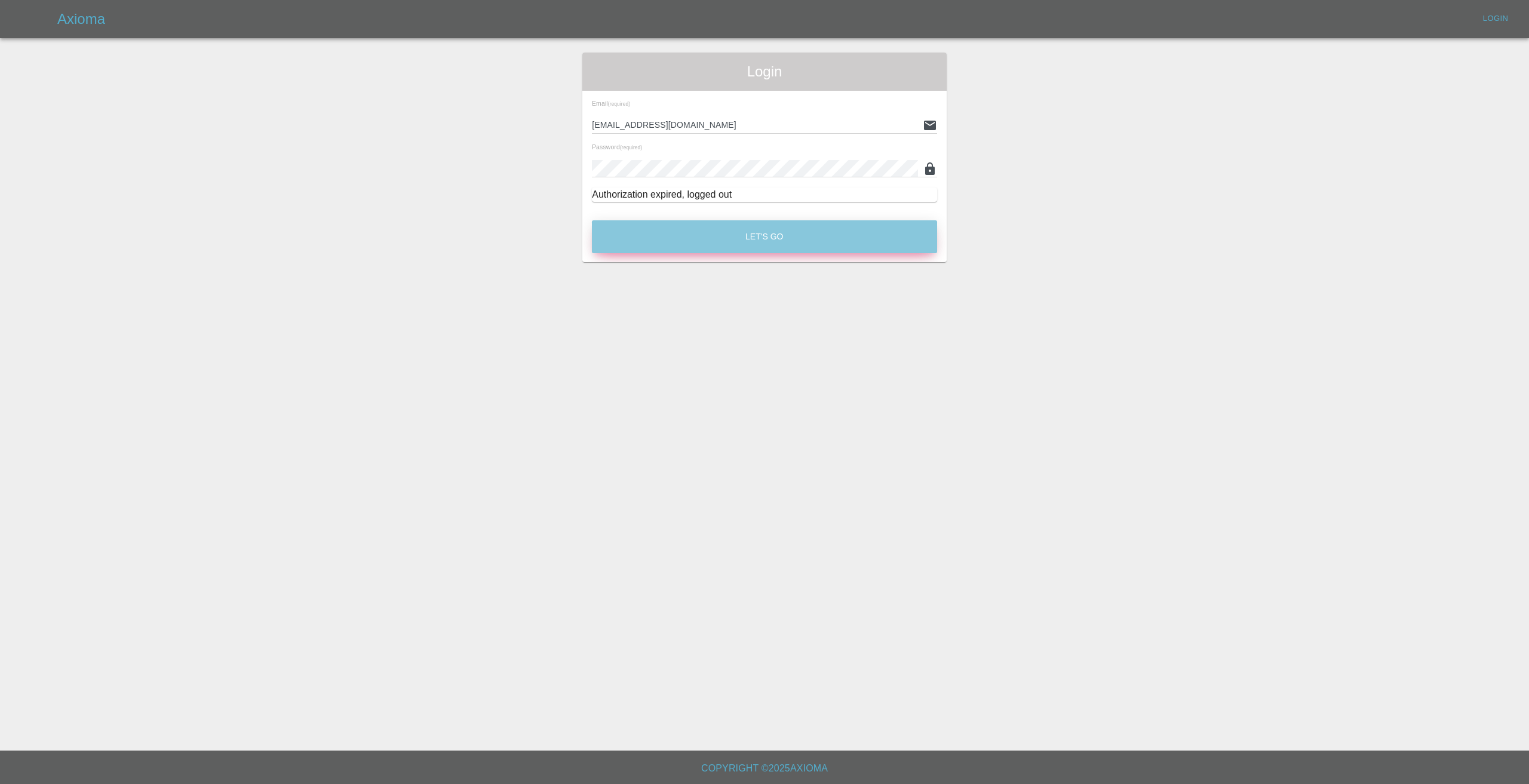
click at [685, 252] on button "Let's Go" at bounding box center [765, 237] width 345 height 33
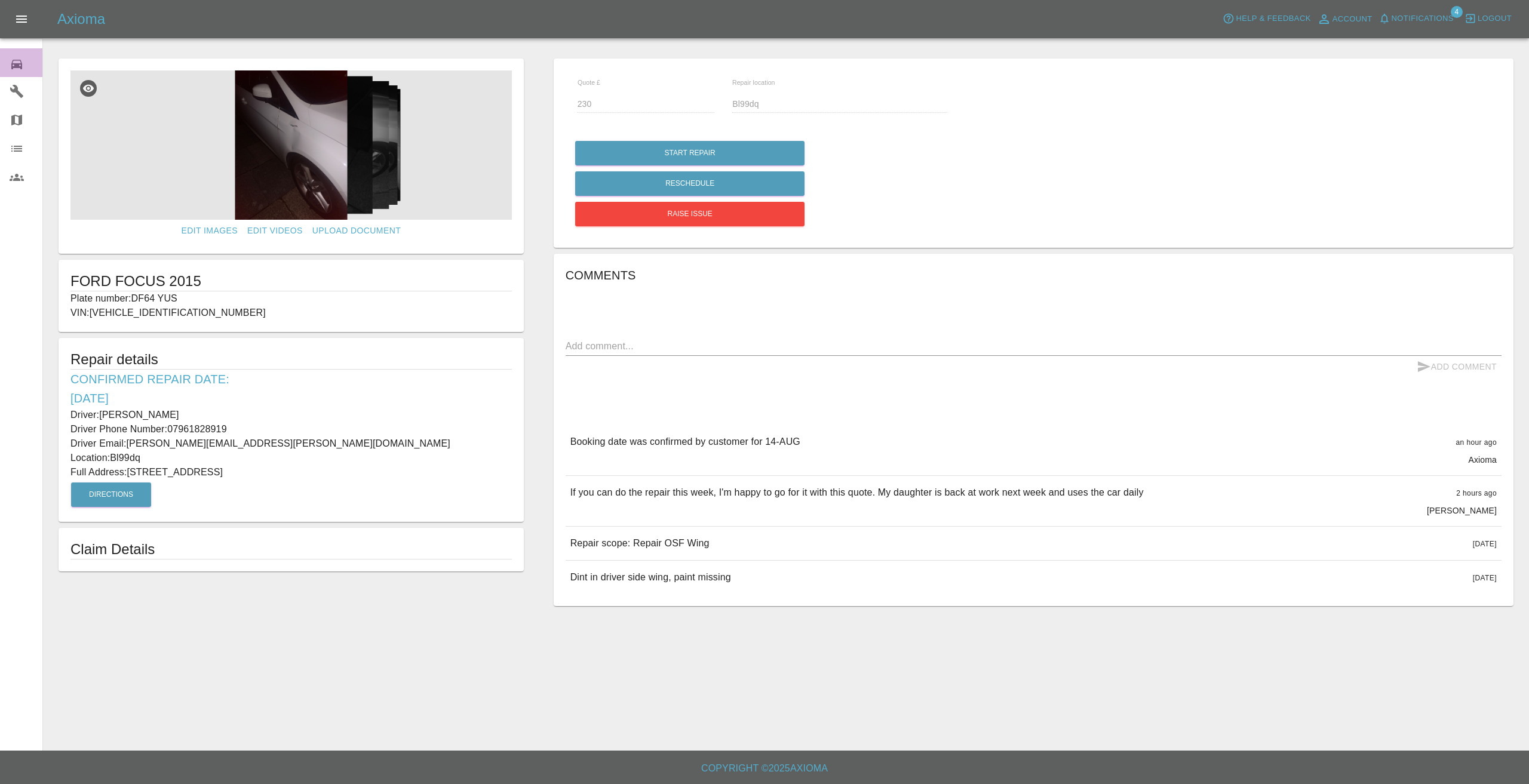
click at [12, 55] on div "0" at bounding box center [26, 63] width 33 height 17
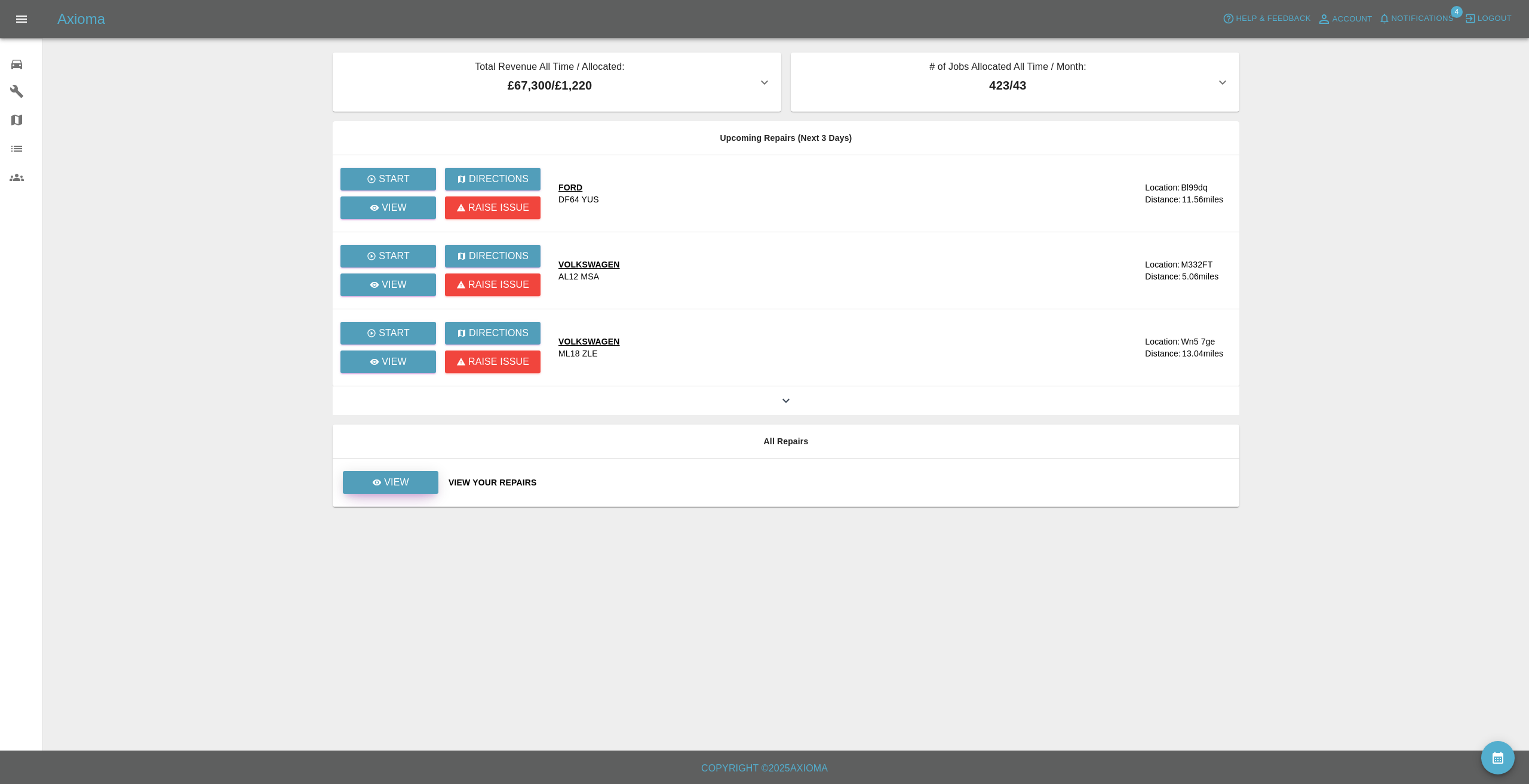
click at [390, 476] on p "View" at bounding box center [396, 483] width 25 height 15
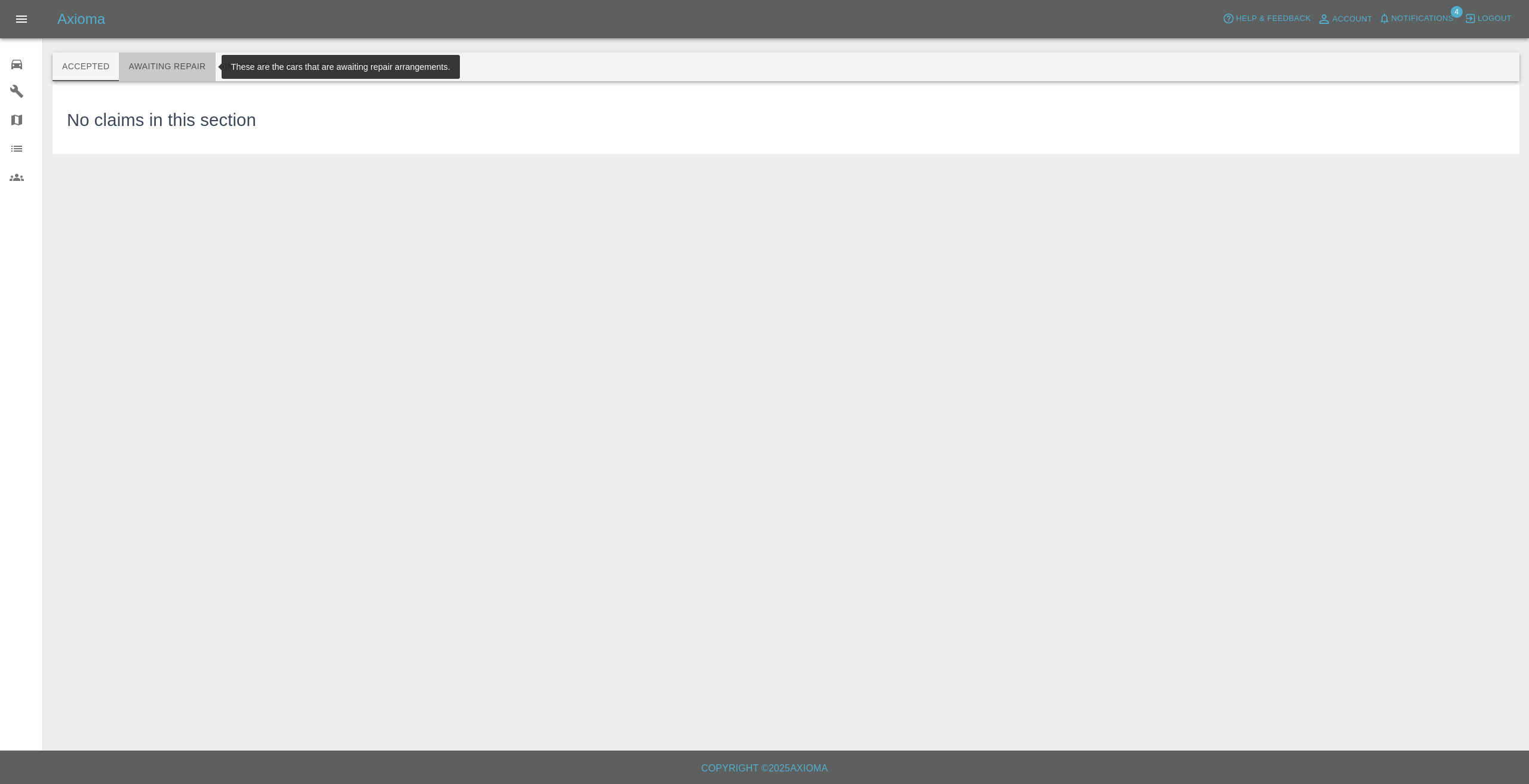
click at [184, 66] on button "Awaiting Repair" at bounding box center [167, 66] width 96 height 29
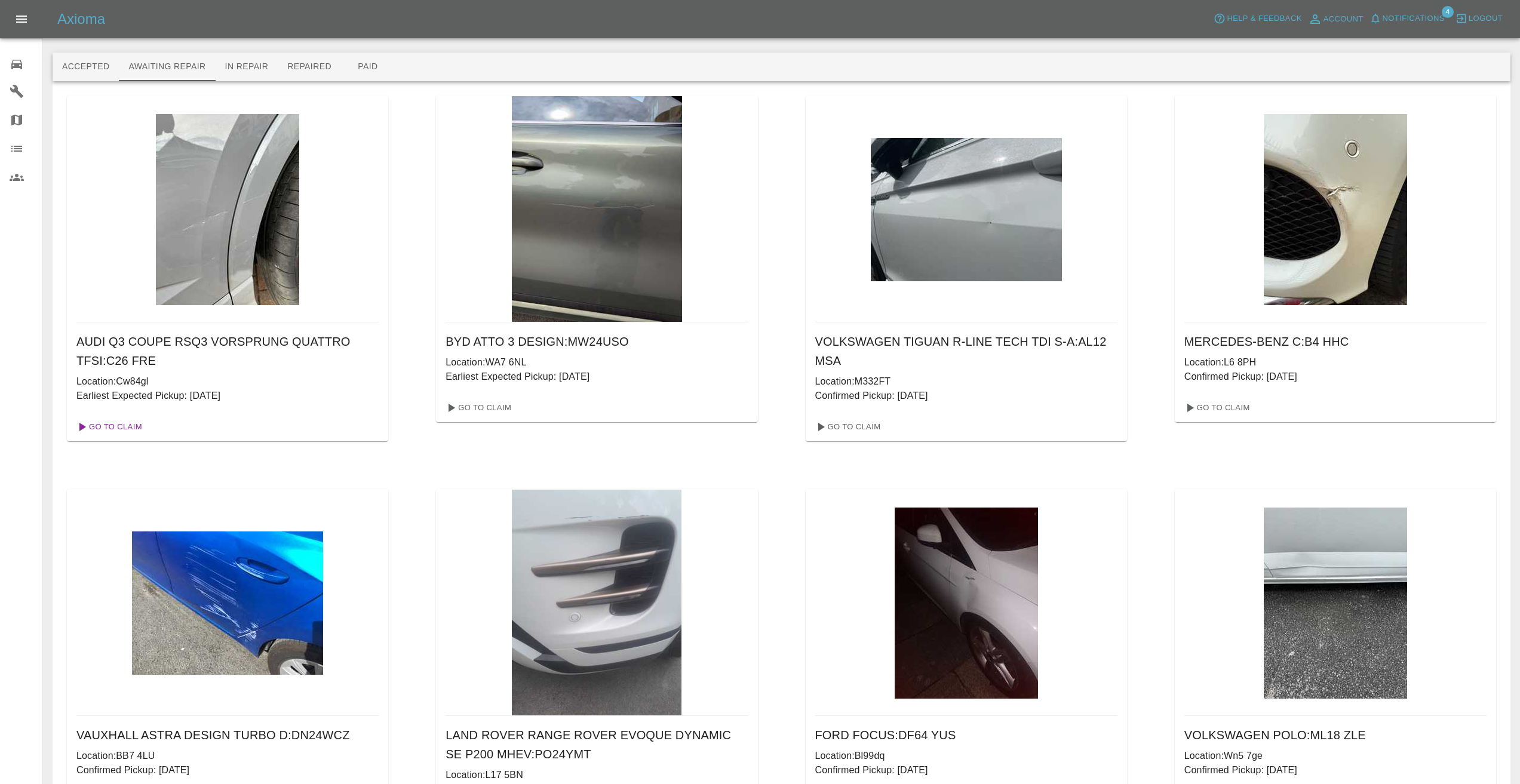
click at [123, 425] on link "Go To Claim" at bounding box center [108, 427] width 74 height 19
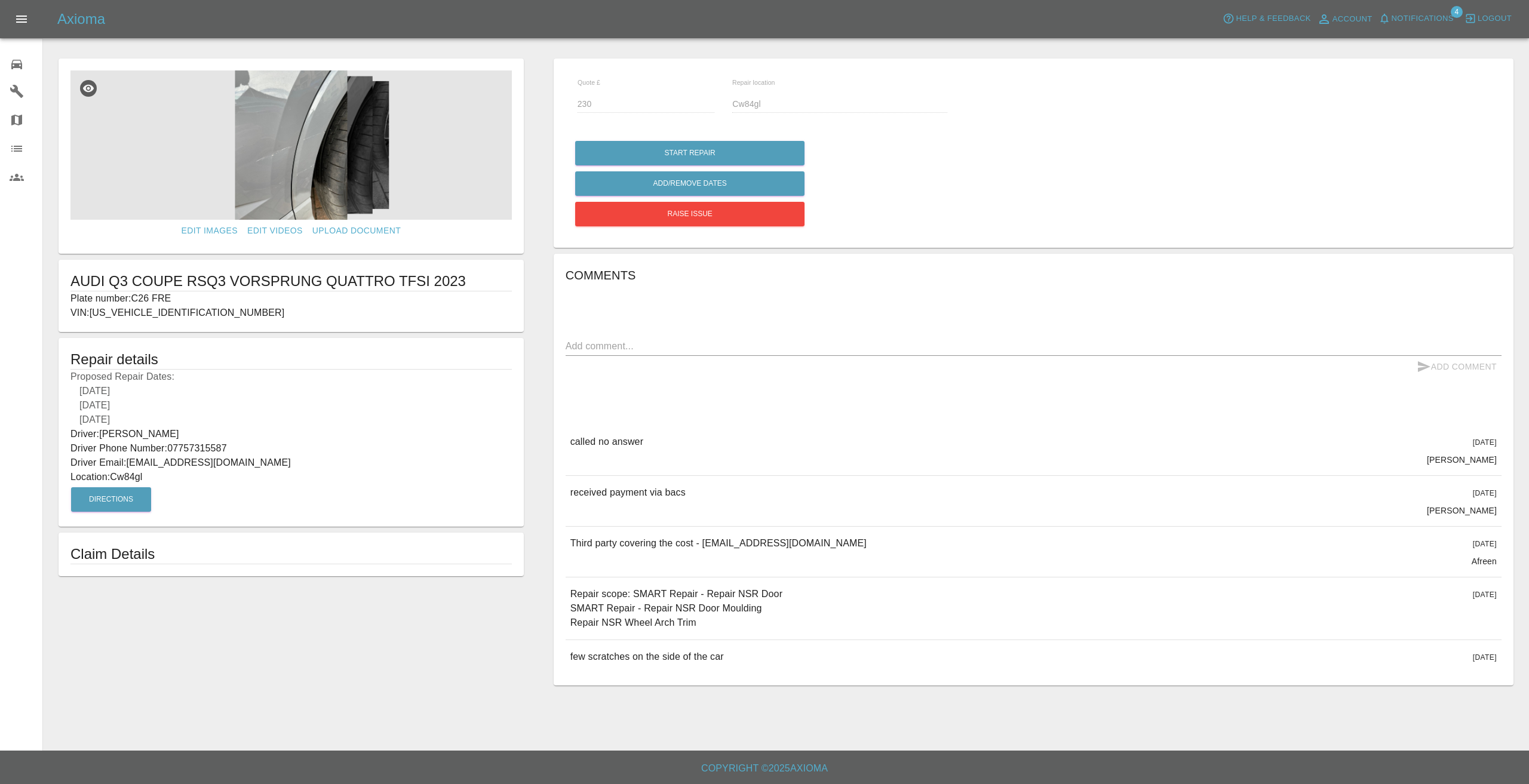
drag, startPoint x: 47, startPoint y: 126, endPoint x: 43, endPoint y: 117, distance: 9.8
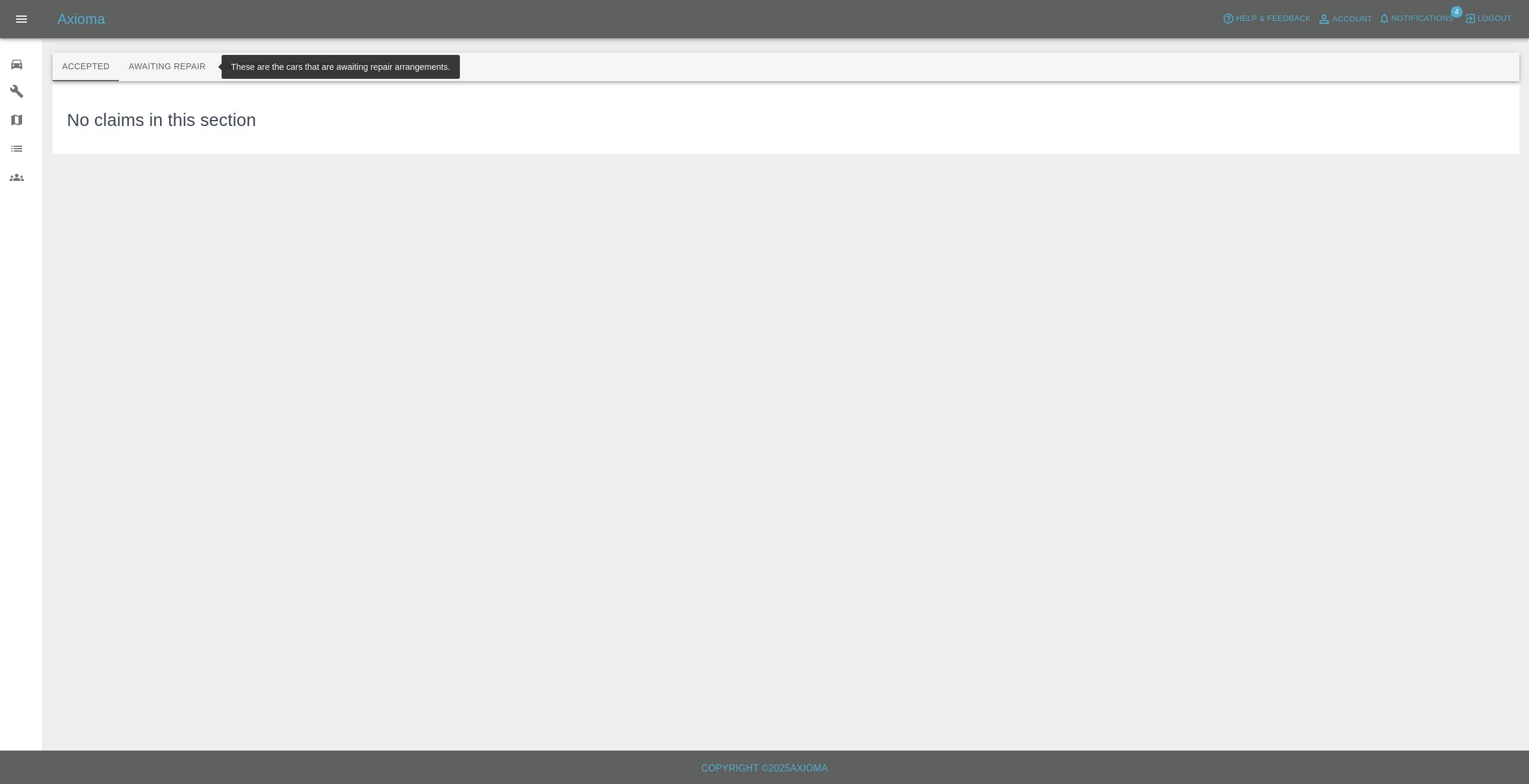
click at [186, 64] on button "Awaiting Repair" at bounding box center [167, 66] width 96 height 29
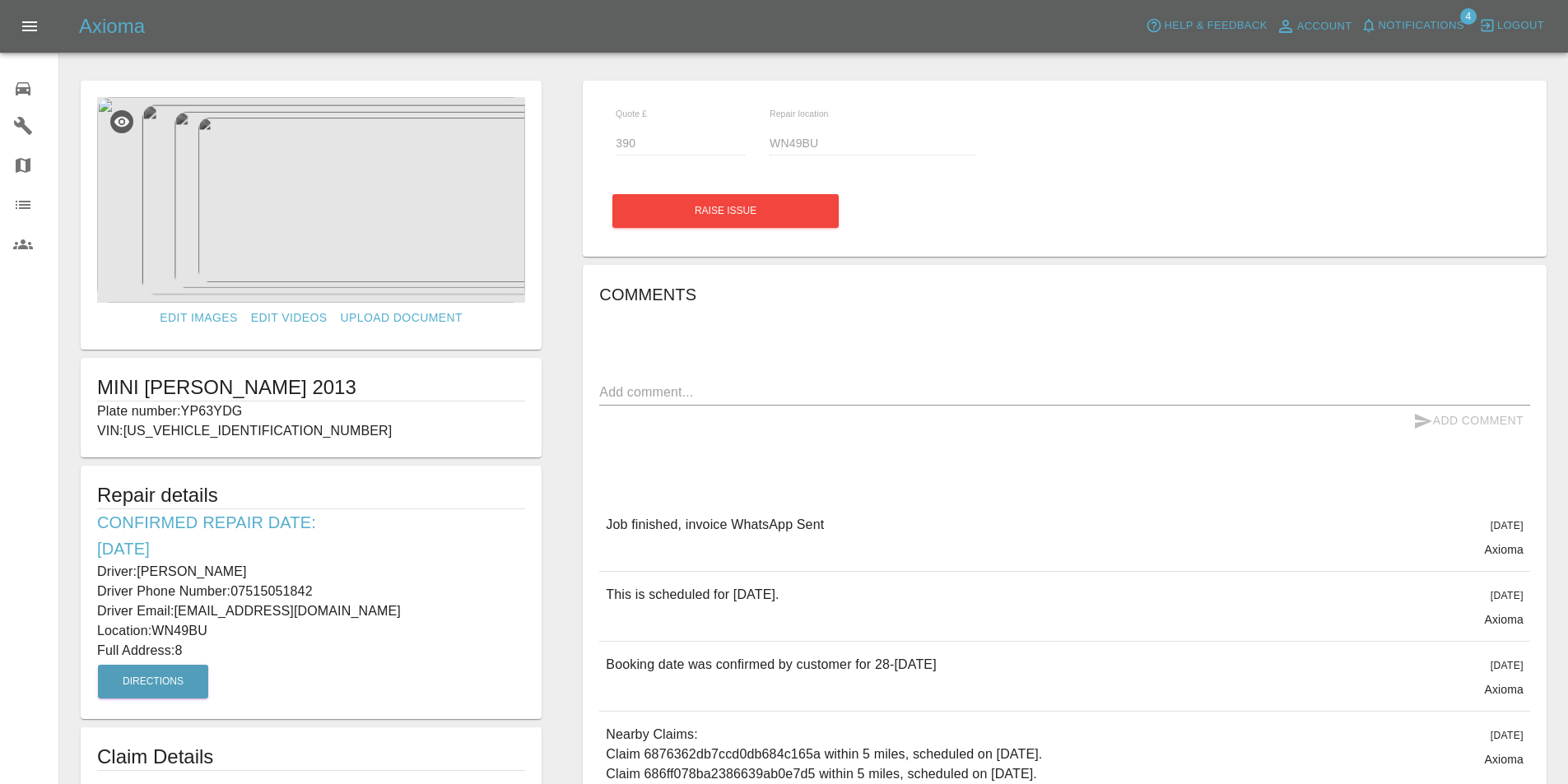
click at [307, 409] on p "Plate number: YP63YDG" at bounding box center [311, 411] width 428 height 20
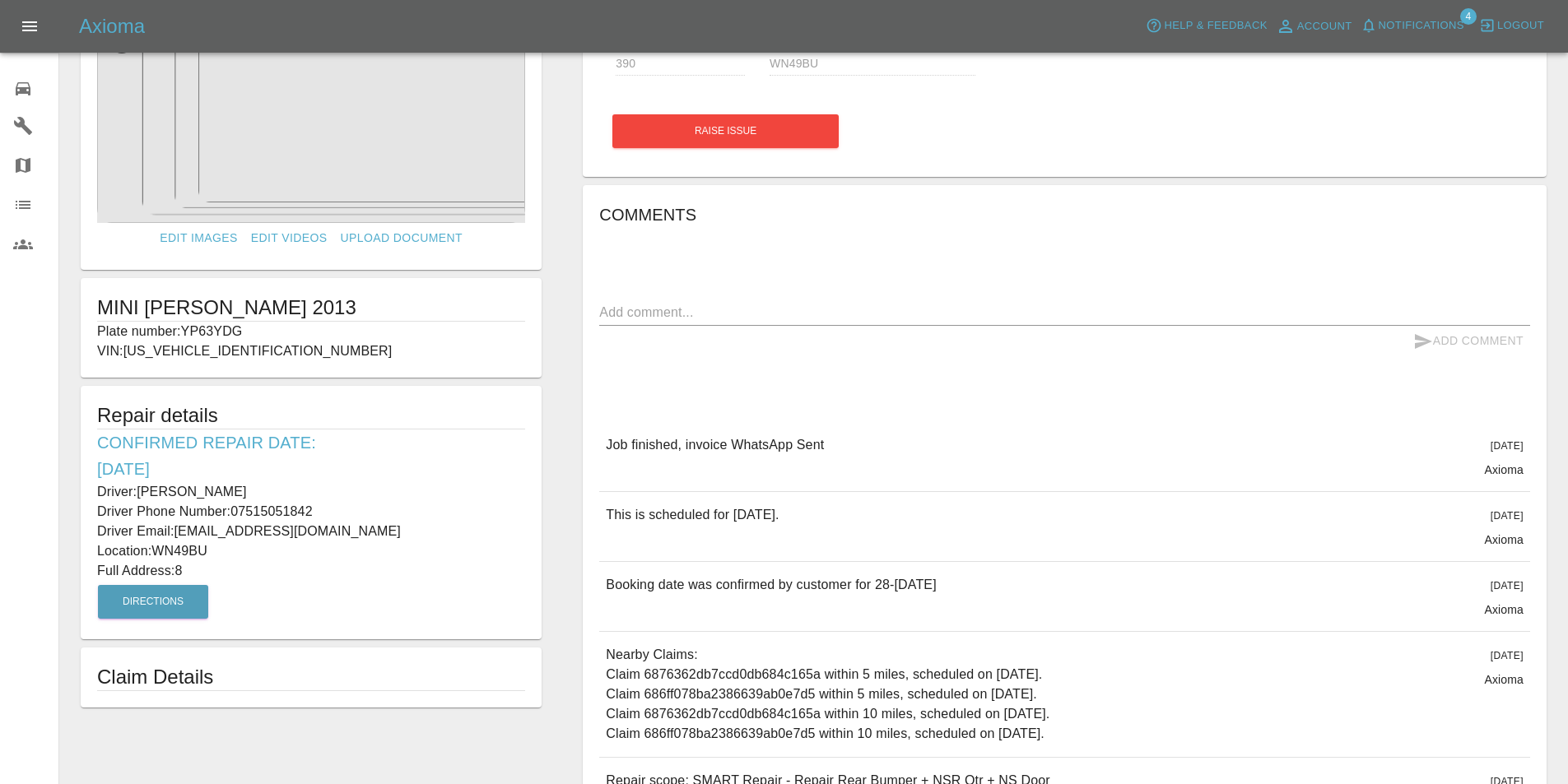
scroll to position [82, 0]
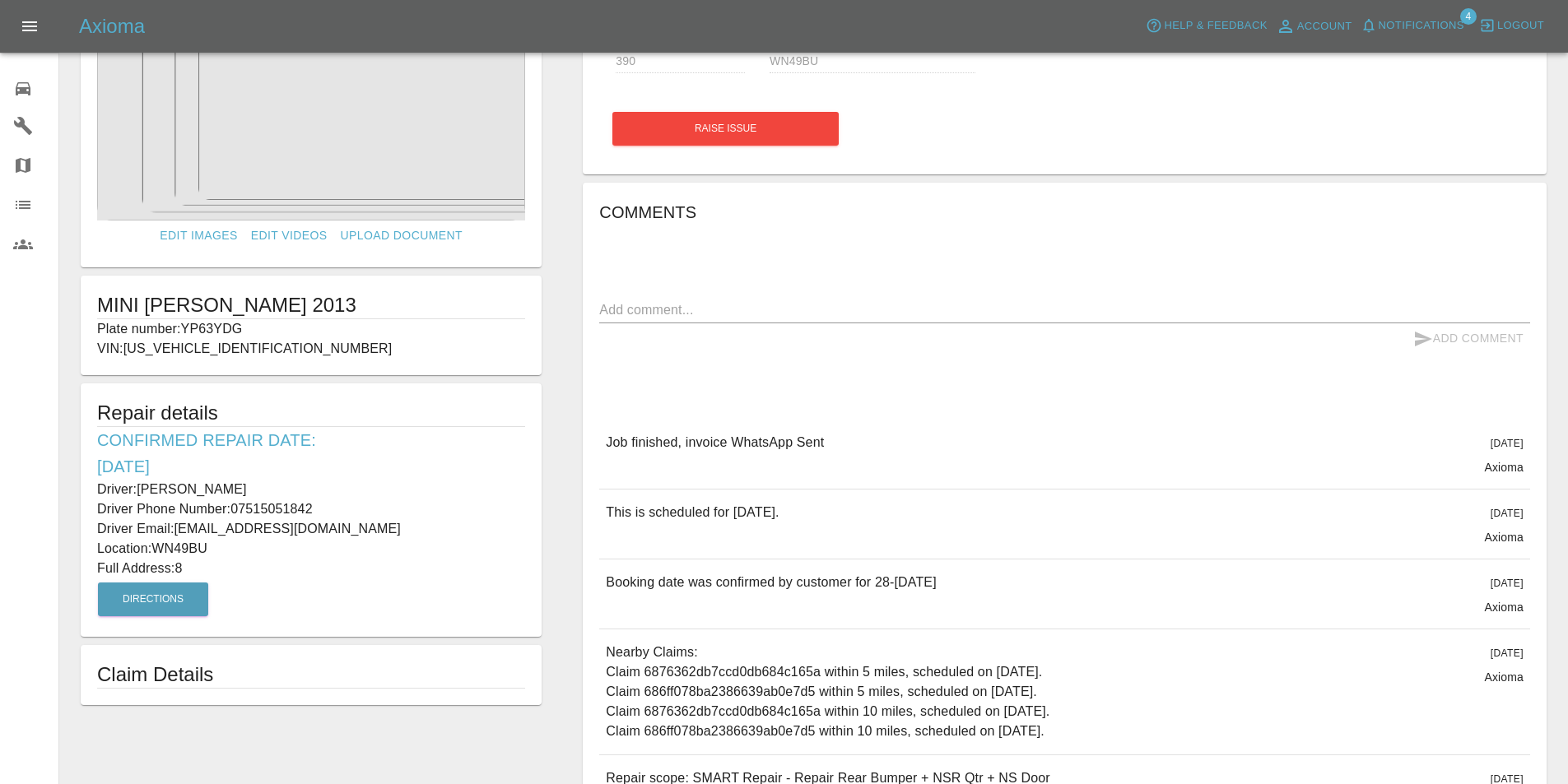
click at [413, 732] on div "Edit Images Edit Videos Upload Document MINI COOPER 2013 Plate number: YP63YDG …" at bounding box center [311, 431] width 502 height 883
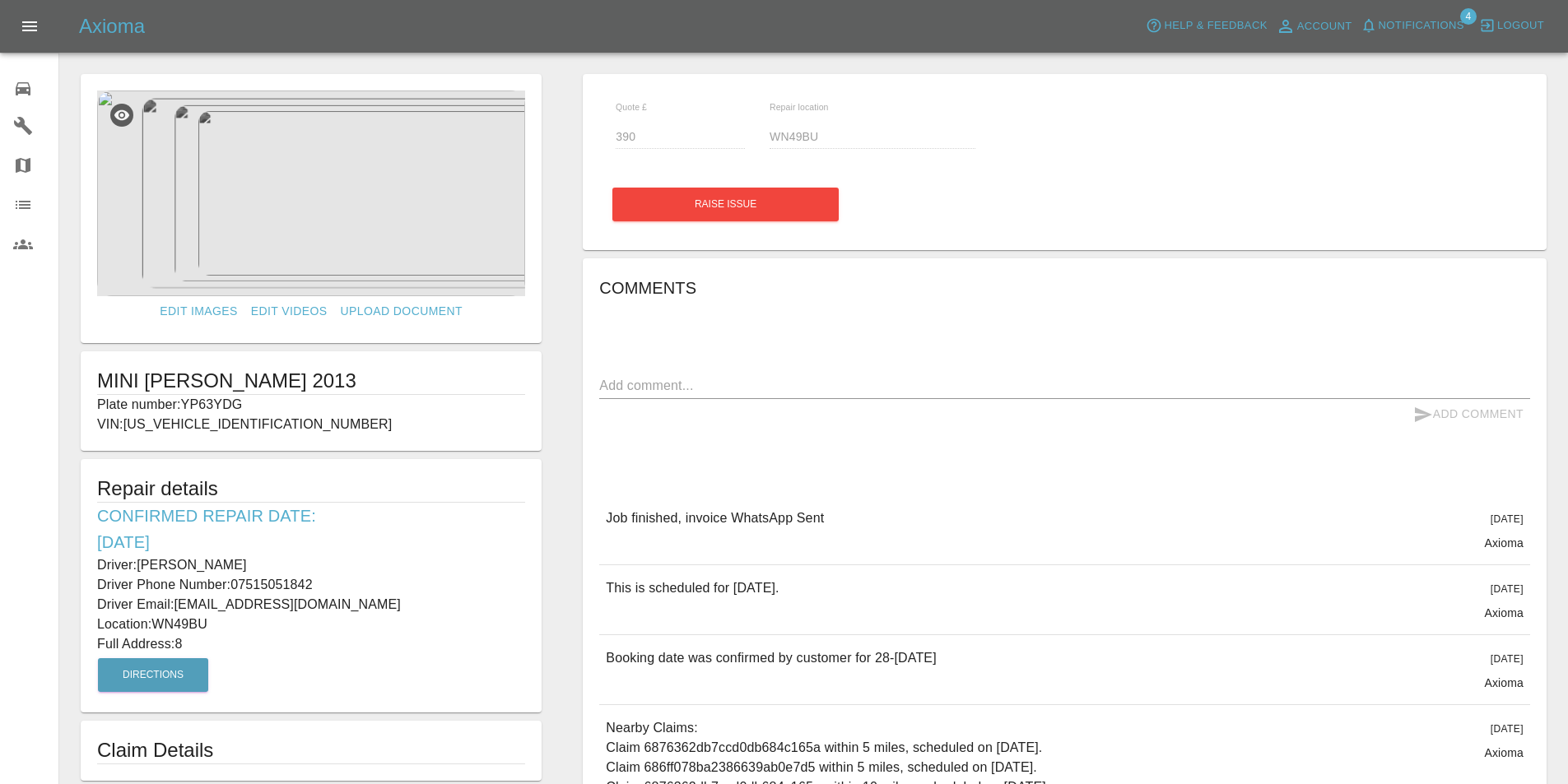
scroll to position [0, 0]
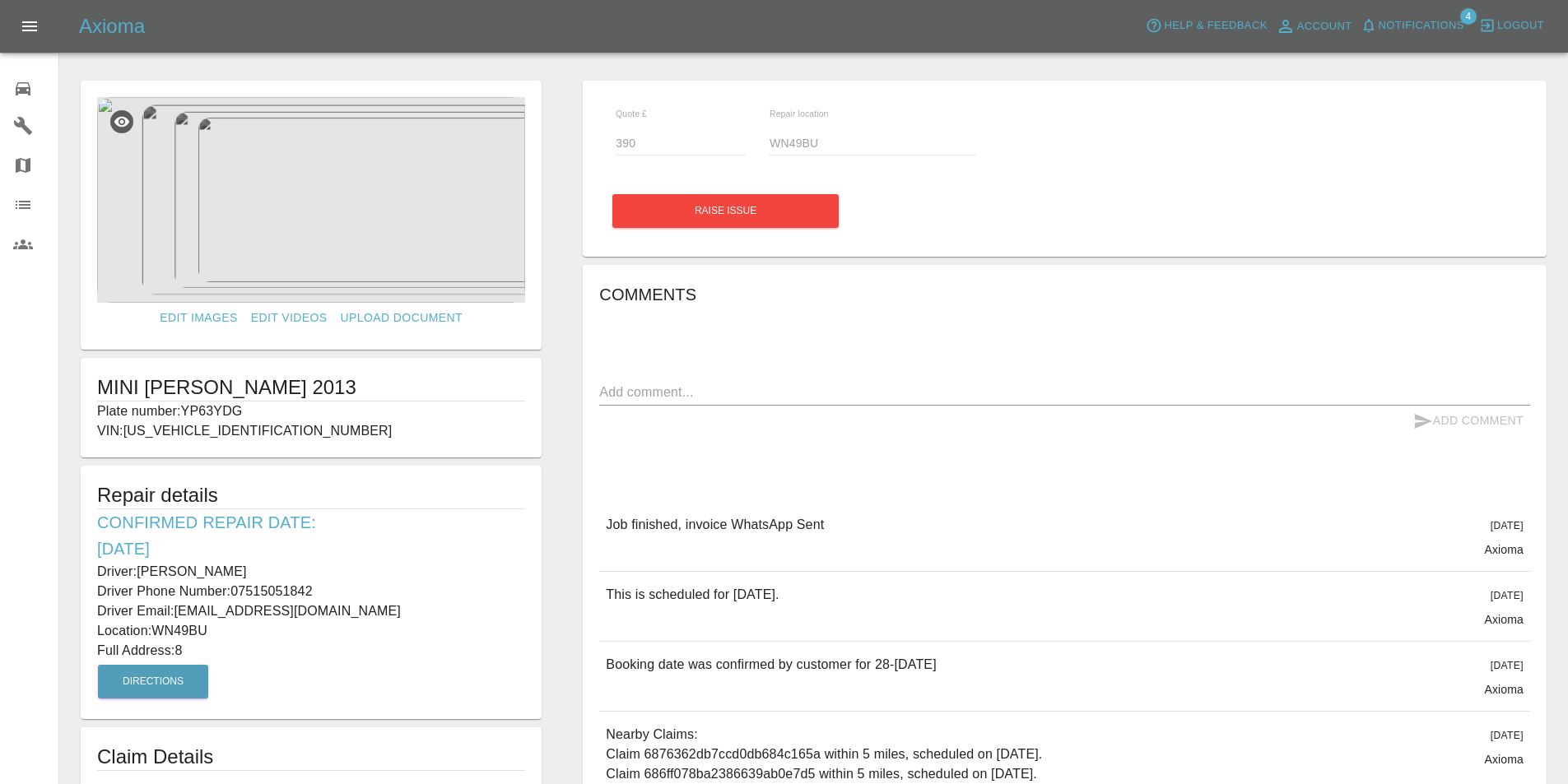
click at [342, 214] on img at bounding box center [311, 200] width 428 height 206
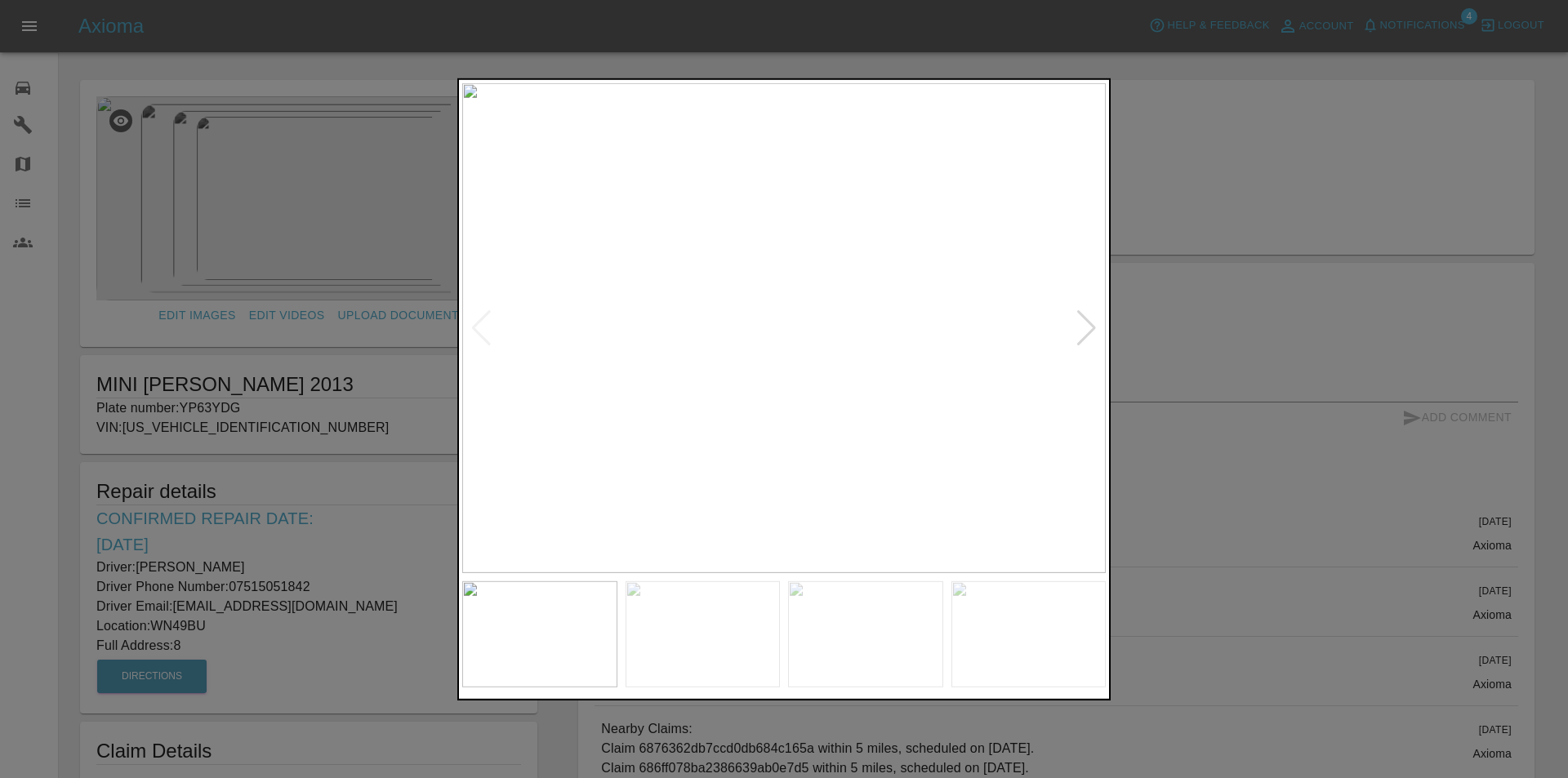
click at [1079, 323] on div at bounding box center [1087, 327] width 22 height 36
click at [1082, 323] on div at bounding box center [1087, 327] width 22 height 36
click at [1082, 323] on img at bounding box center [784, 327] width 643 height 490
click at [1207, 313] on div at bounding box center [784, 389] width 1568 height 778
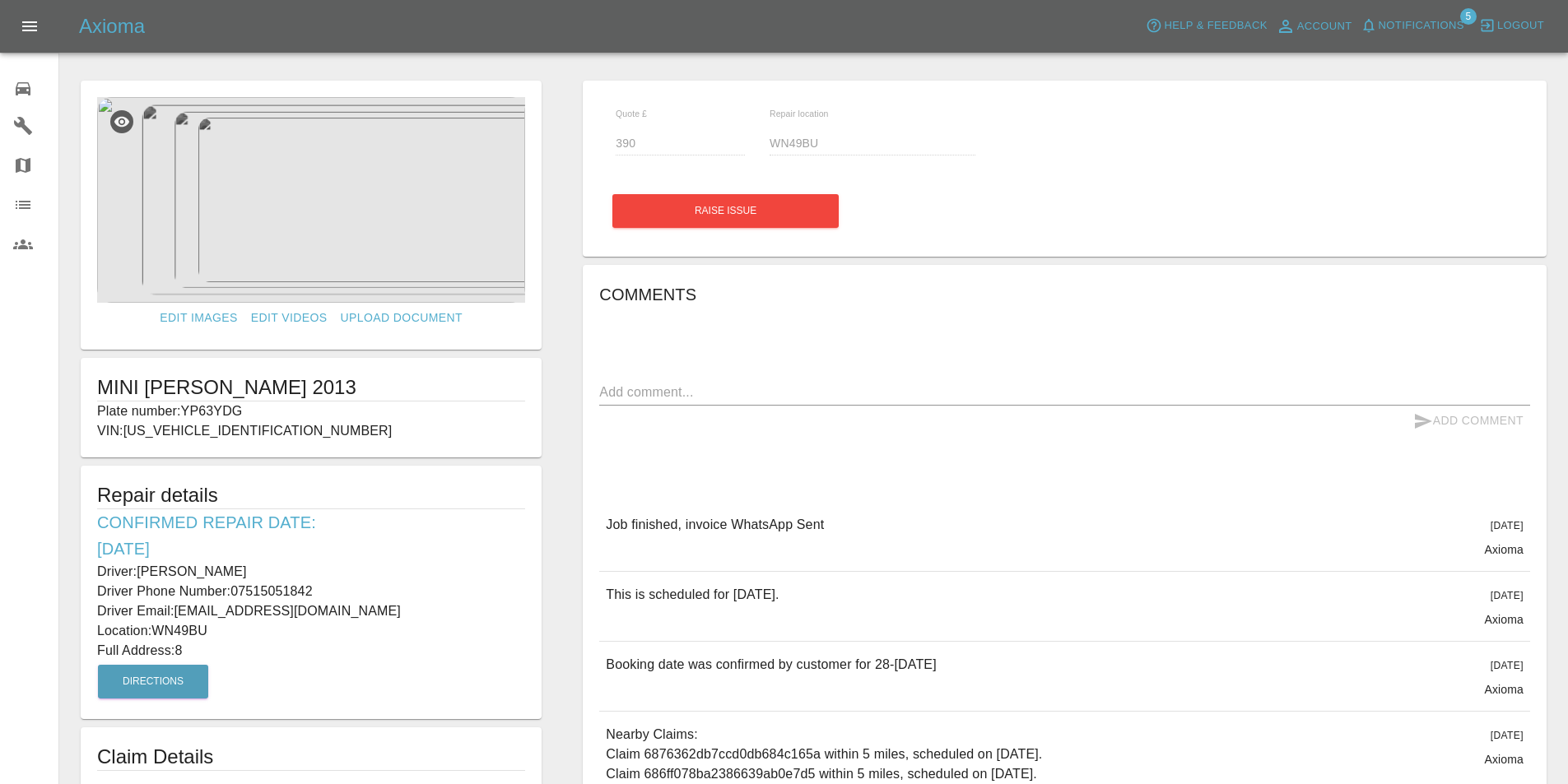
click at [1411, 20] on span "Notifications" at bounding box center [1421, 26] width 85 height 19
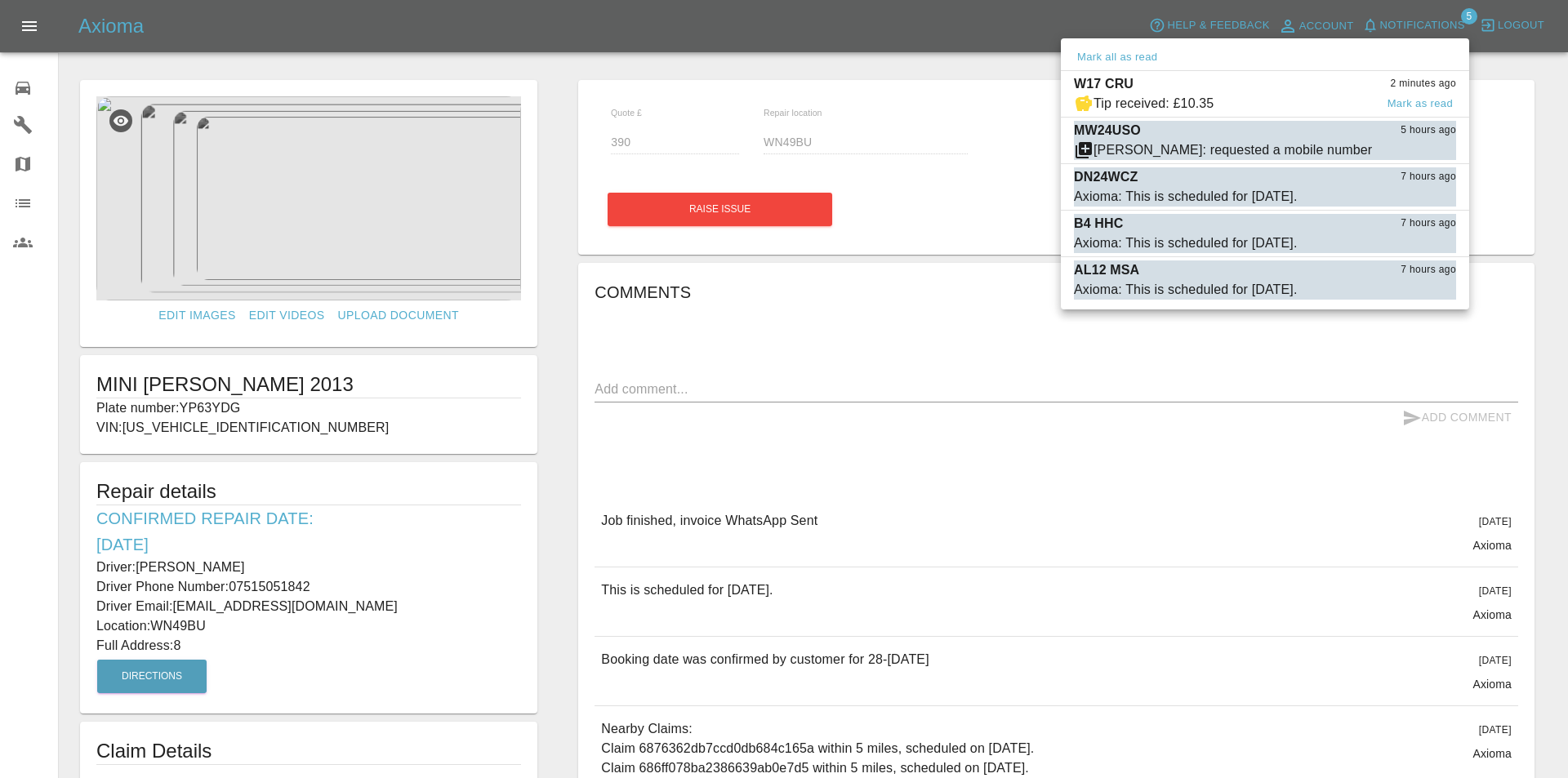
click at [1265, 84] on div "W17 CRU 2 minutes ago" at bounding box center [1265, 84] width 382 height 20
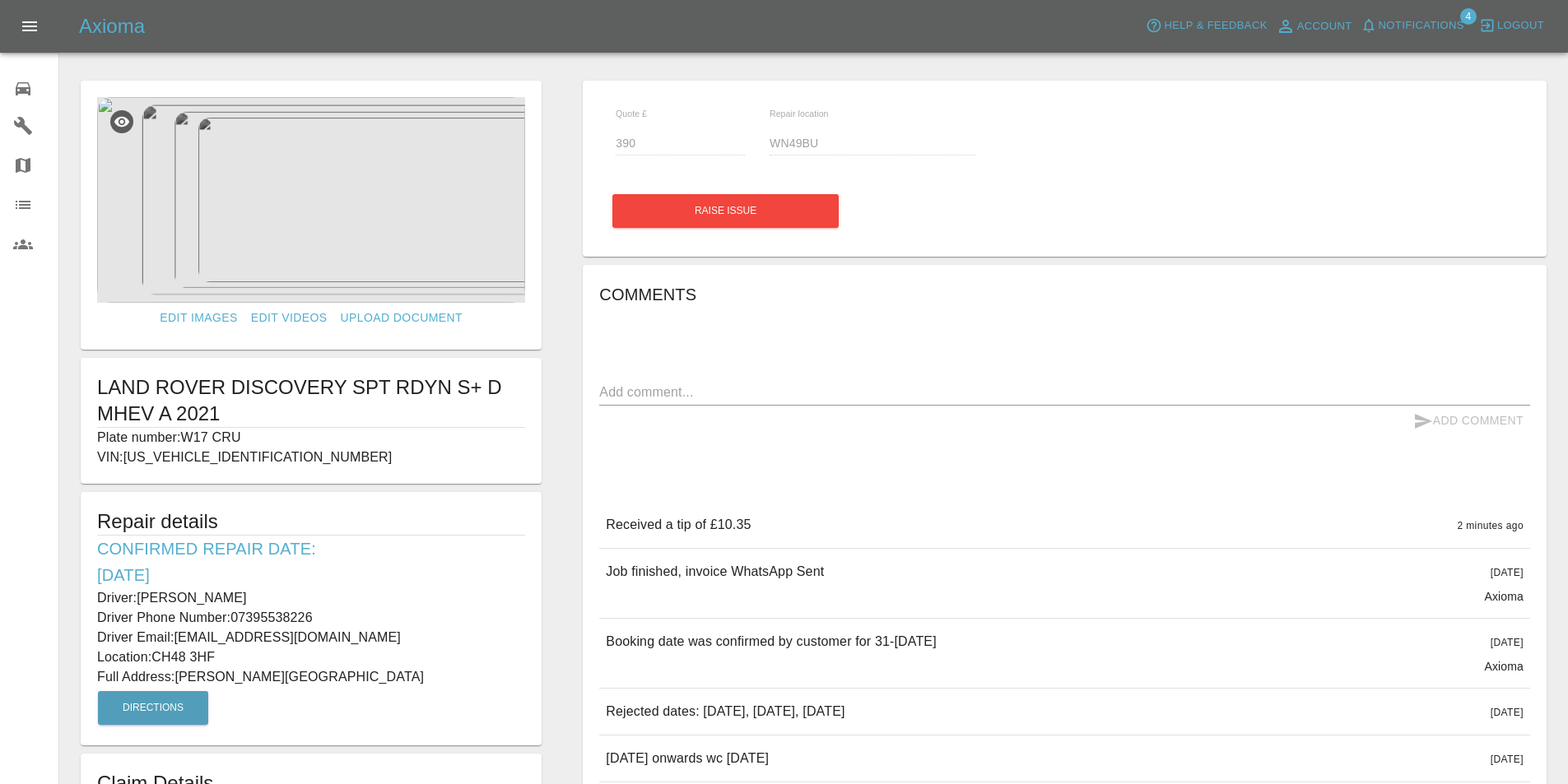
type input "160"
type input "CH48 3HF"
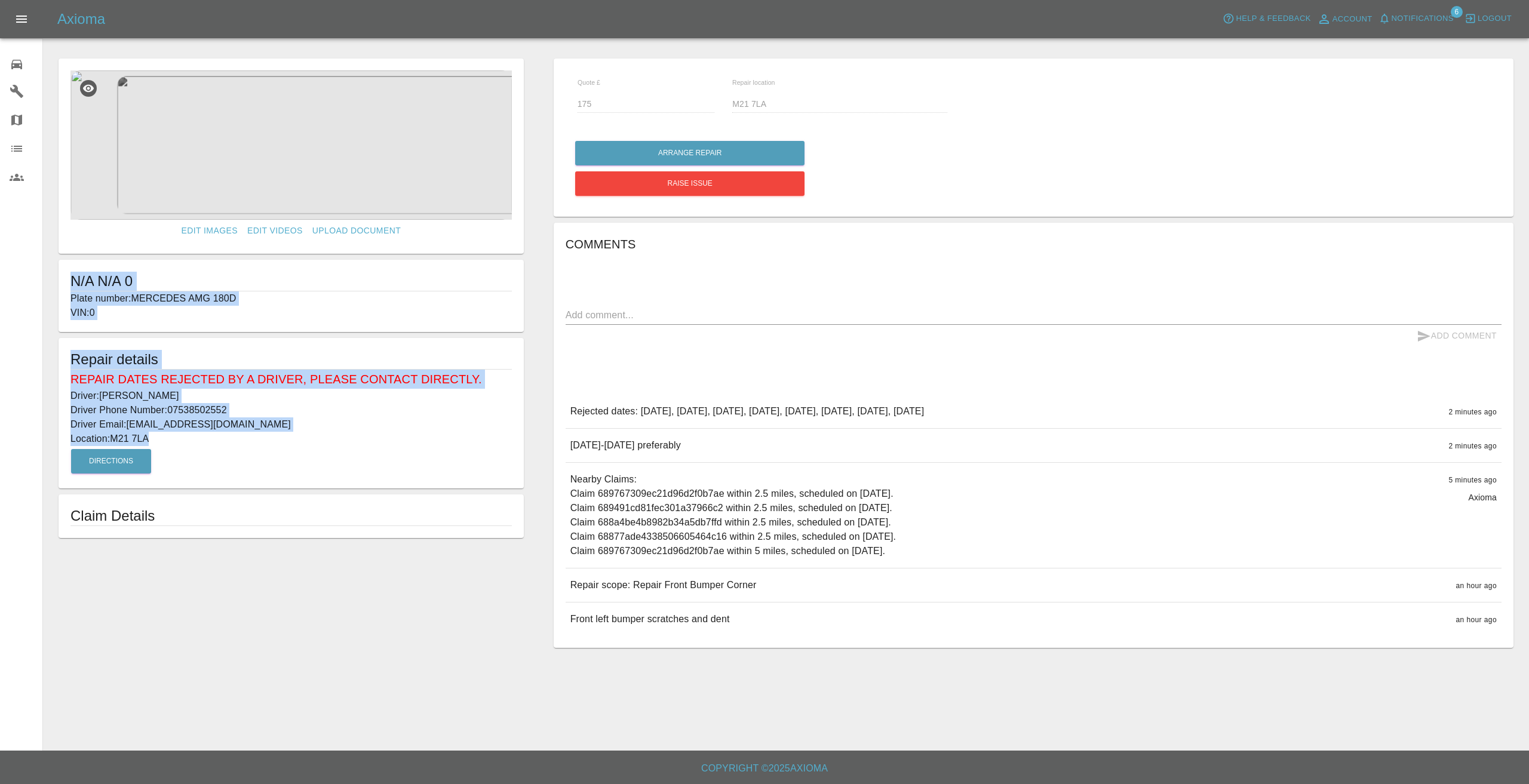
drag, startPoint x: 171, startPoint y: 436, endPoint x: 61, endPoint y: 286, distance: 186.0
click at [61, 286] on form "Edit Images Edit Videos Upload Document N/A N/A 0 Plate number: MERCEDES AMG 18…" at bounding box center [291, 298] width 477 height 480
copy form "N/A N/A 0 Plate number: MERCEDES AMG 180D VIN: 0 Repair details Repair dates re…"
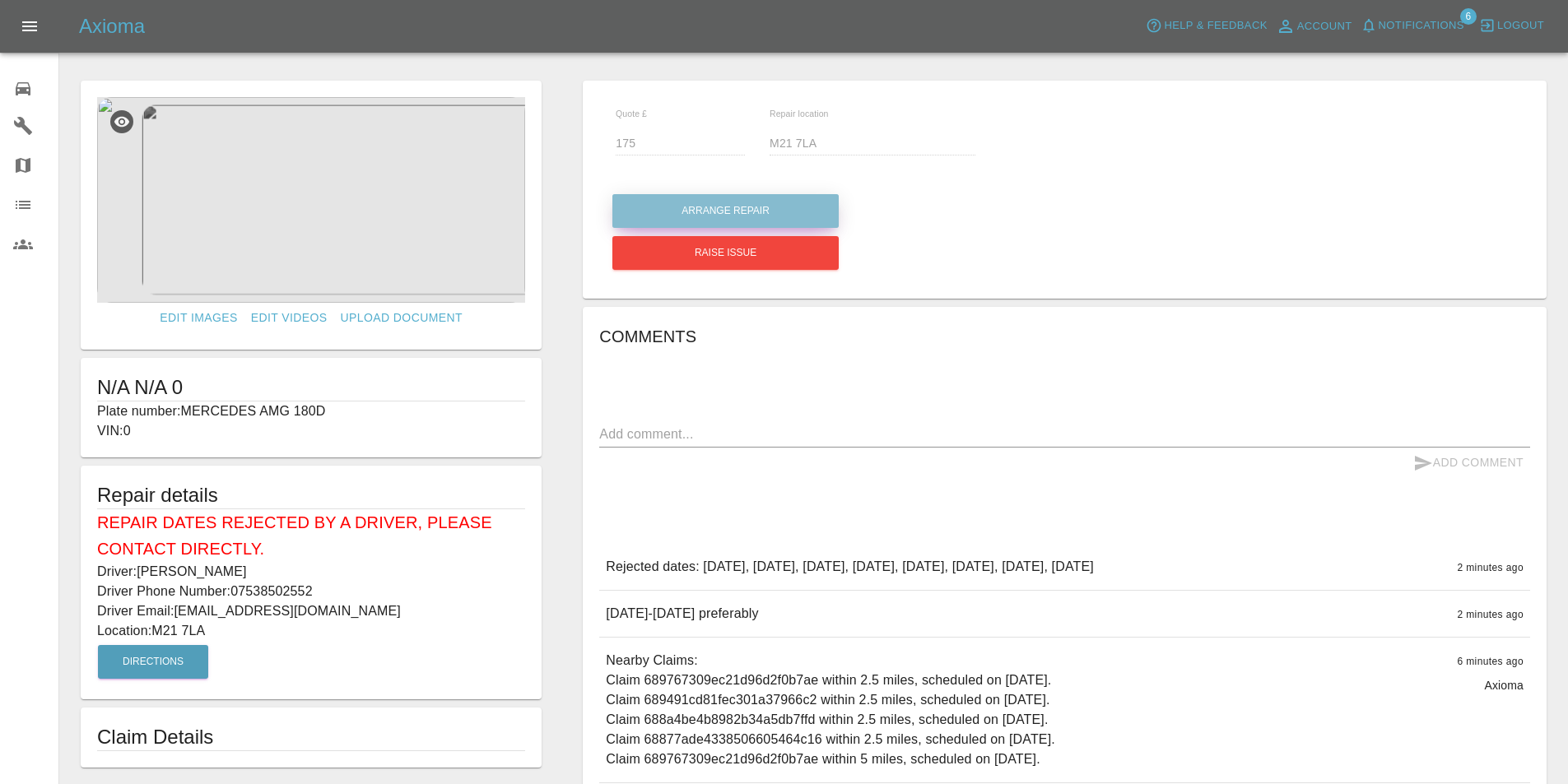
click at [761, 204] on button "Arrange Repair" at bounding box center [725, 211] width 226 height 34
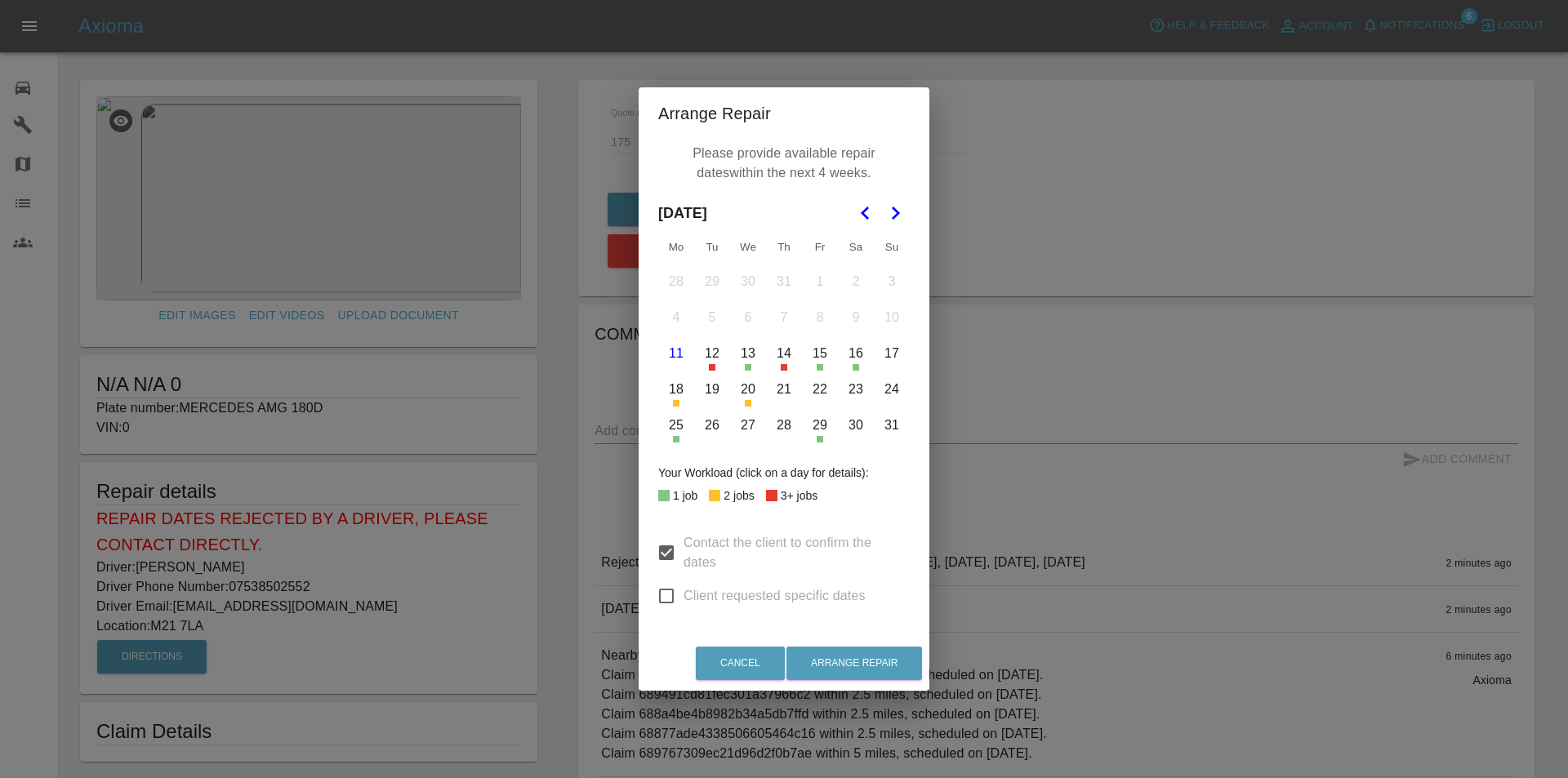
click at [749, 355] on button "13" at bounding box center [747, 353] width 34 height 34
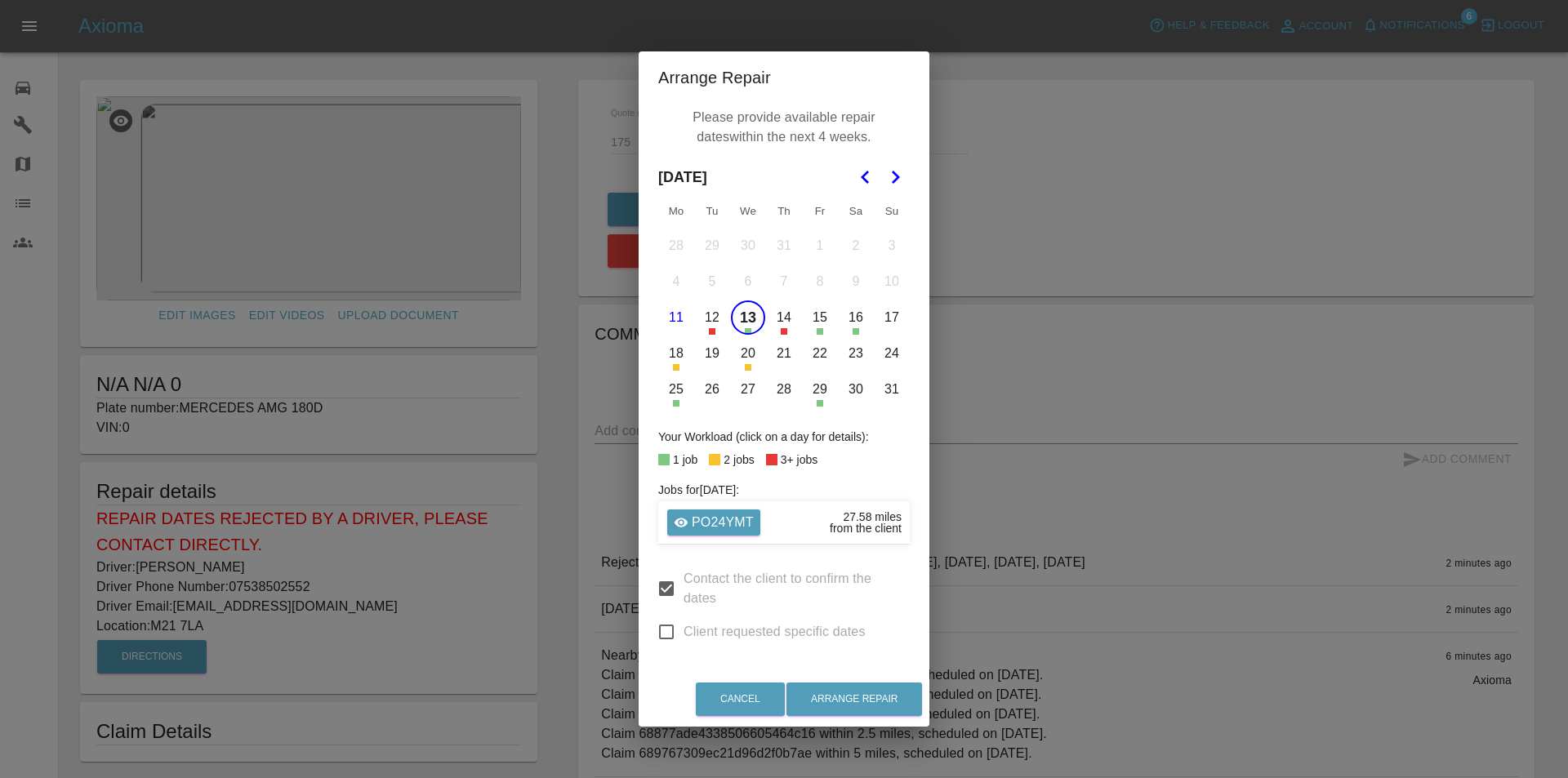
click at [824, 319] on button "15" at bounding box center [820, 318] width 34 height 34
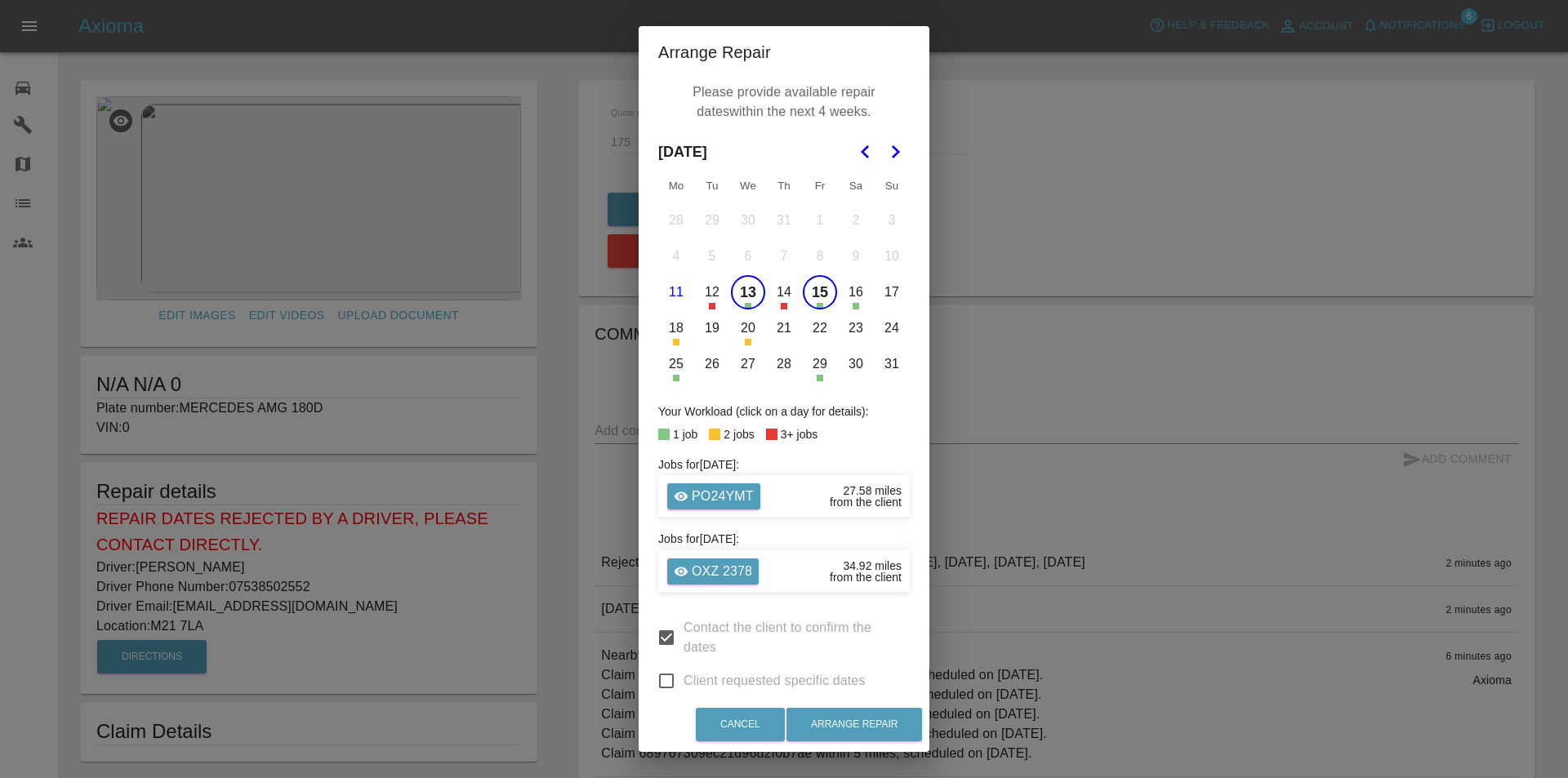
click at [848, 291] on button "16" at bounding box center [855, 292] width 34 height 34
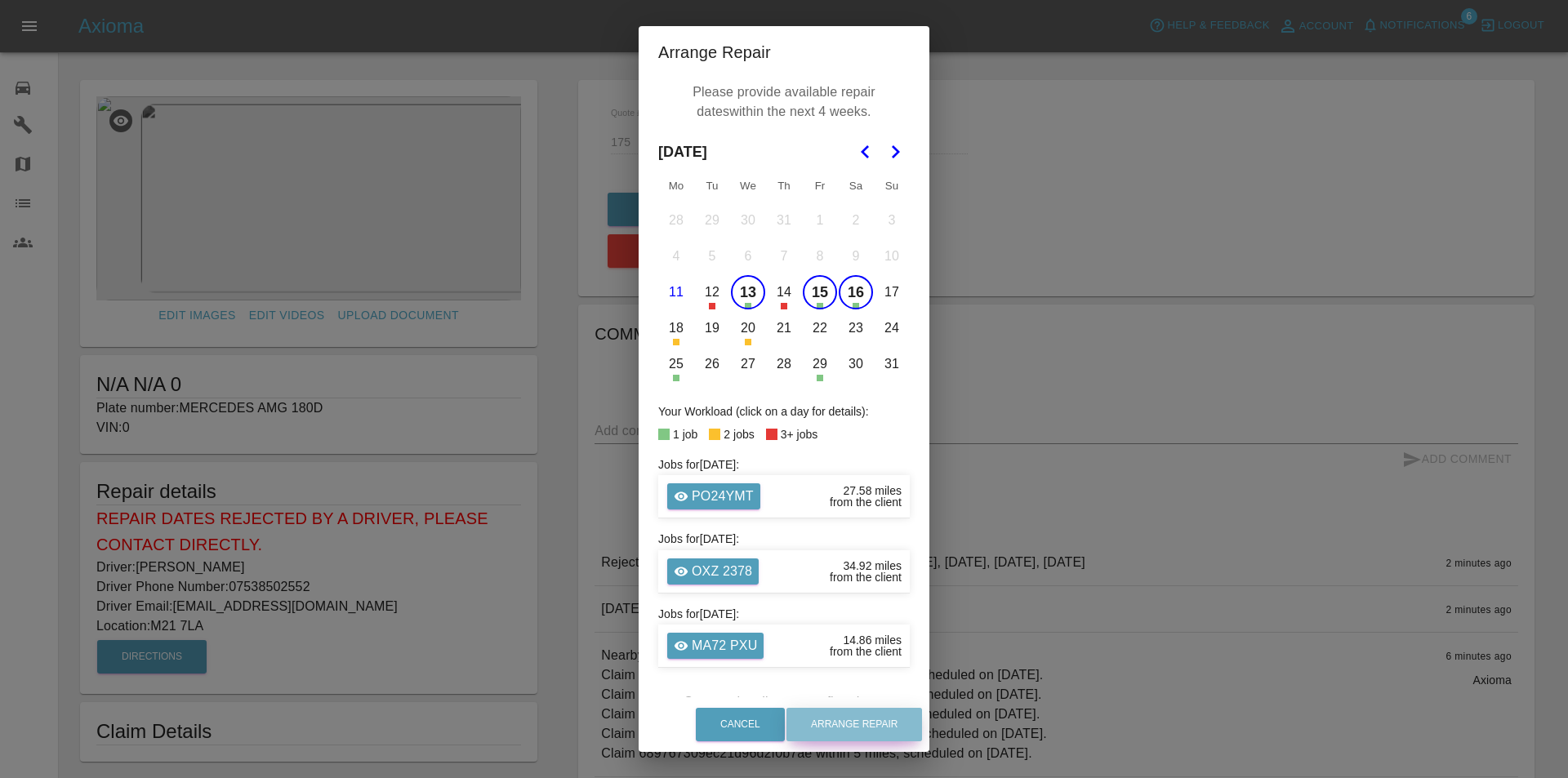
click at [894, 711] on button "Arrange Repair" at bounding box center [854, 725] width 136 height 33
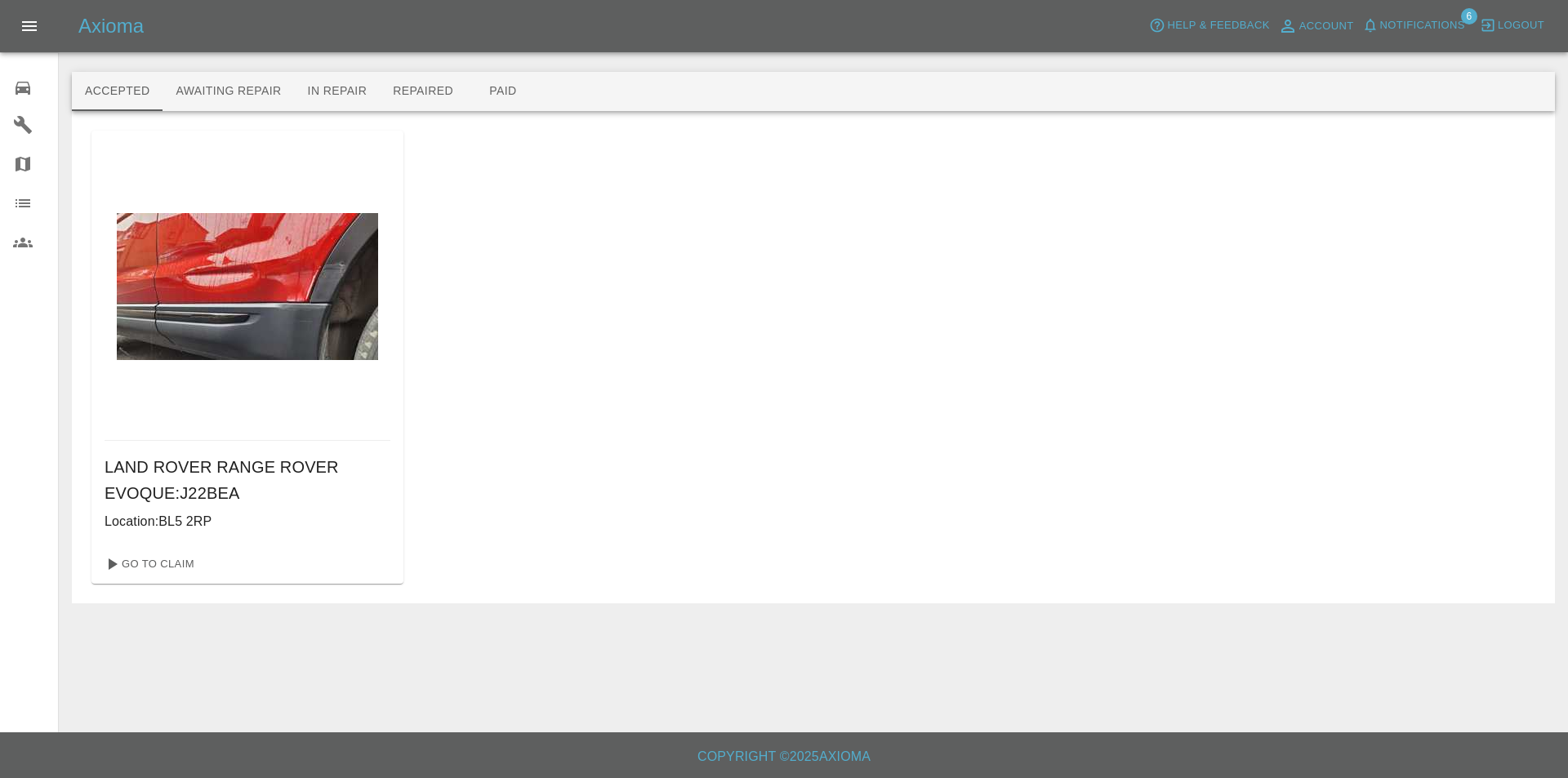
click at [7, 87] on link "0 Repair home" at bounding box center [29, 86] width 58 height 39
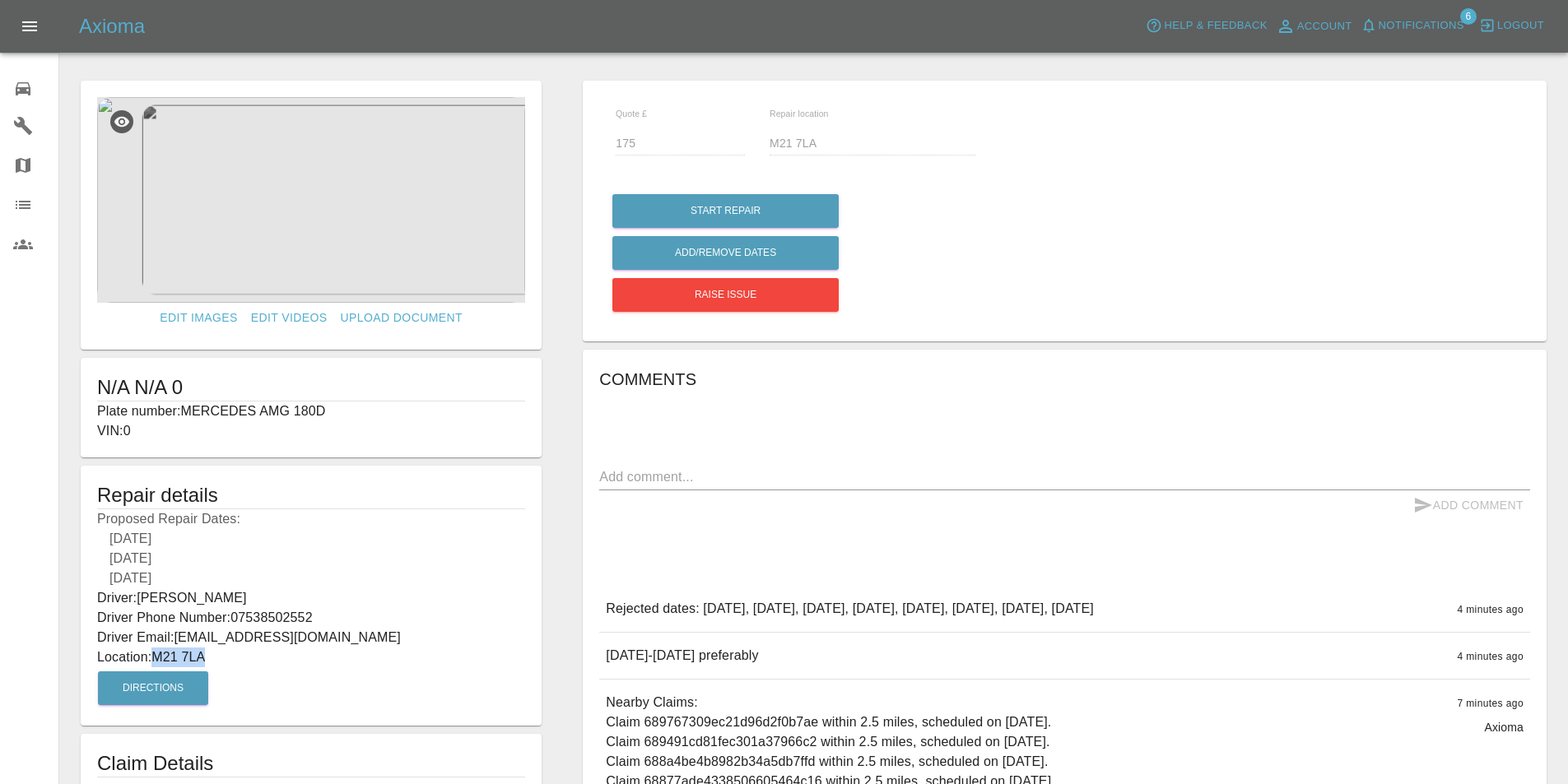
drag, startPoint x: 213, startPoint y: 653, endPoint x: 156, endPoint y: 661, distance: 57.6
click at [156, 661] on p "Location: M21 7LA" at bounding box center [311, 658] width 428 height 20
copy p "M21 7LA"
